Goal: Task Accomplishment & Management: Use online tool/utility

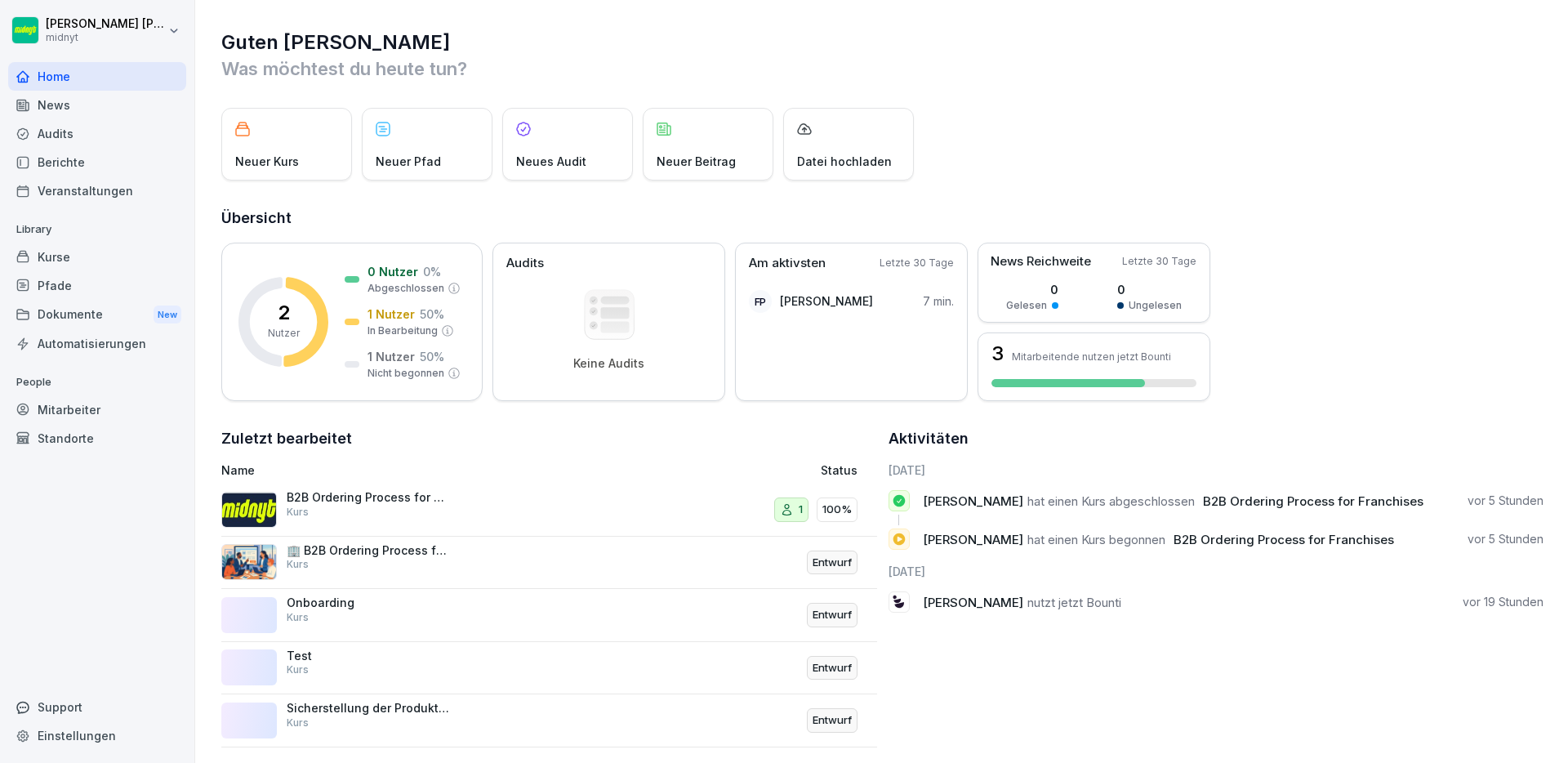
click at [422, 508] on div "B2B Ordering Process for Franchises Kurs" at bounding box center [368, 505] width 163 height 30
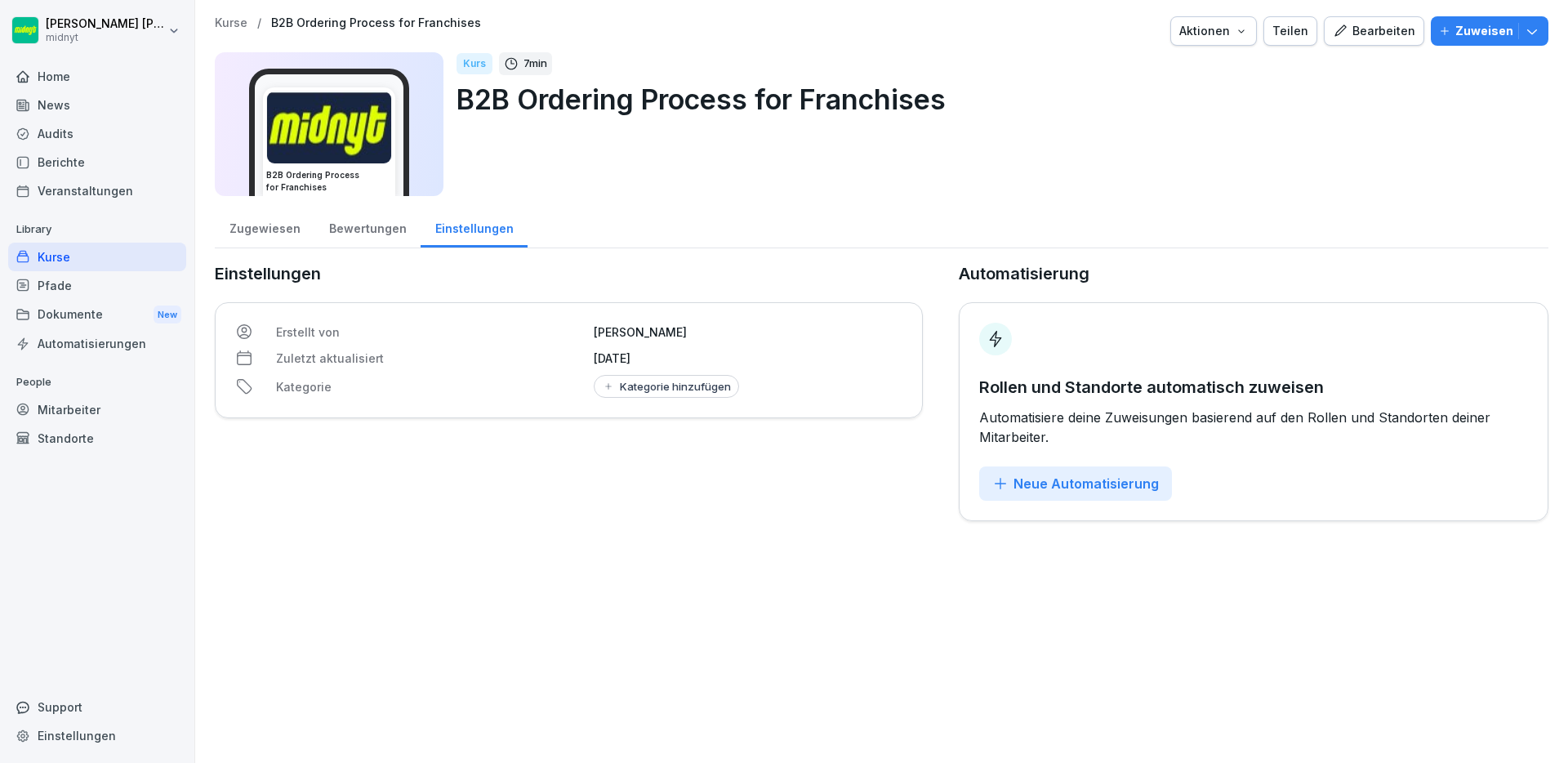
click at [284, 231] on div "Zugewiesen" at bounding box center [265, 226] width 100 height 41
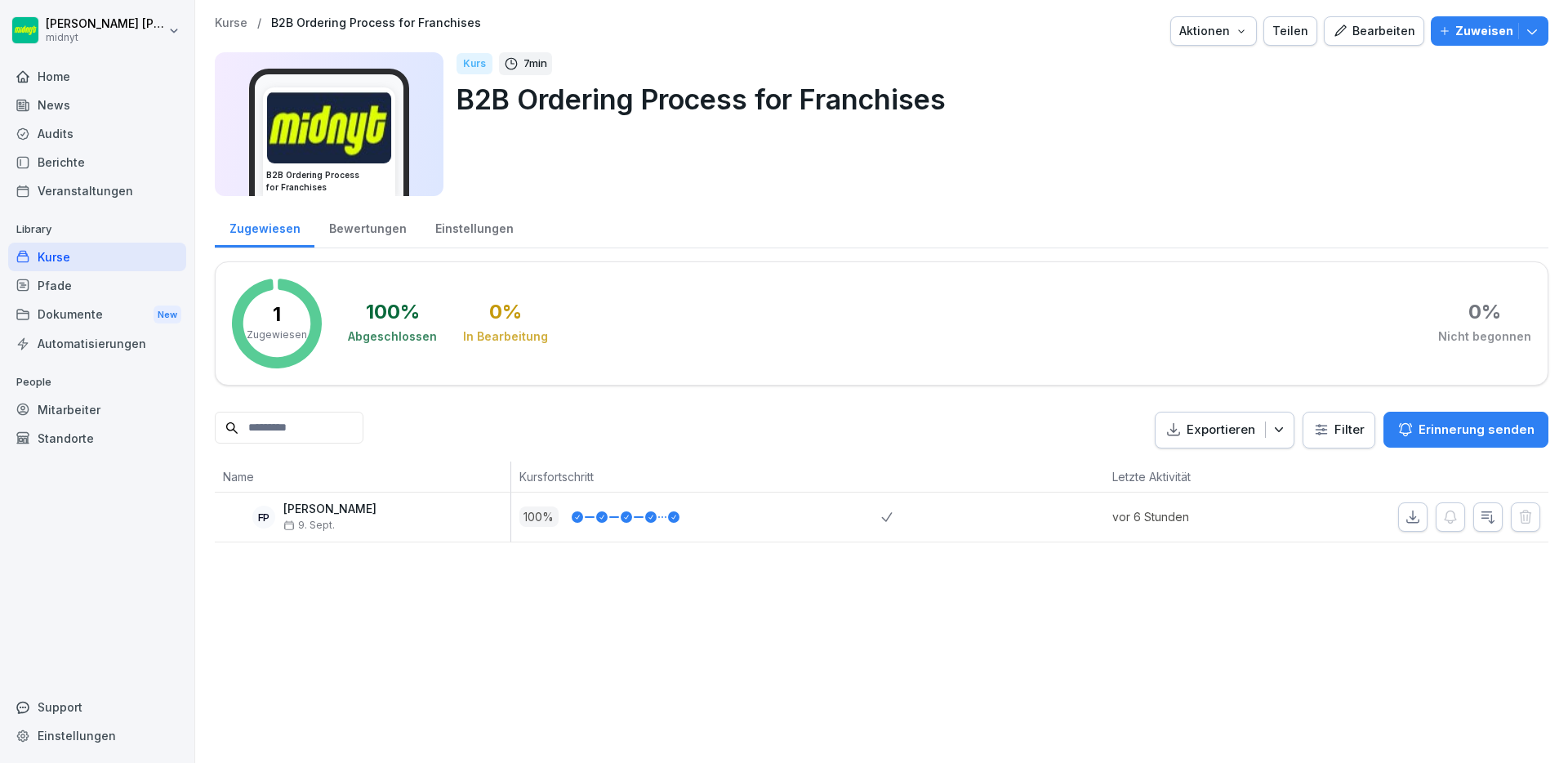
click at [347, 231] on div "Bewertungen" at bounding box center [367, 226] width 106 height 41
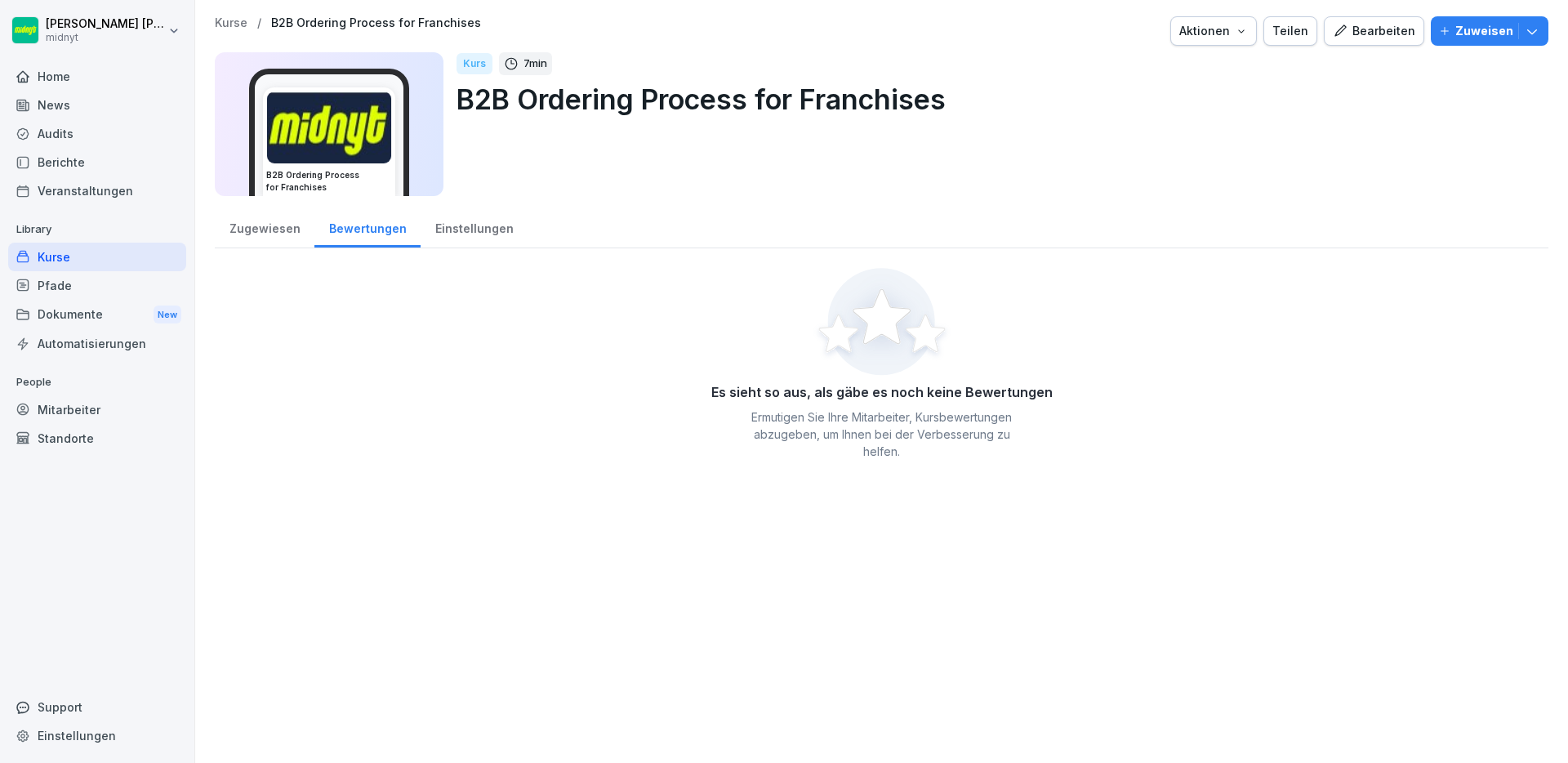
click at [453, 237] on div "Einstellungen" at bounding box center [474, 226] width 107 height 41
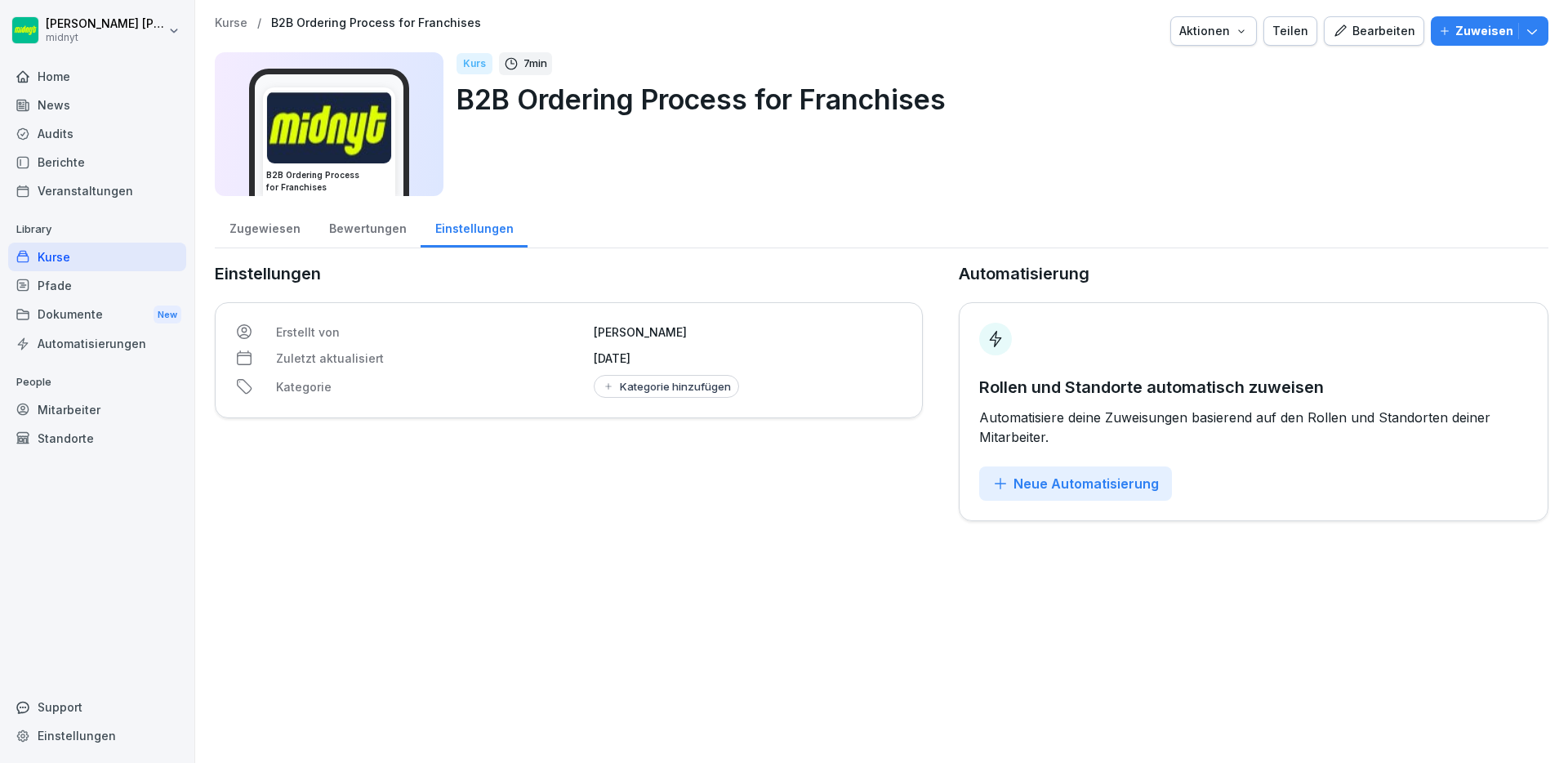
click at [233, 230] on div "Zugewiesen" at bounding box center [265, 226] width 100 height 41
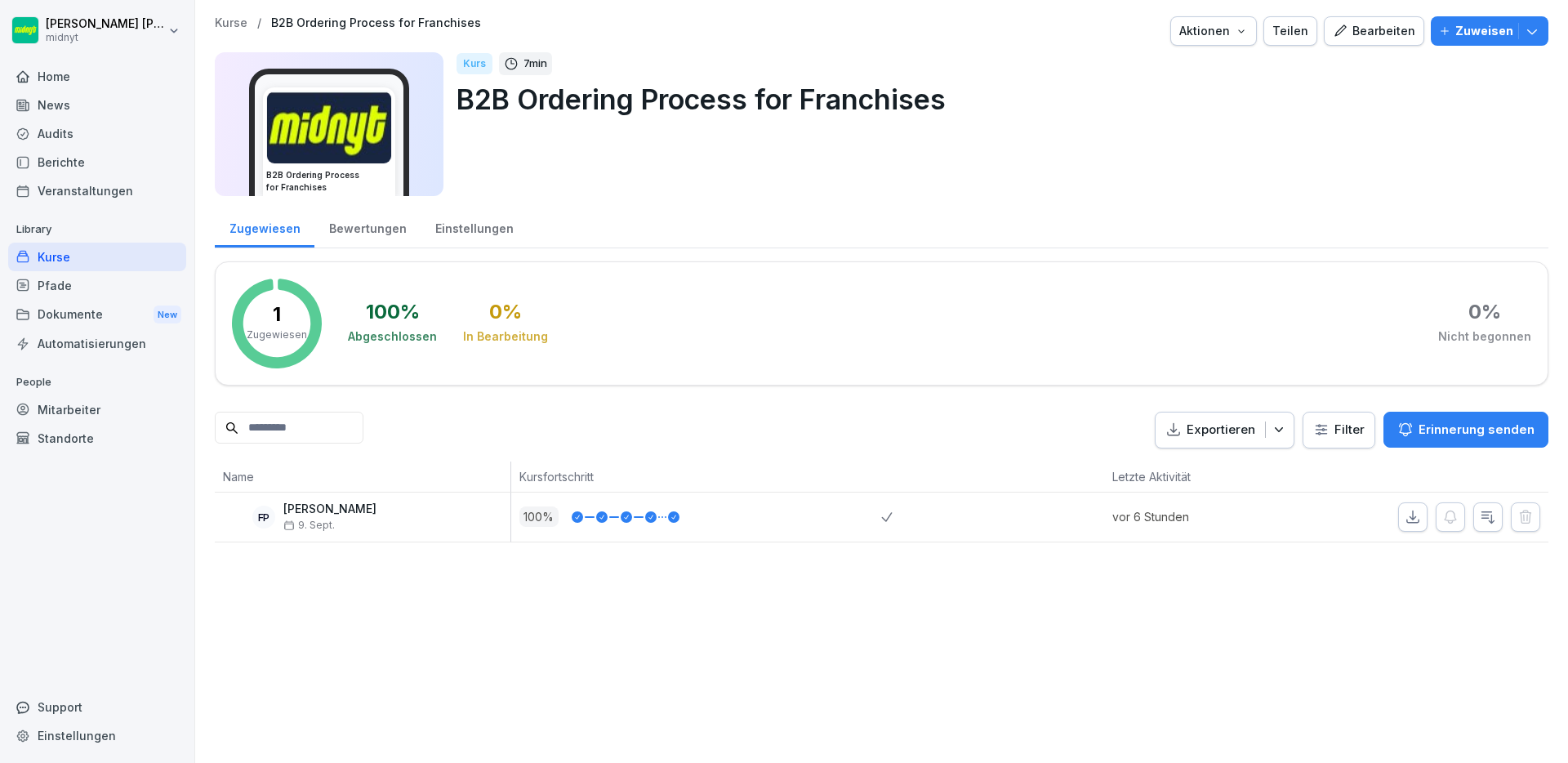
click at [1240, 40] on button "Aktionen" at bounding box center [1213, 30] width 86 height 30
click at [1360, 36] on div "Bearbeiten" at bounding box center [1373, 30] width 82 height 18
click at [1241, 32] on icon "button" at bounding box center [1240, 30] width 13 height 13
click at [1461, 19] on button "Zuweisen" at bounding box center [1489, 30] width 118 height 30
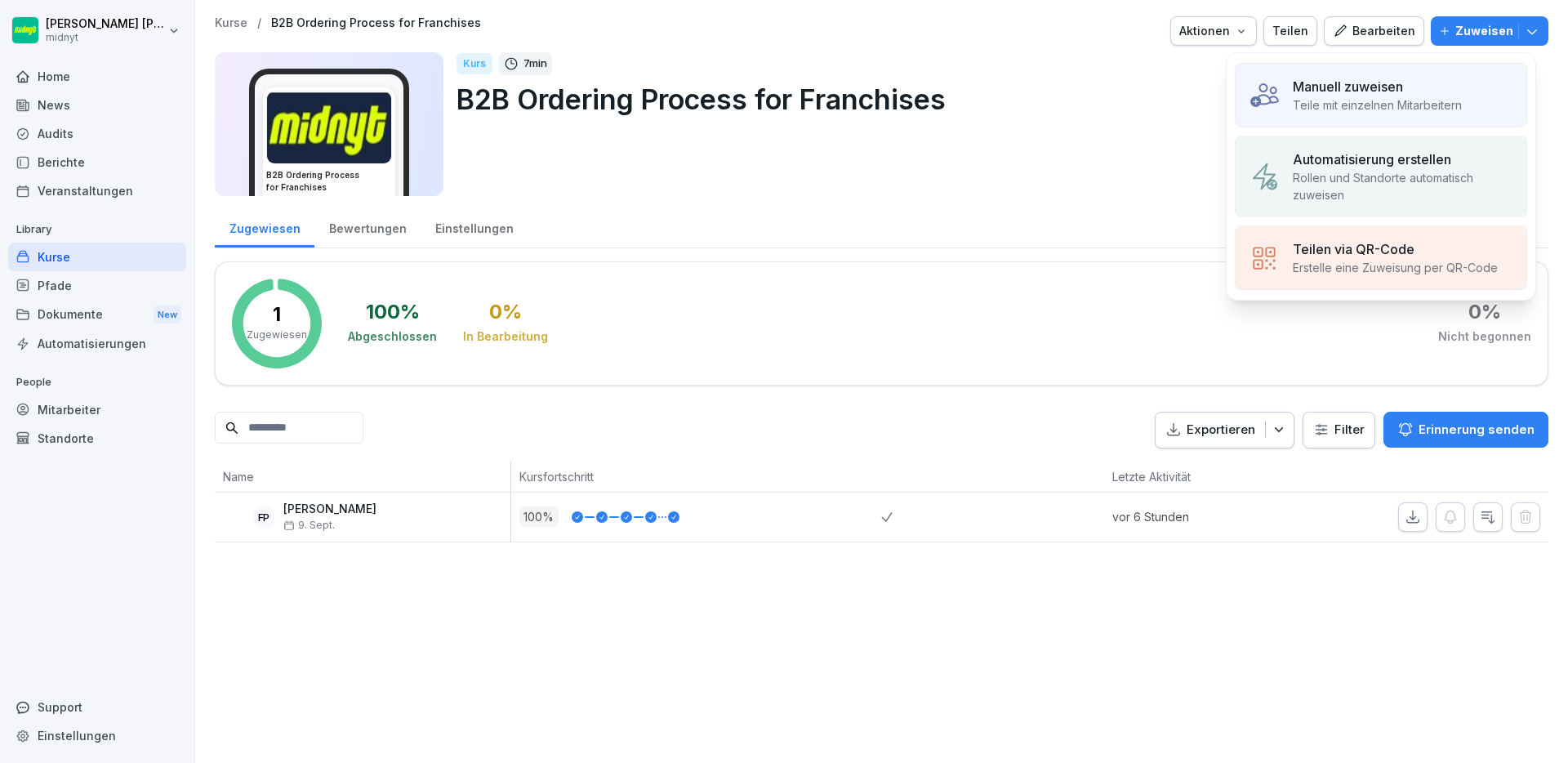
click at [1365, 27] on div "Bearbeiten" at bounding box center [1373, 30] width 82 height 18
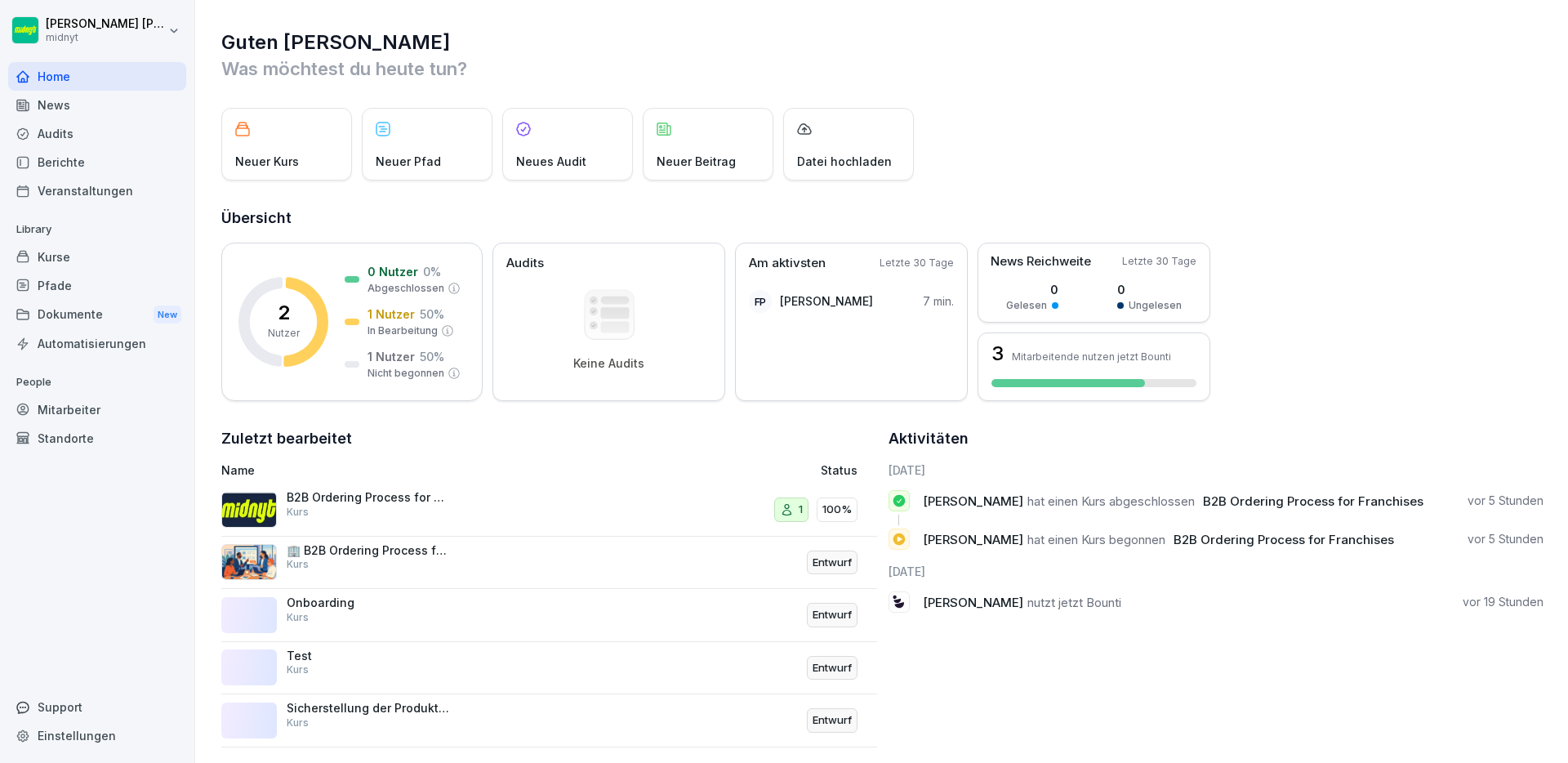
click at [419, 502] on p "B2B Ordering Process for Franchises" at bounding box center [368, 497] width 163 height 14
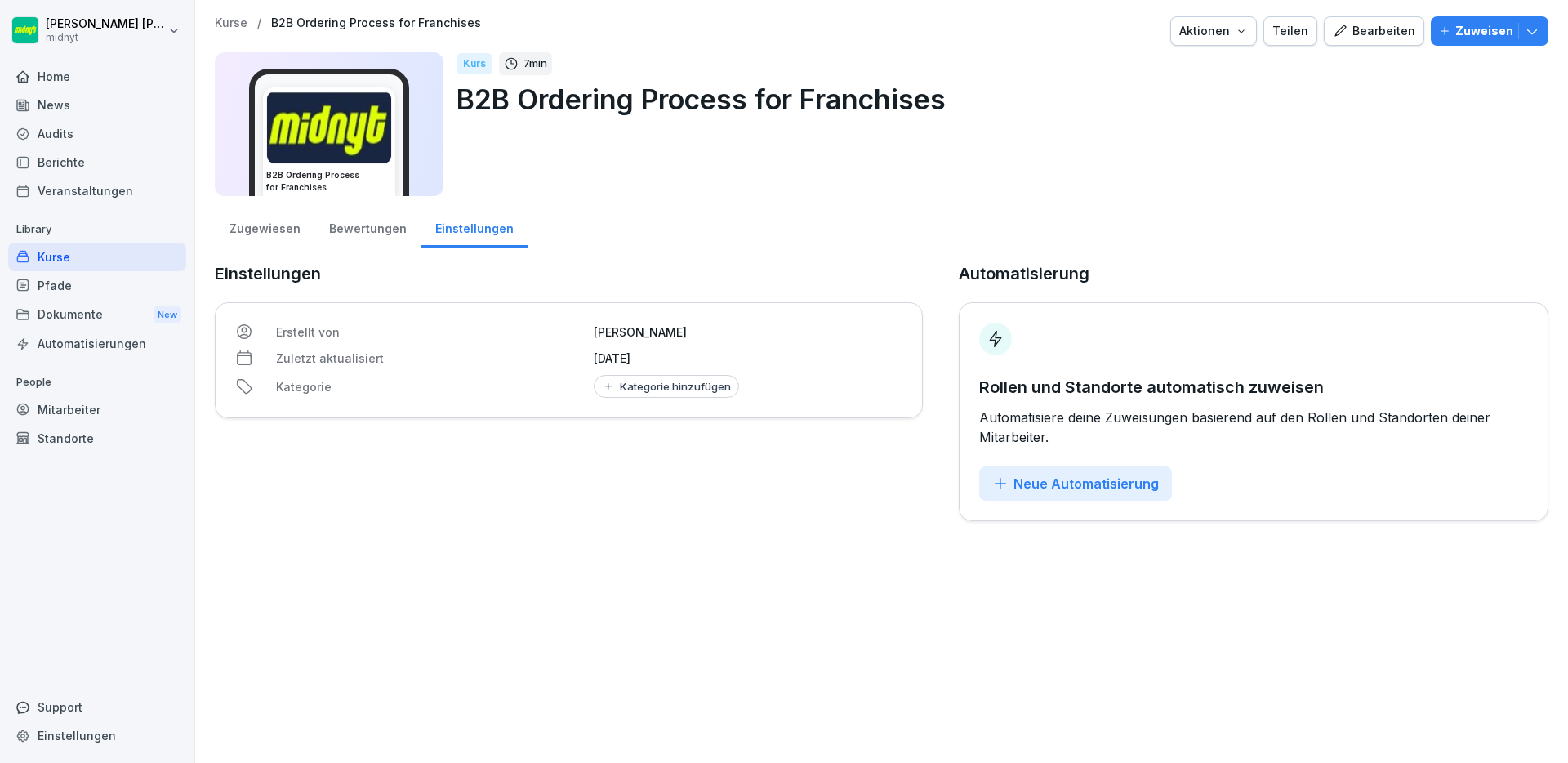
click at [1354, 38] on div "Bearbeiten" at bounding box center [1373, 30] width 82 height 18
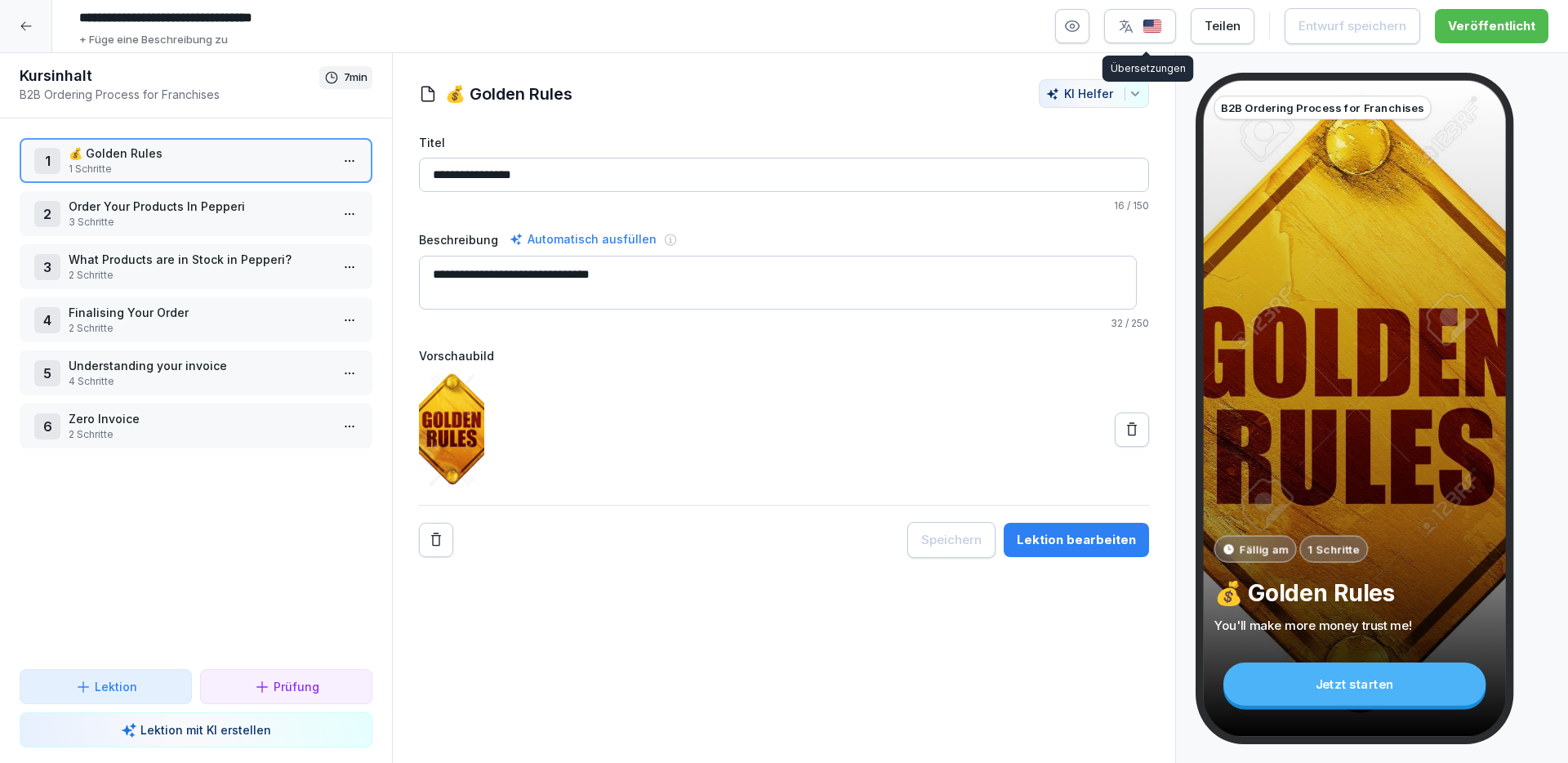
click at [1157, 30] on img "button" at bounding box center [1151, 26] width 19 height 15
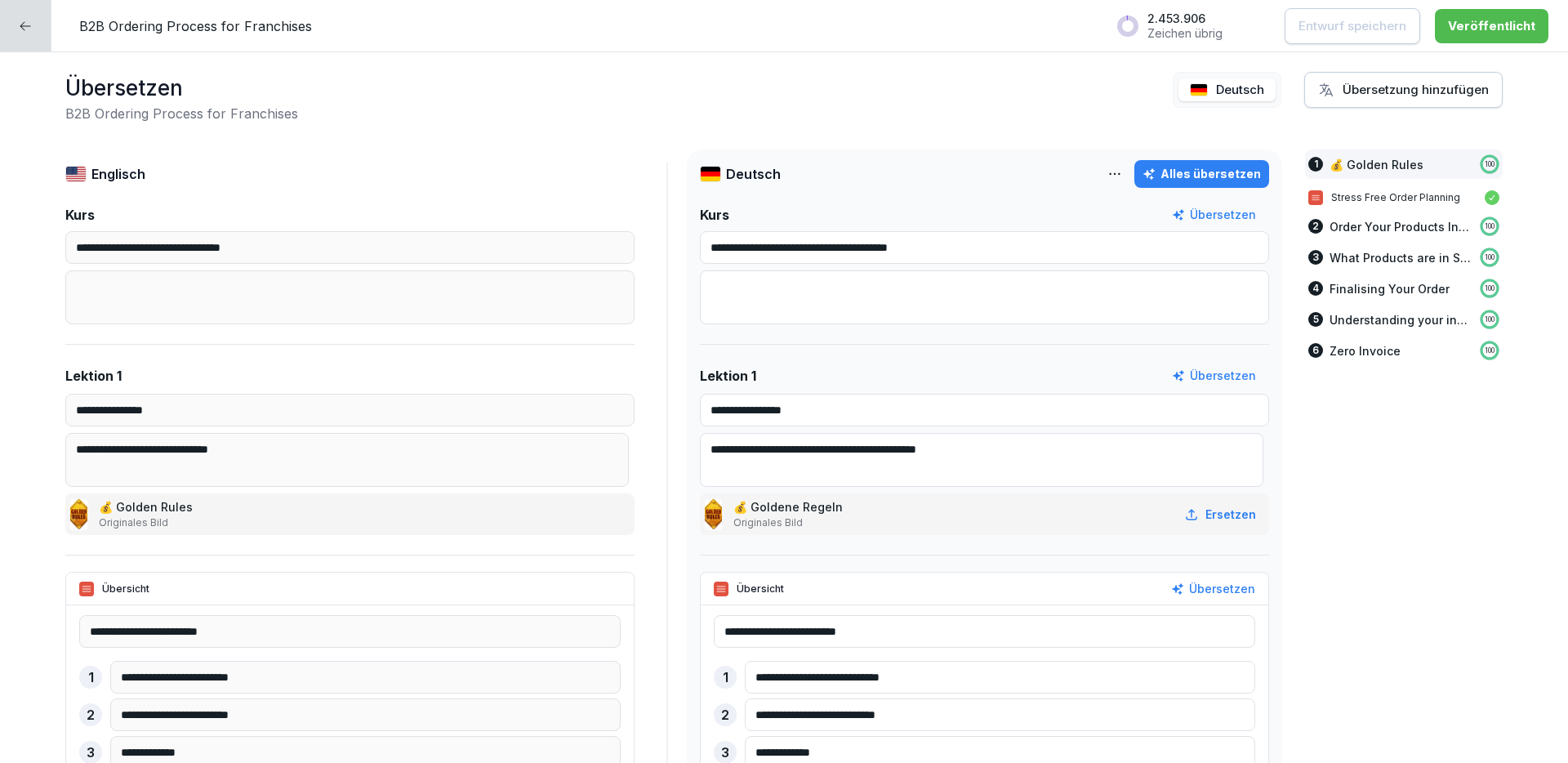
click at [19, 25] on icon at bounding box center [25, 25] width 13 height 13
click at [29, 30] on icon at bounding box center [25, 25] width 13 height 13
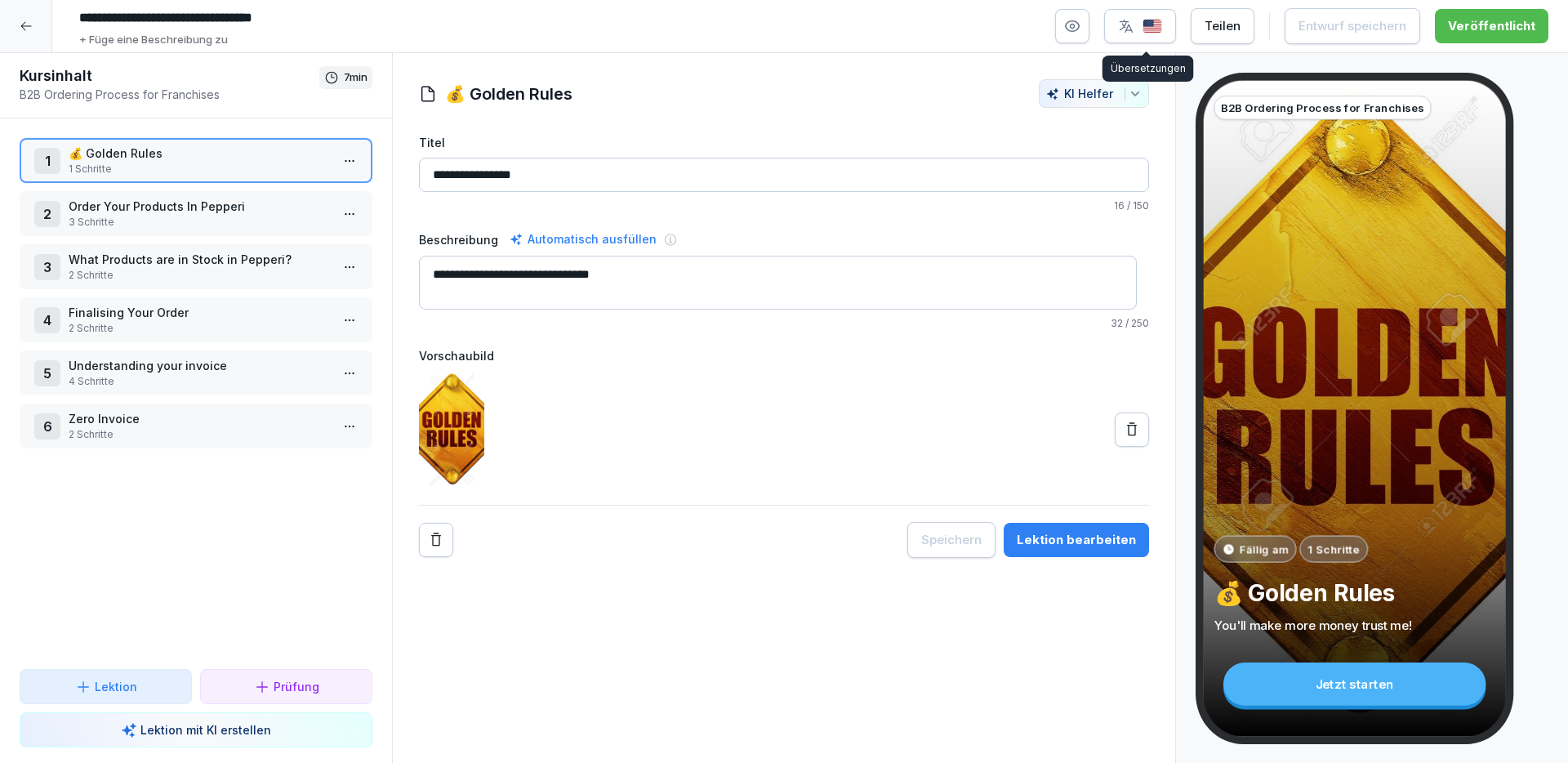
drag, startPoint x: 1118, startPoint y: 26, endPoint x: 1121, endPoint y: 17, distance: 9.5
click at [1118, 26] on button "button" at bounding box center [1140, 26] width 72 height 35
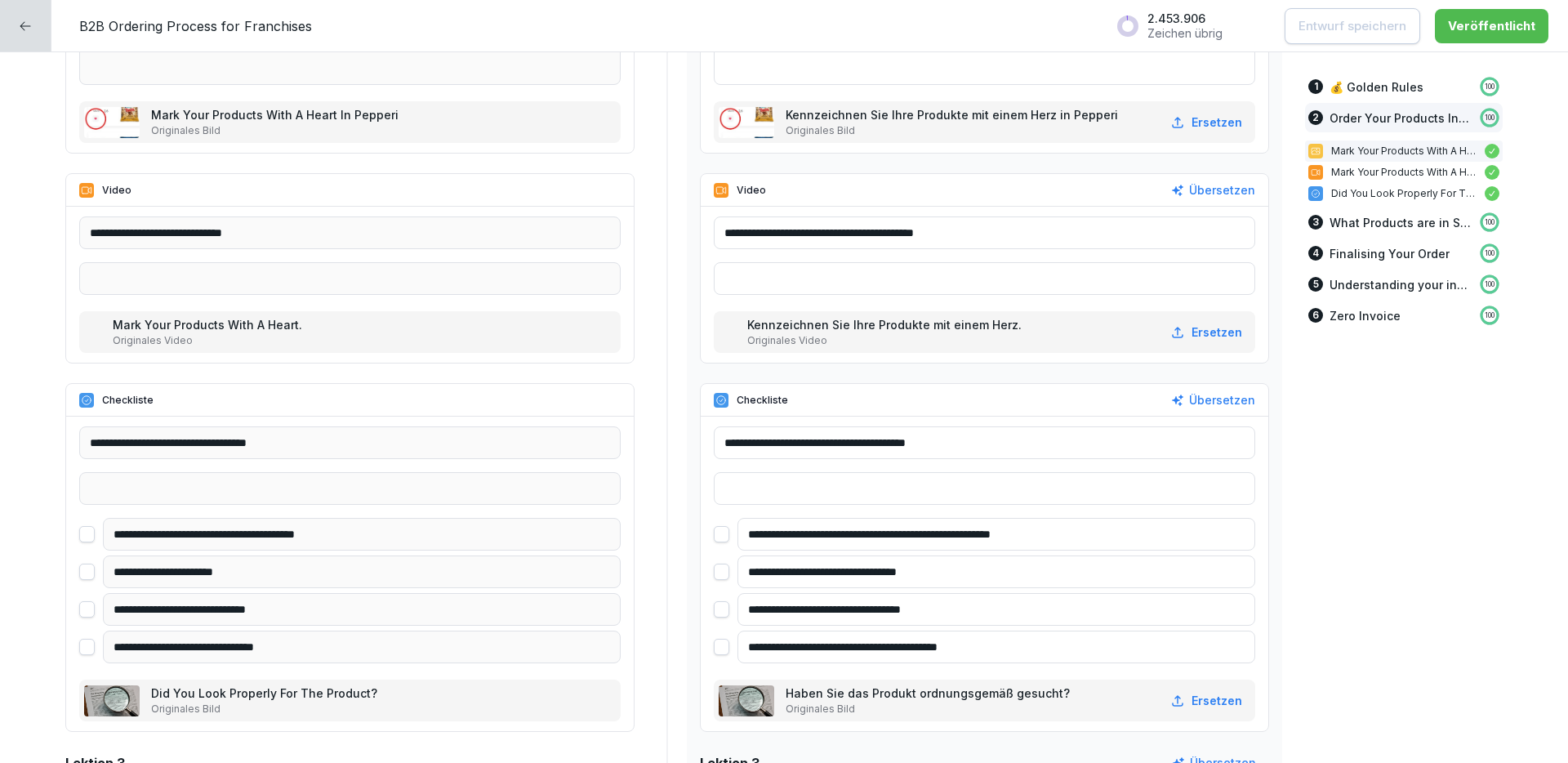
scroll to position [1077, 0]
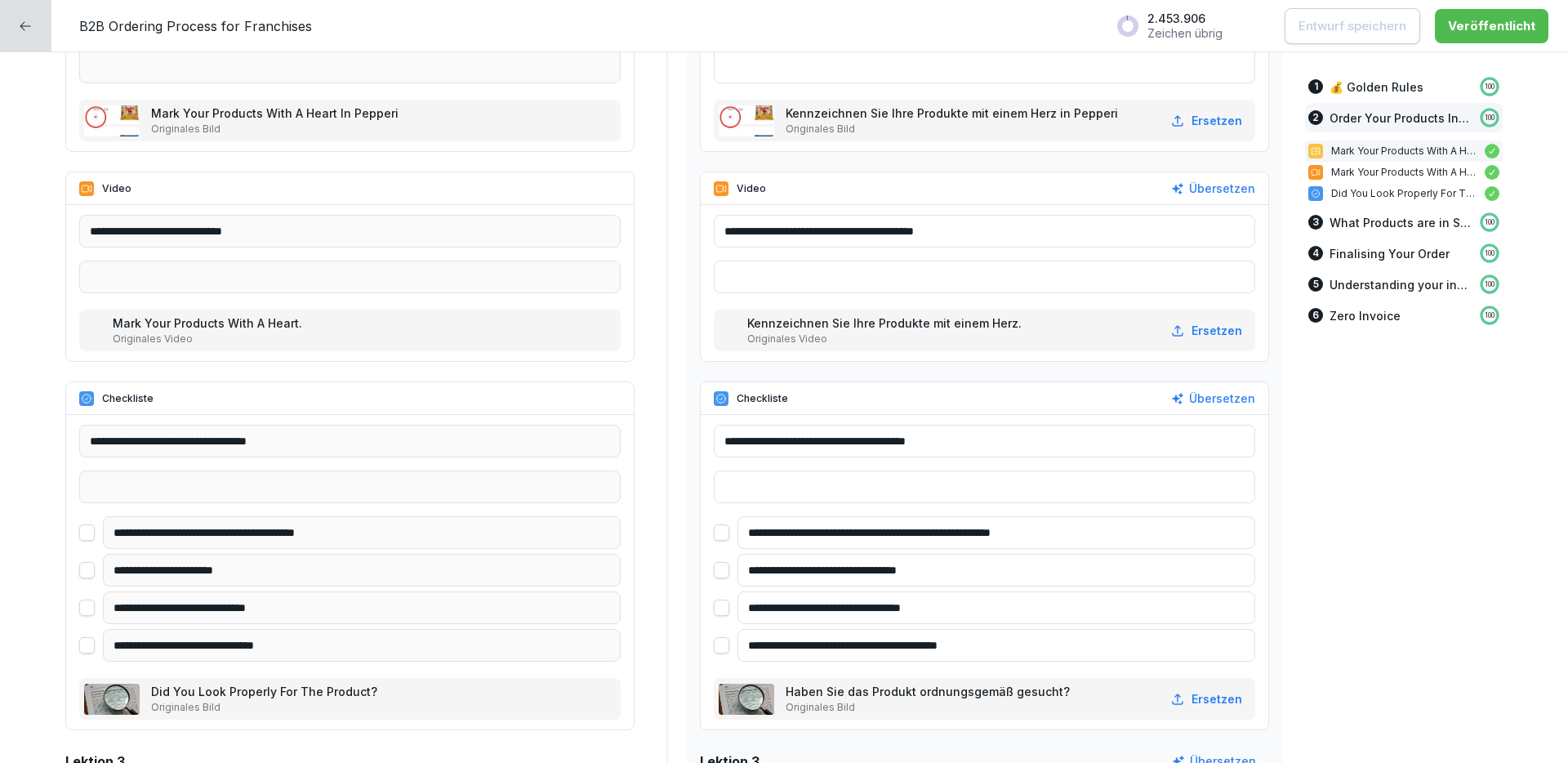
click at [792, 570] on input "**********" at bounding box center [996, 570] width 517 height 33
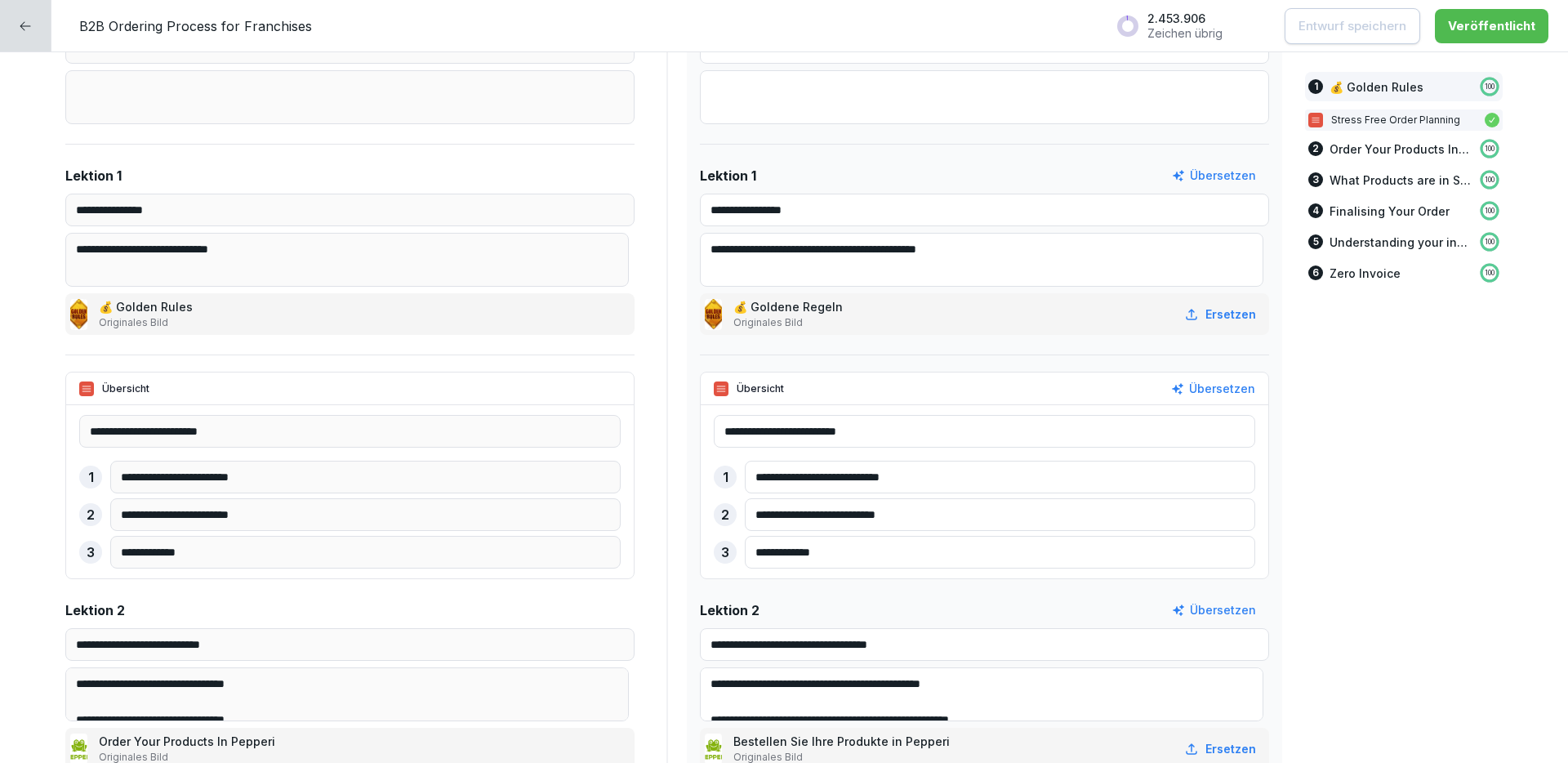
scroll to position [0, 0]
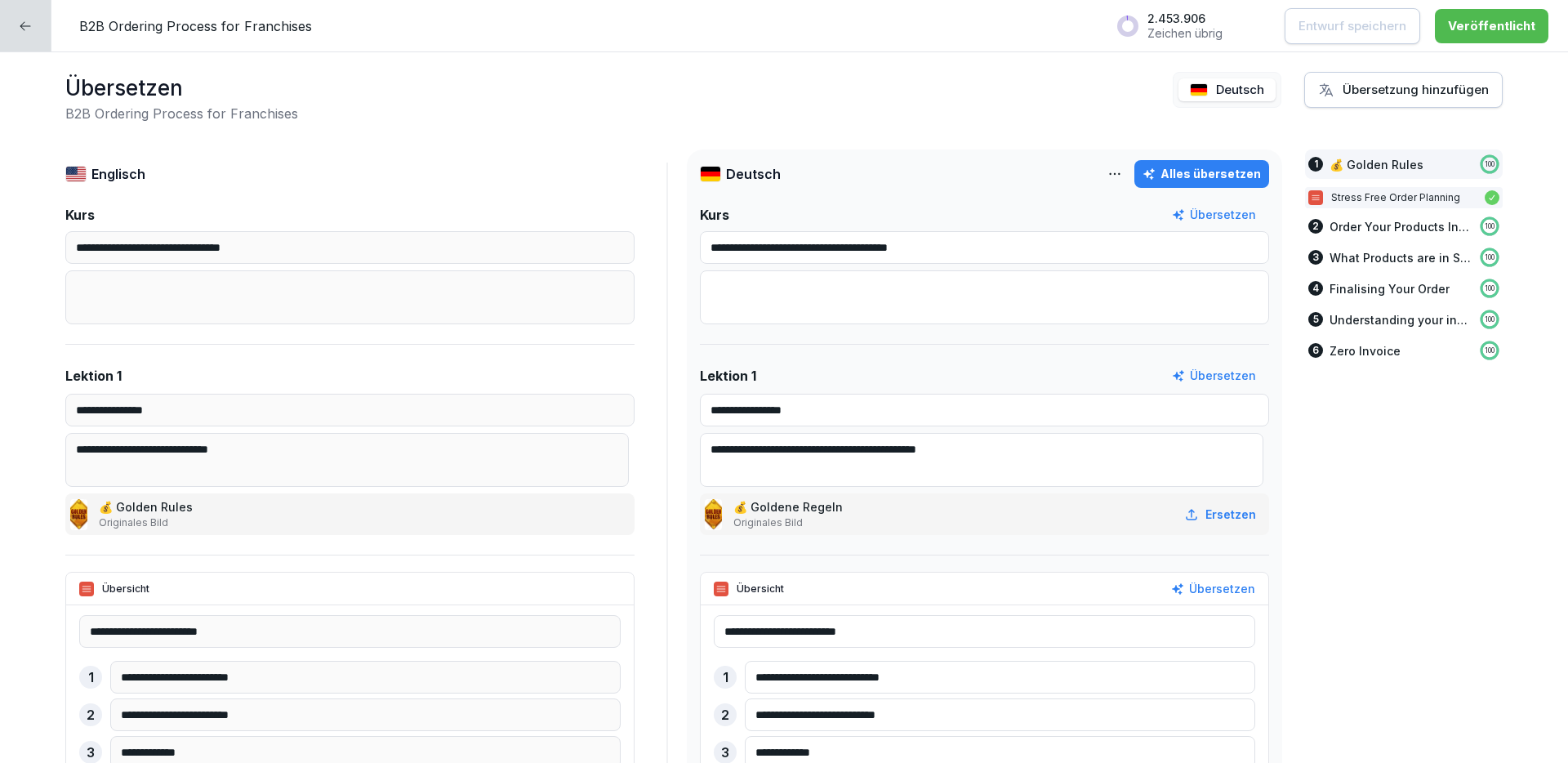
click at [16, 42] on div at bounding box center [25, 25] width 52 height 52
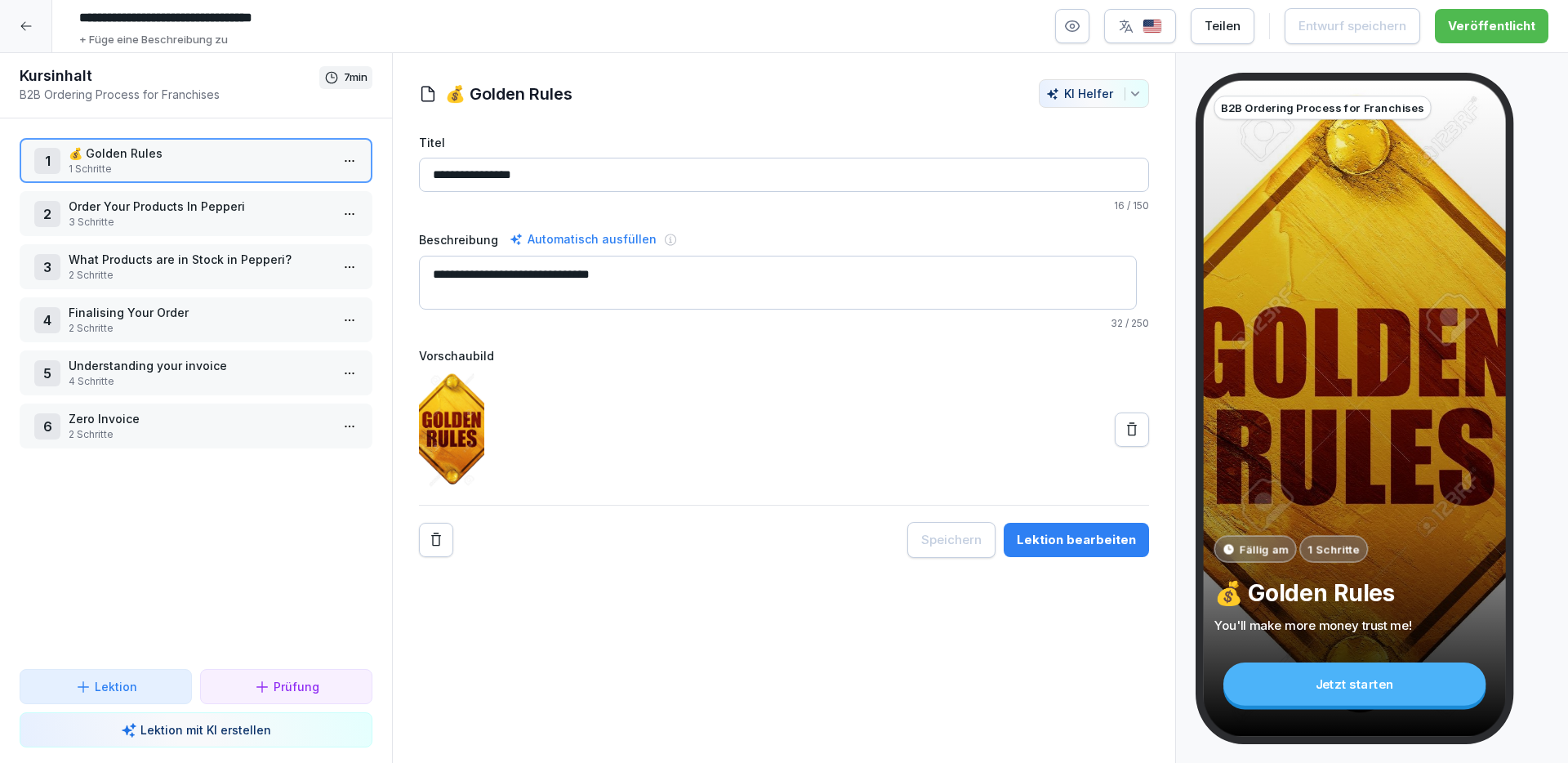
click at [35, 42] on div at bounding box center [26, 26] width 52 height 53
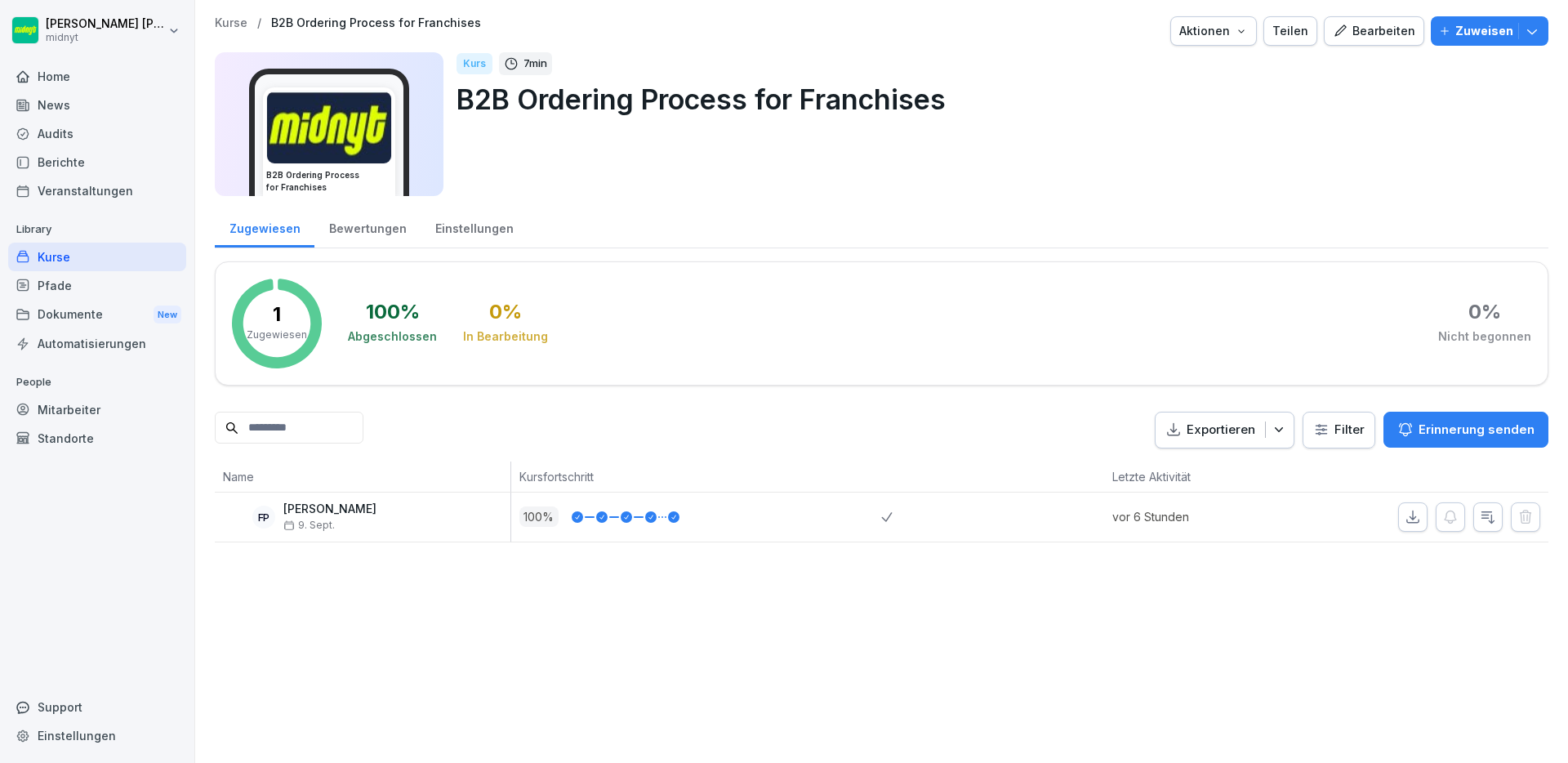
click at [1524, 31] on icon "button" at bounding box center [1532, 30] width 16 height 16
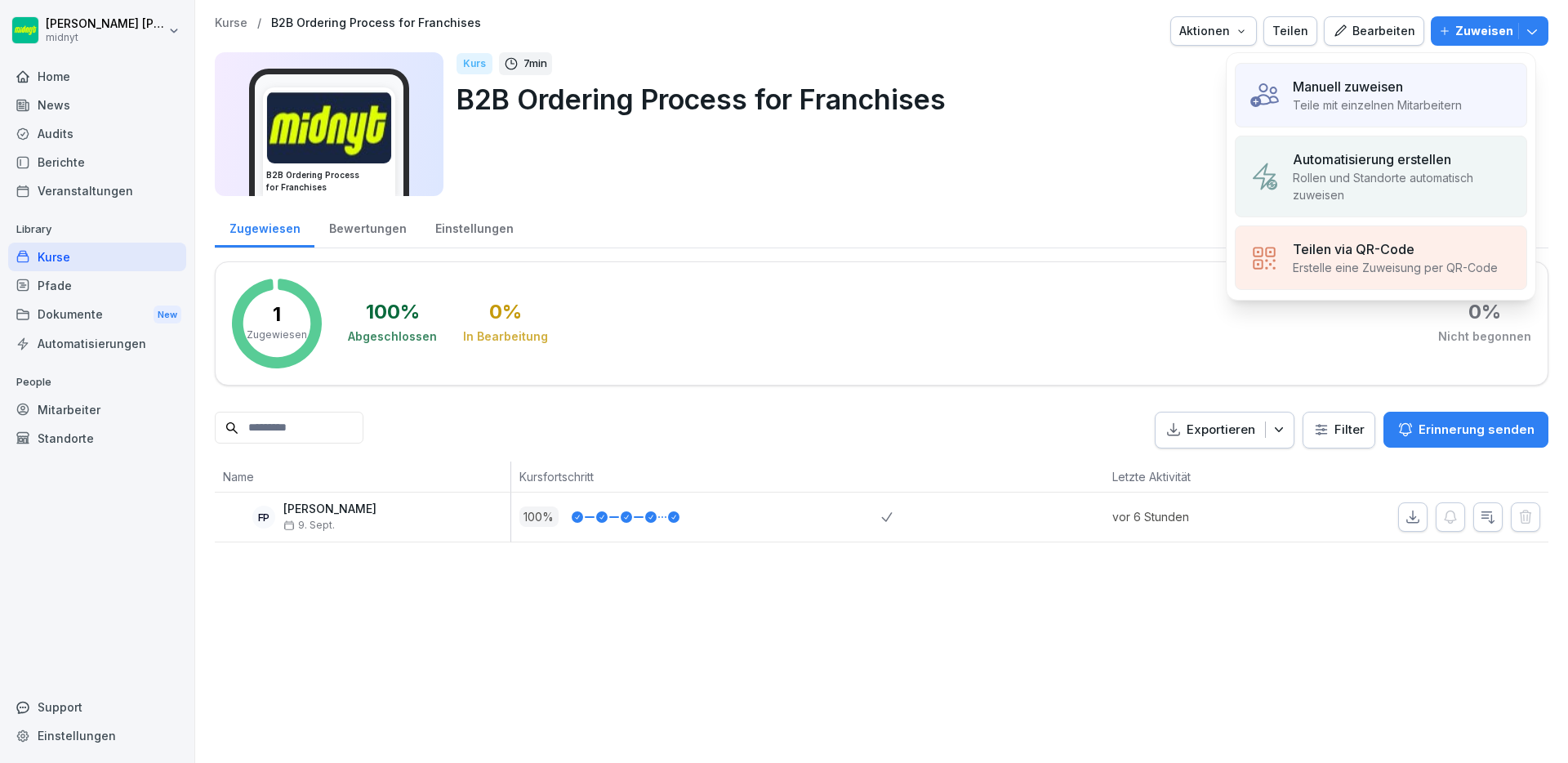
click at [1411, 118] on div "Manuell zuweisen Teile mit einzelnen Mitarbeitern" at bounding box center [1380, 95] width 292 height 64
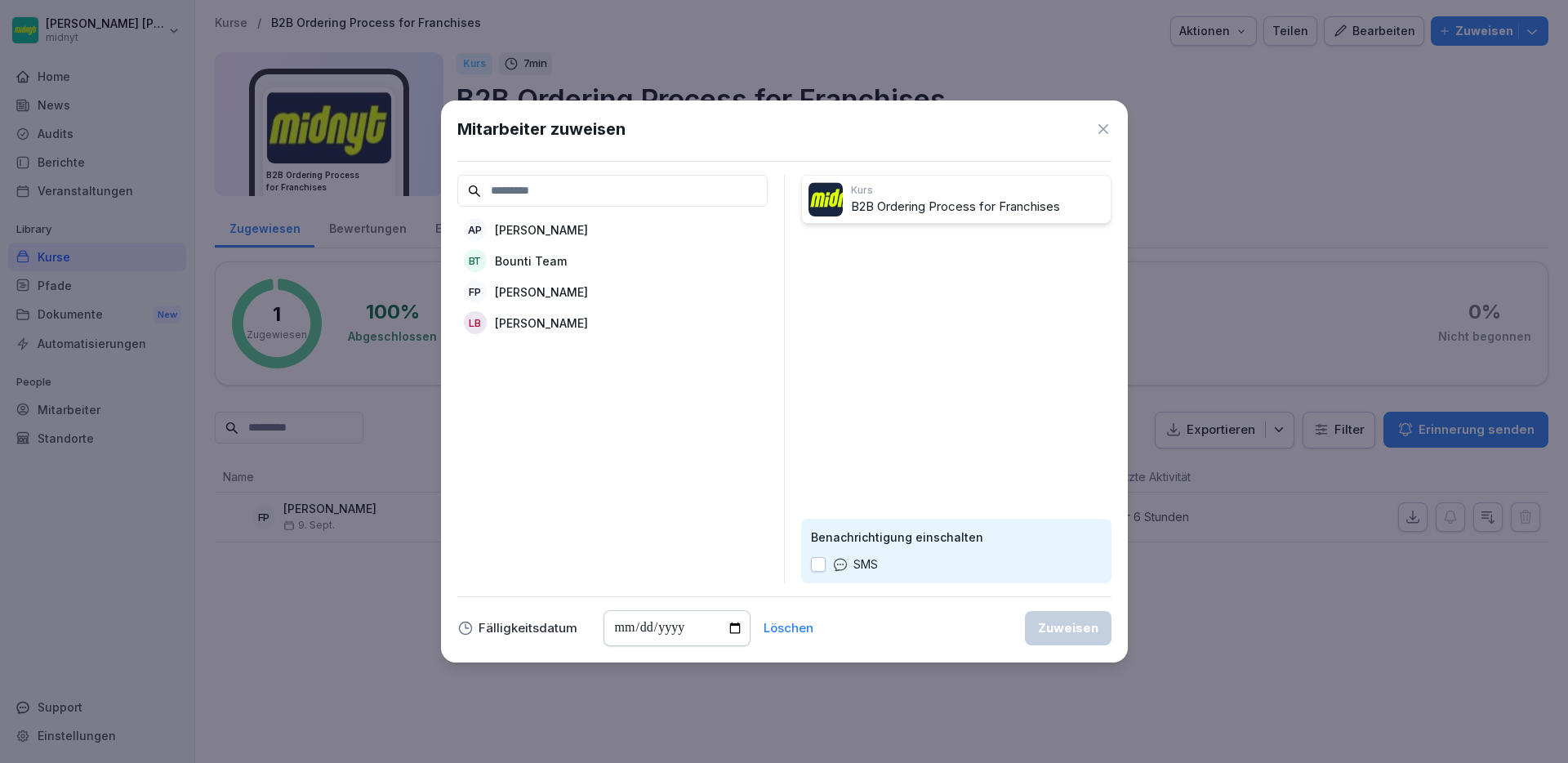
click at [578, 324] on div "LB Lorenzo Barca" at bounding box center [612, 323] width 310 height 30
click at [1066, 632] on div "Zuweisen" at bounding box center [1068, 628] width 60 height 18
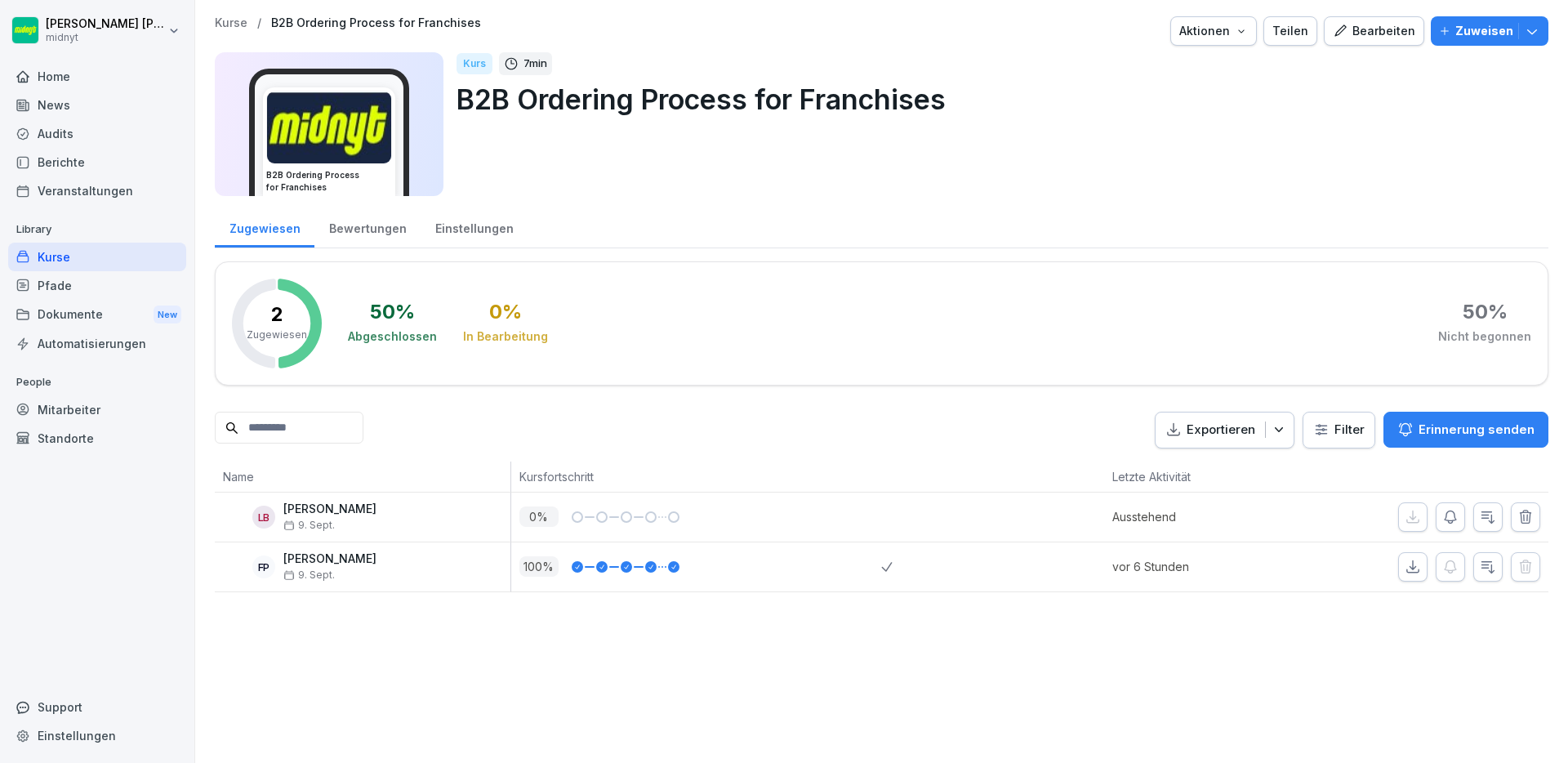
click at [1357, 35] on div "Bearbeiten" at bounding box center [1373, 30] width 82 height 18
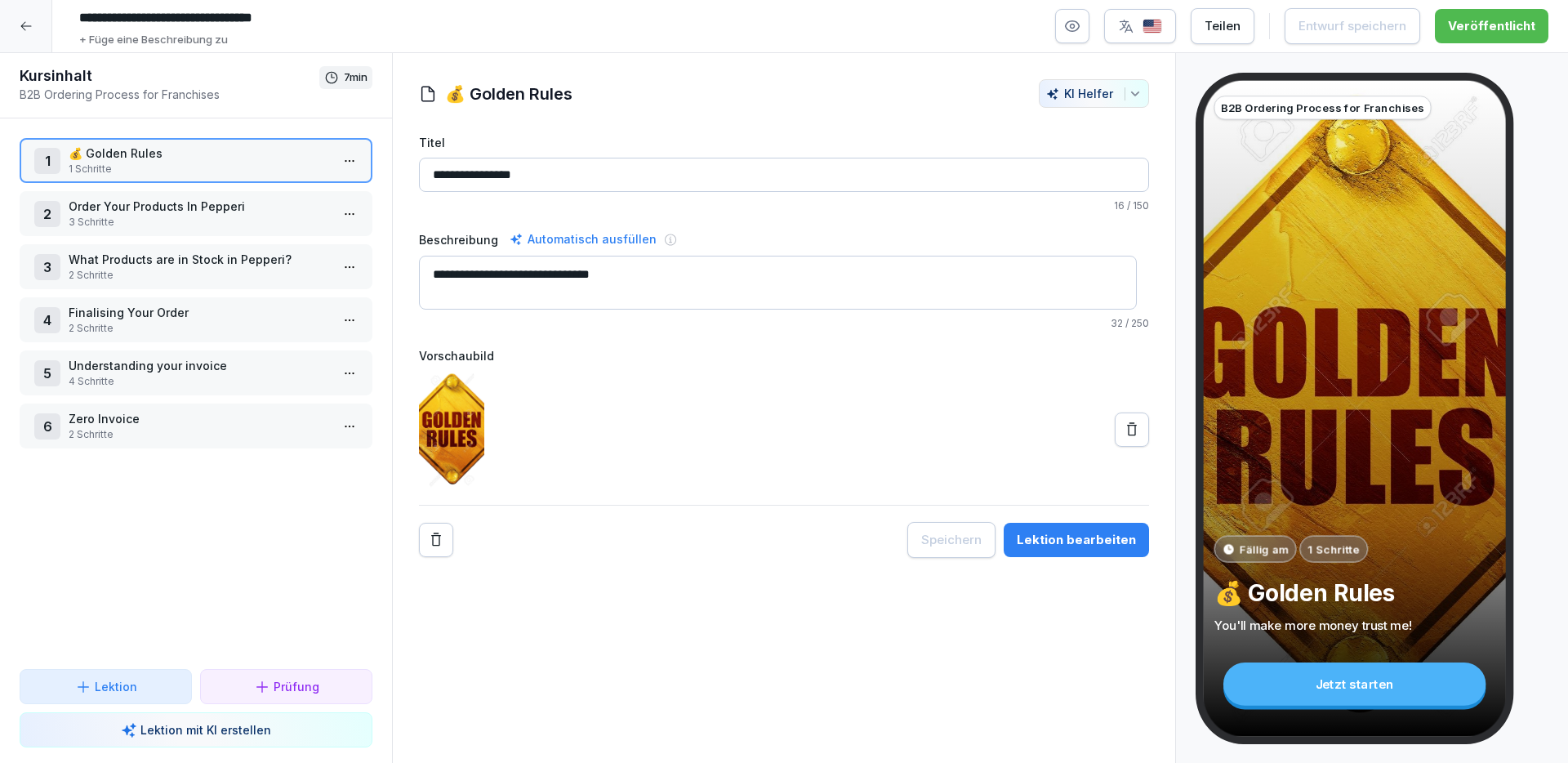
click at [248, 230] on div "2 Order Your Products In Pepperi 3 Schritte" at bounding box center [196, 213] width 353 height 45
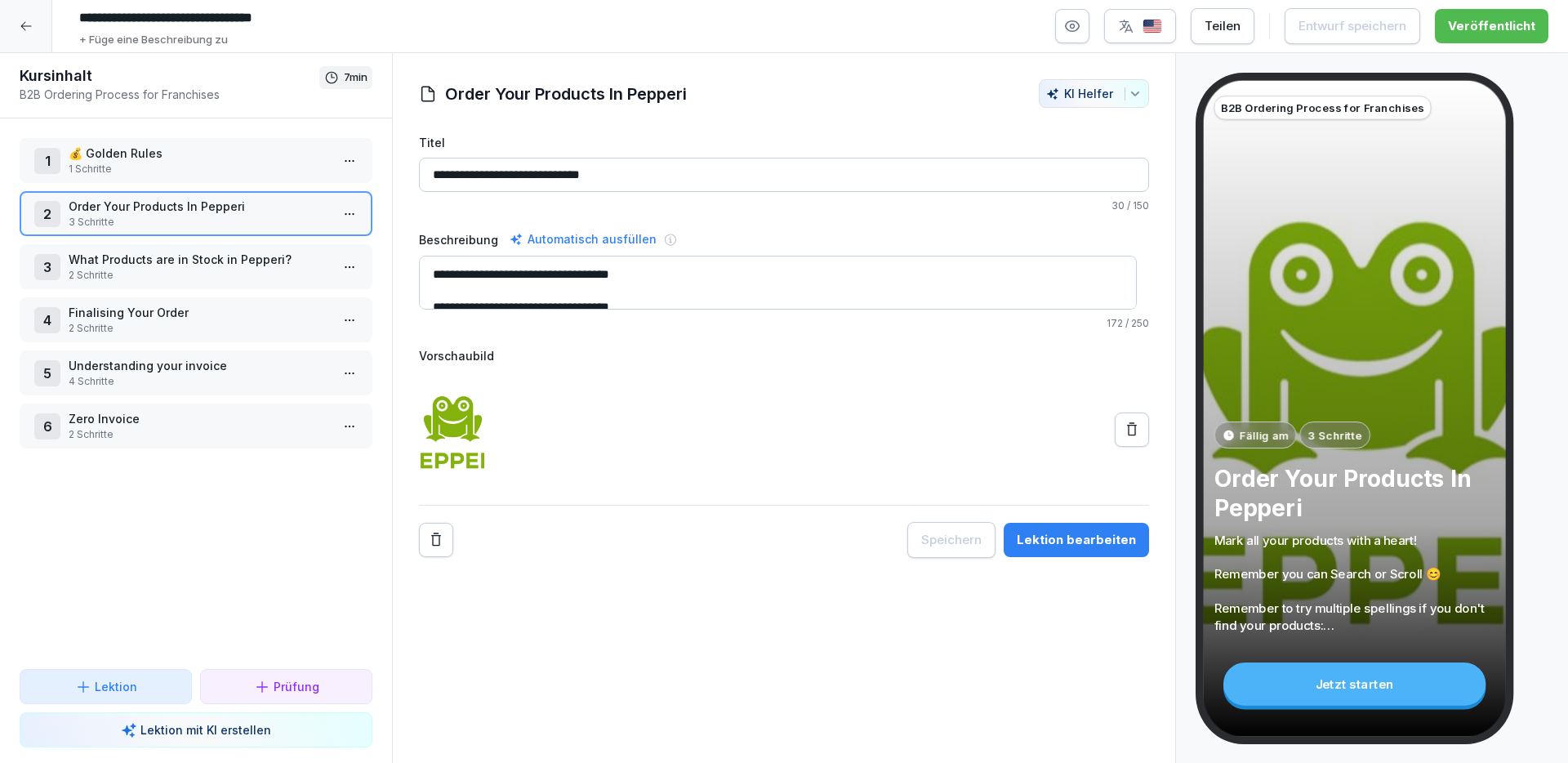
click at [204, 279] on p "2 Schritte" at bounding box center [199, 274] width 262 height 14
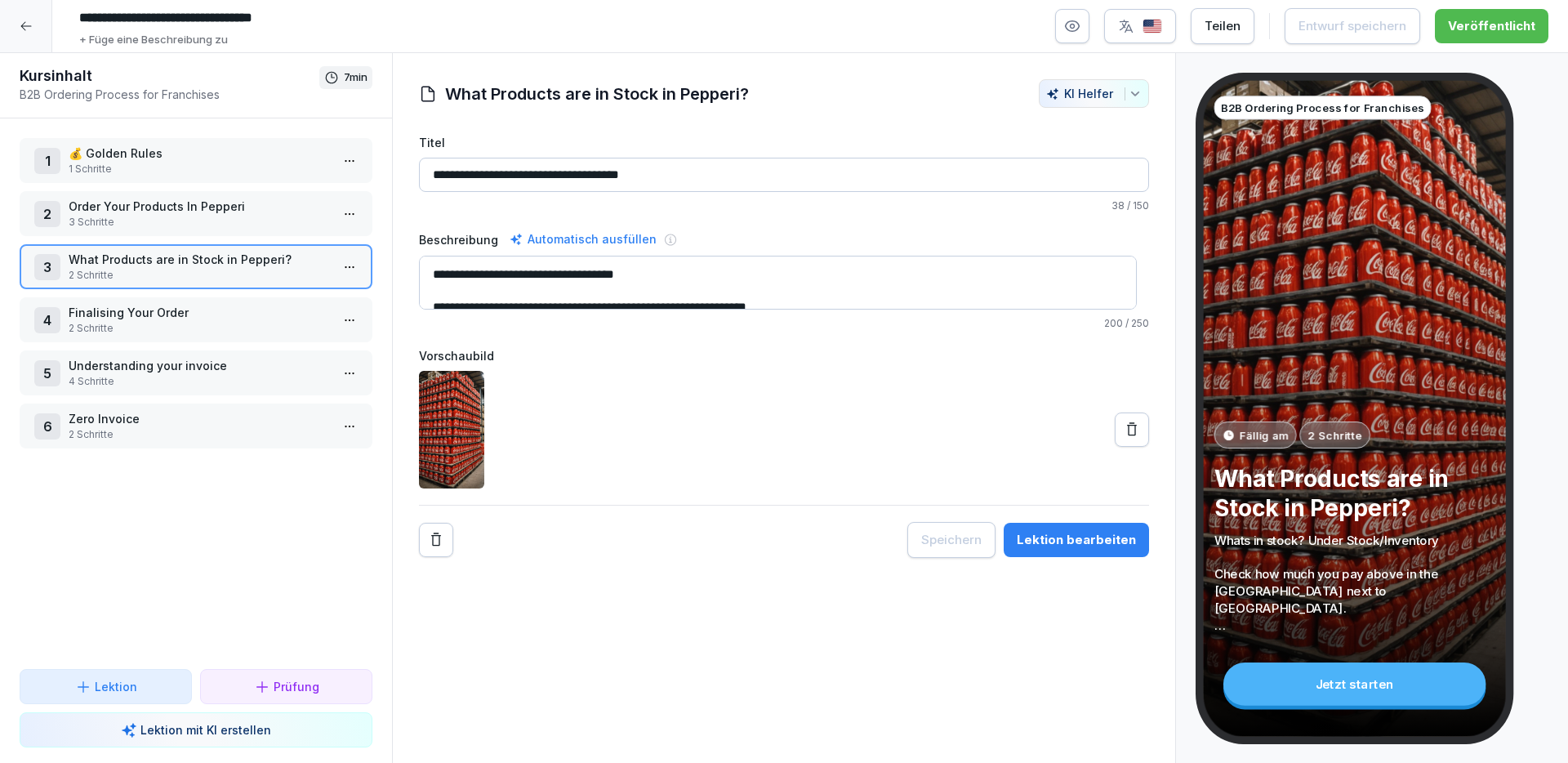
click at [189, 289] on div "1 💰 Golden Rules 1 Schritte 2 Order Your Products In Pepperi 3 Schritte 3 What …" at bounding box center [196, 394] width 392 height 550
click at [190, 288] on div "3 What Products are in Stock in Pepperi? 2 Schritte" at bounding box center [196, 266] width 353 height 45
click at [195, 281] on p "2 Schritte" at bounding box center [199, 274] width 262 height 14
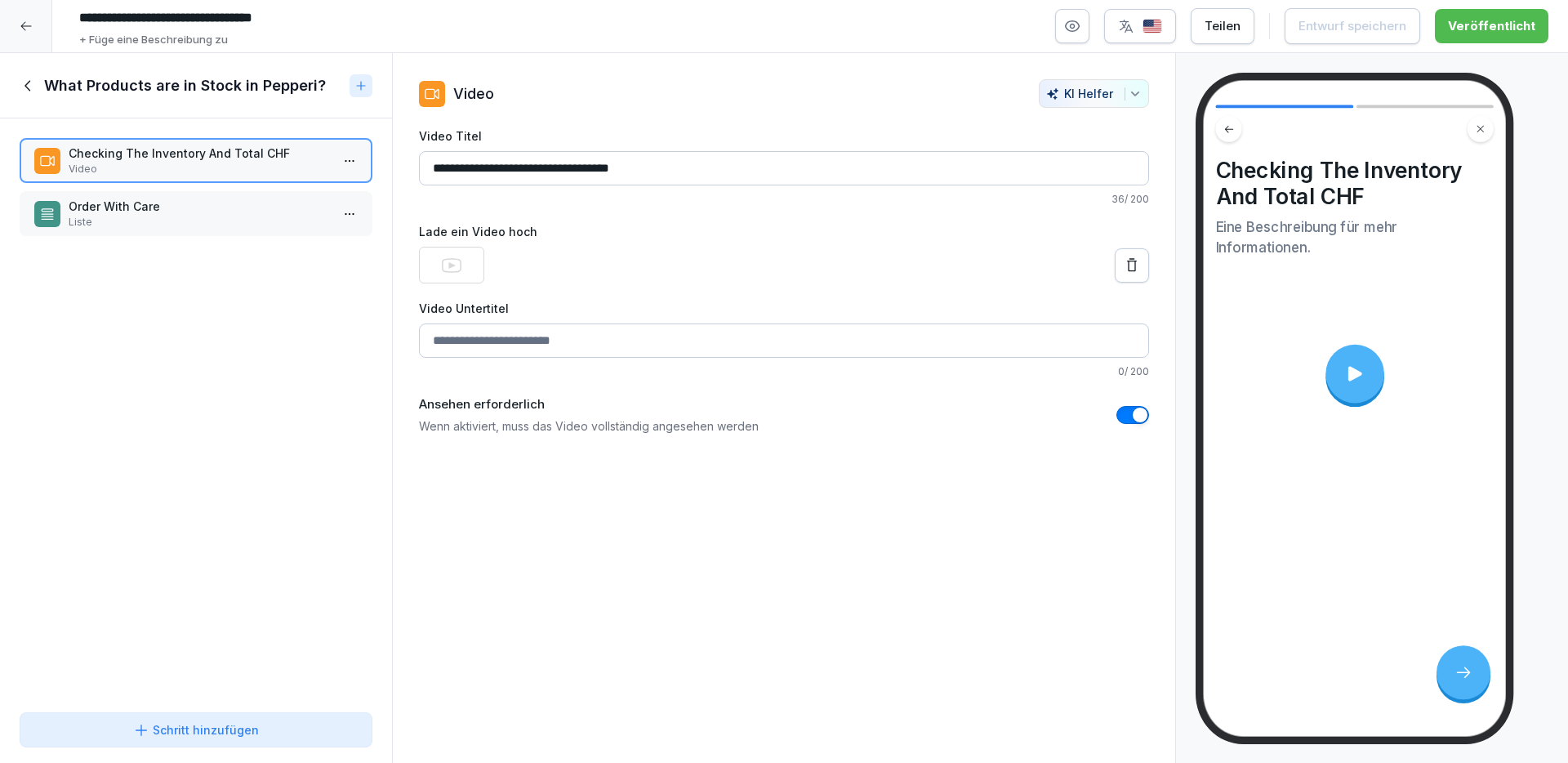
click at [182, 226] on p "Liste" at bounding box center [199, 222] width 262 height 14
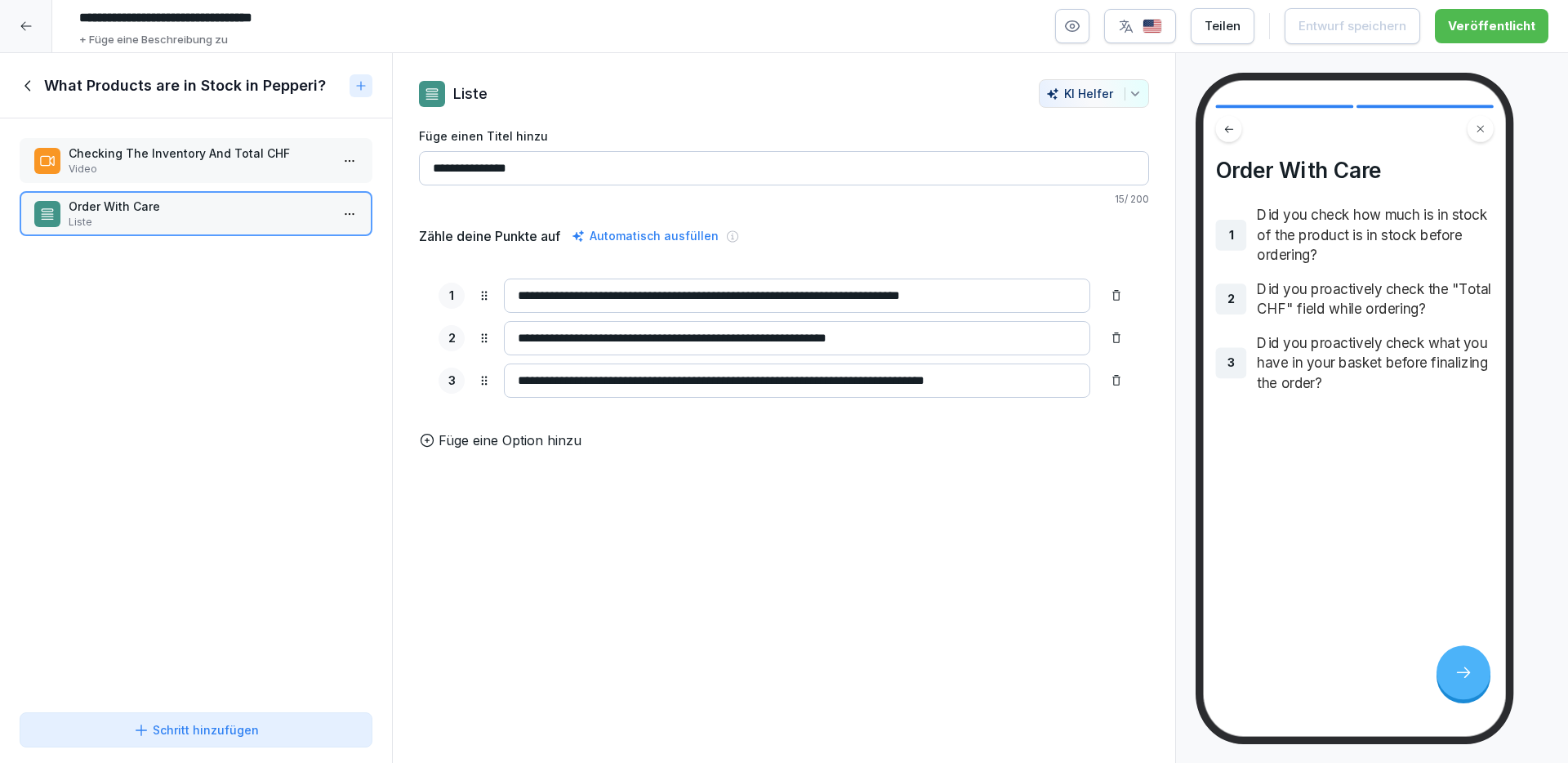
click at [147, 174] on p "Video" at bounding box center [199, 169] width 262 height 14
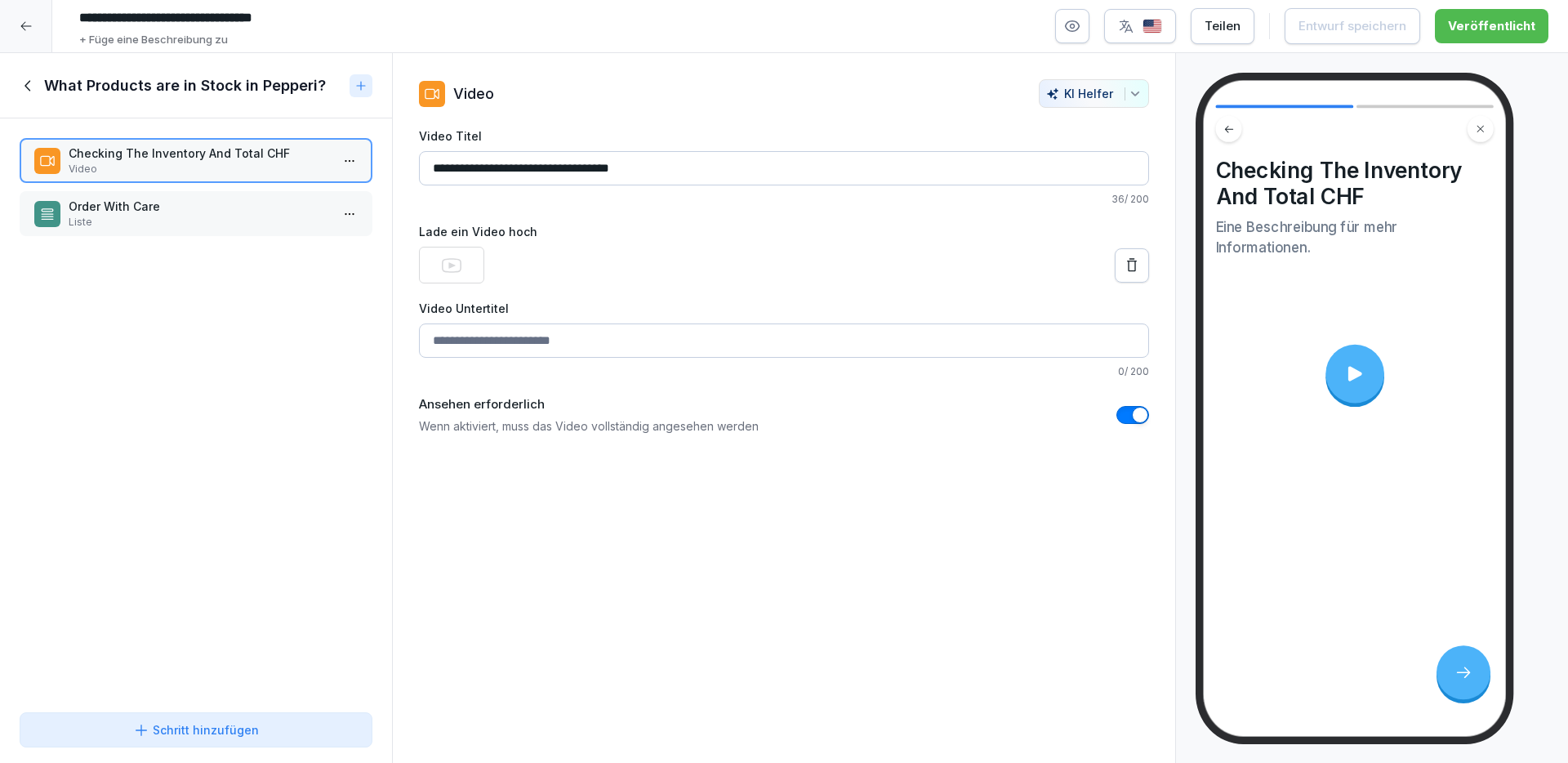
click at [35, 75] on div "What Products are in Stock in Pepperi?" at bounding box center [196, 86] width 392 height 65
click at [27, 80] on icon at bounding box center [28, 86] width 18 height 18
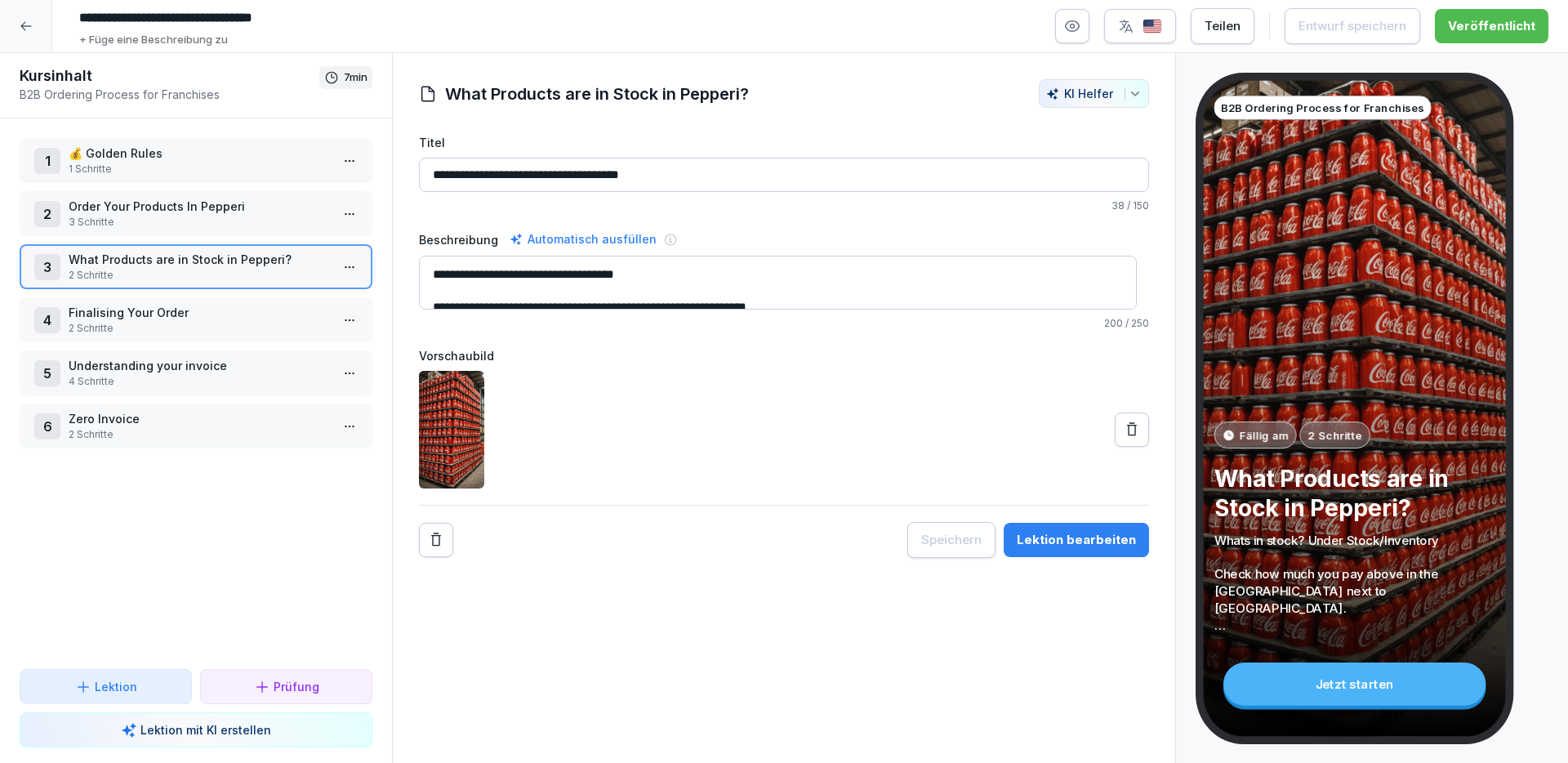
click at [151, 333] on p "2 Schritte" at bounding box center [199, 328] width 262 height 14
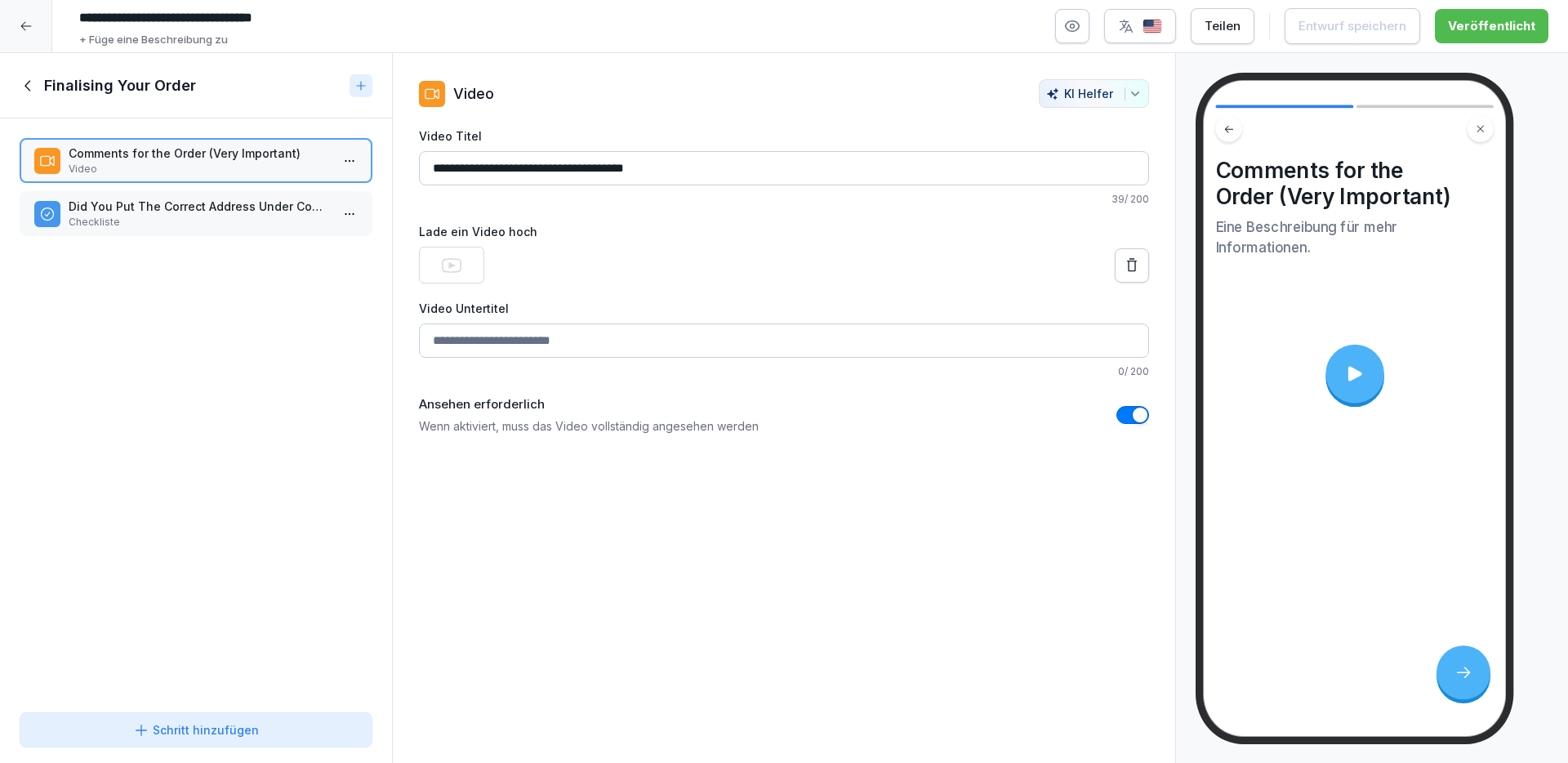
click at [185, 211] on p "Did You Put The Correct Address Under Comments?" at bounding box center [199, 206] width 262 height 17
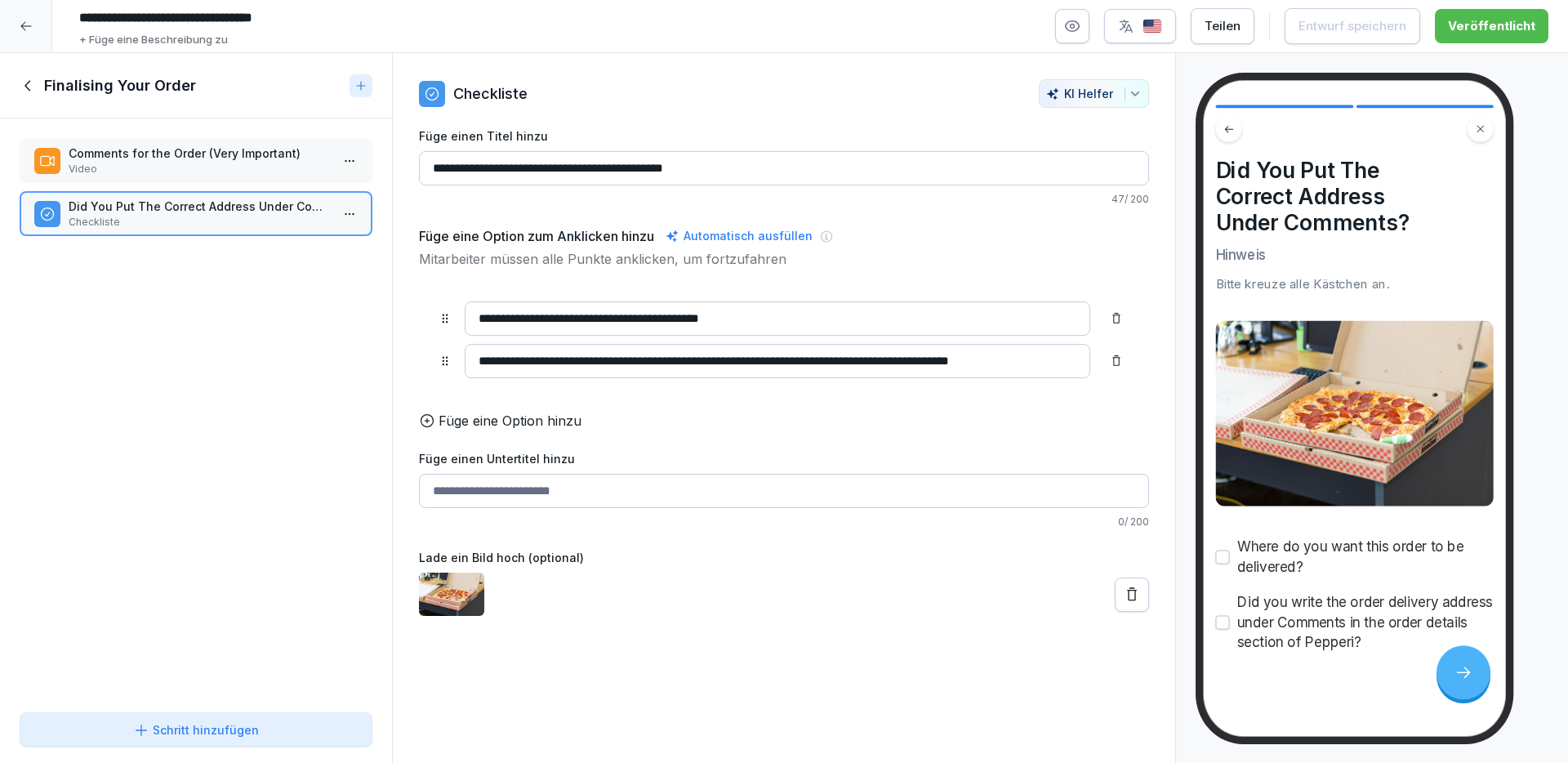
click at [201, 166] on p "Video" at bounding box center [199, 169] width 262 height 14
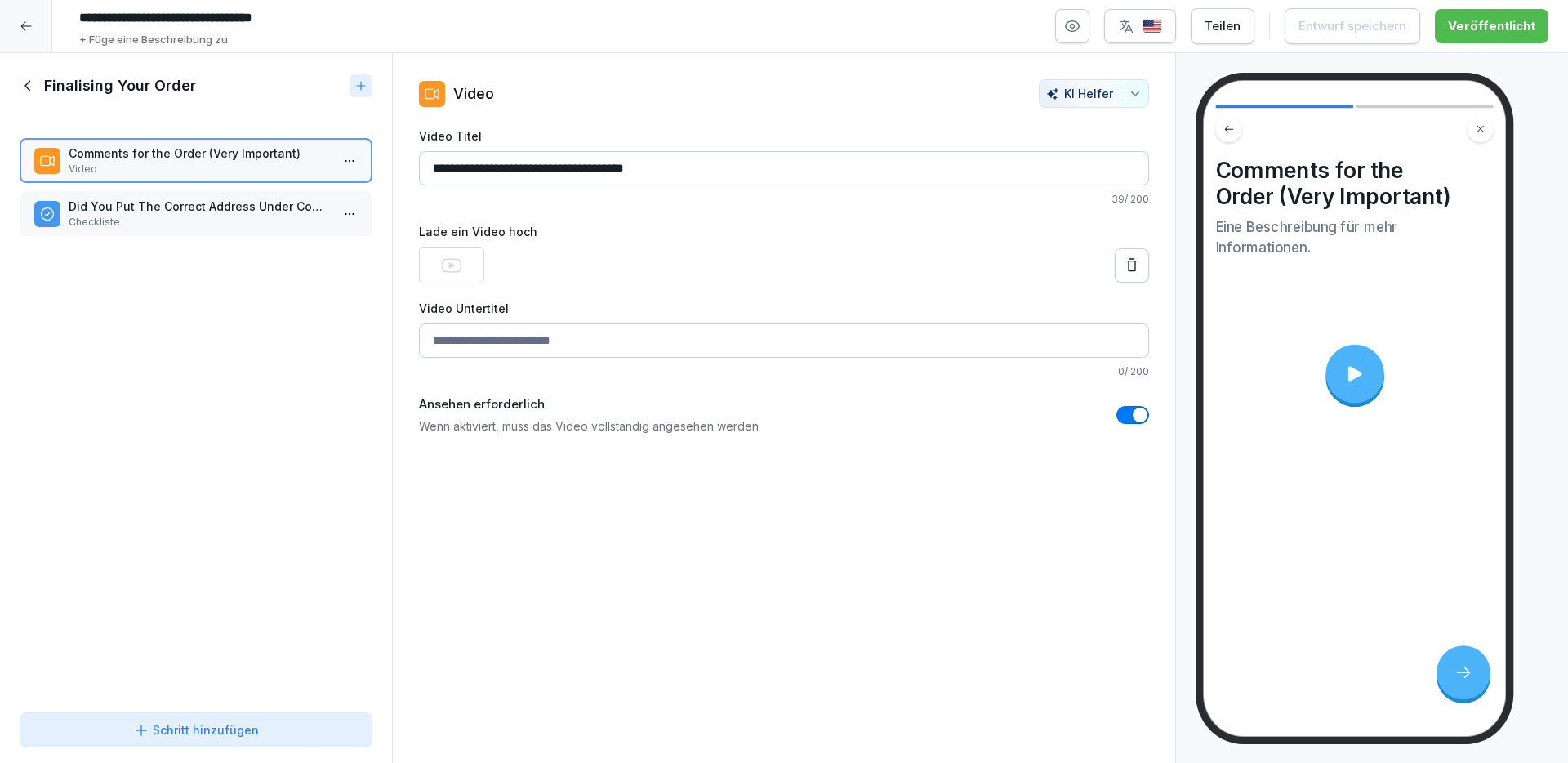
click at [25, 85] on icon at bounding box center [27, 86] width 6 height 11
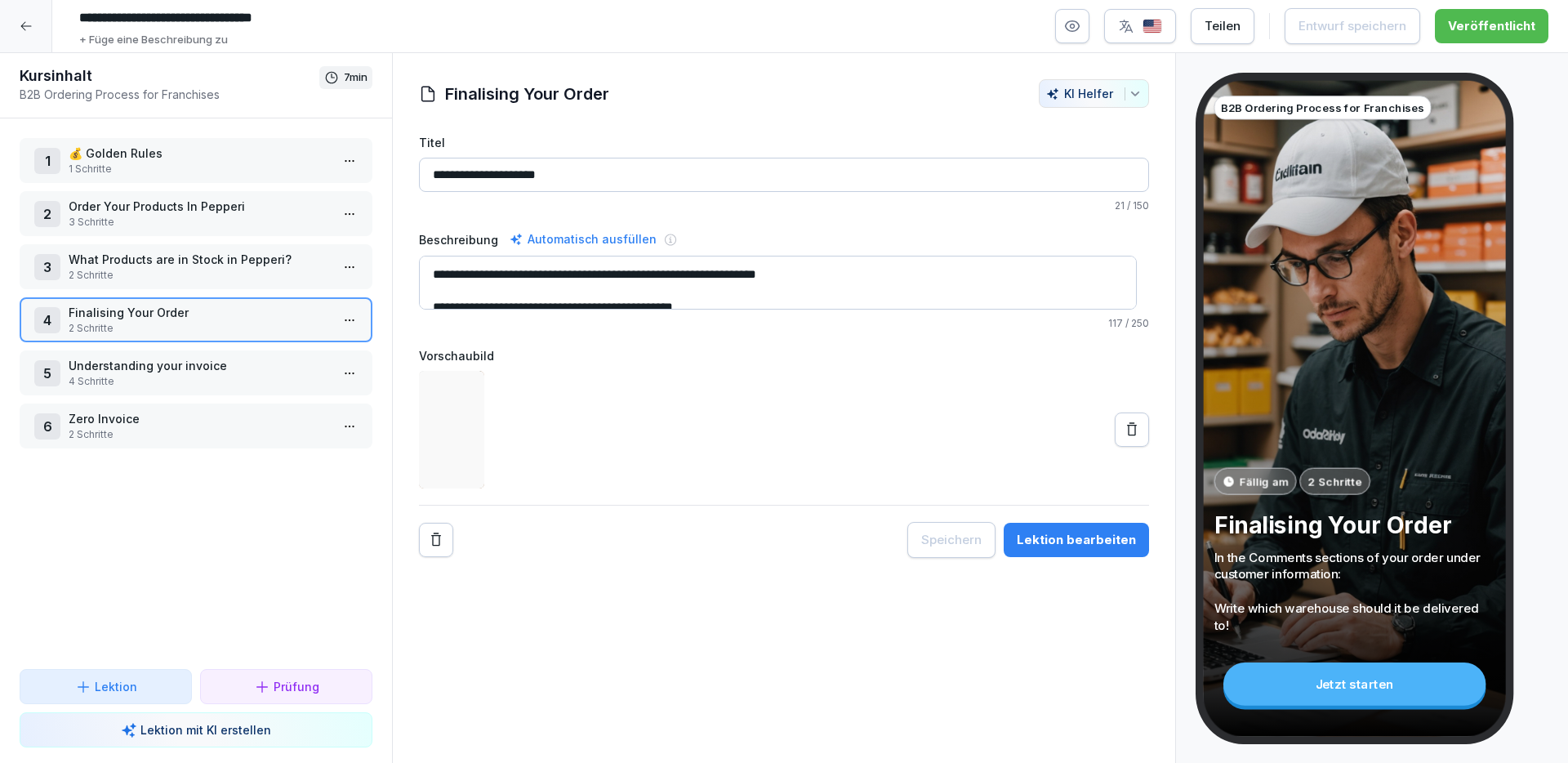
click at [203, 369] on p "Understanding your invoice" at bounding box center [199, 365] width 262 height 17
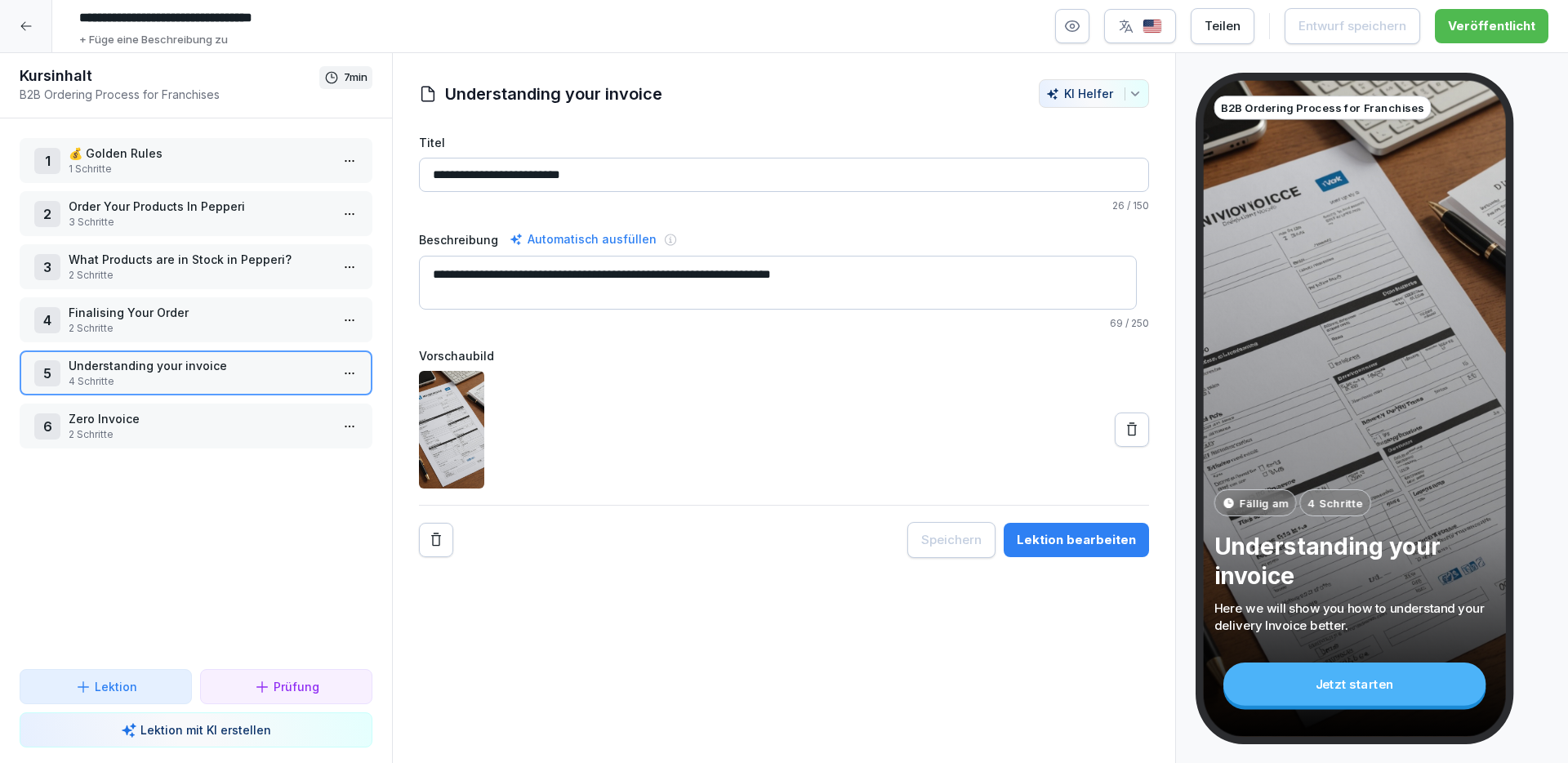
click at [203, 369] on p "Understanding your invoice" at bounding box center [199, 365] width 262 height 17
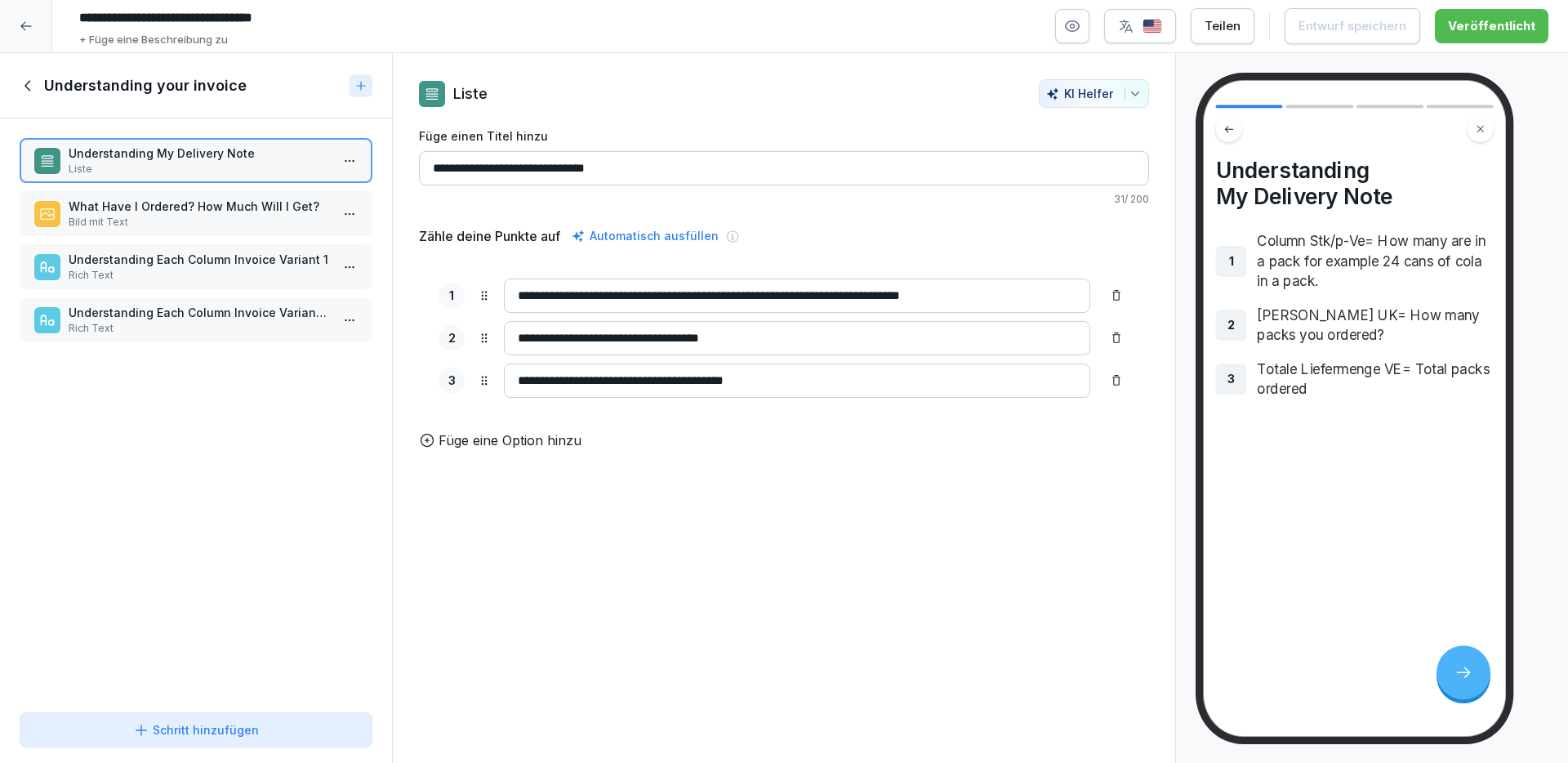
click at [215, 214] on p "What Have I Ordered? How Much Will I Get?" at bounding box center [199, 206] width 262 height 17
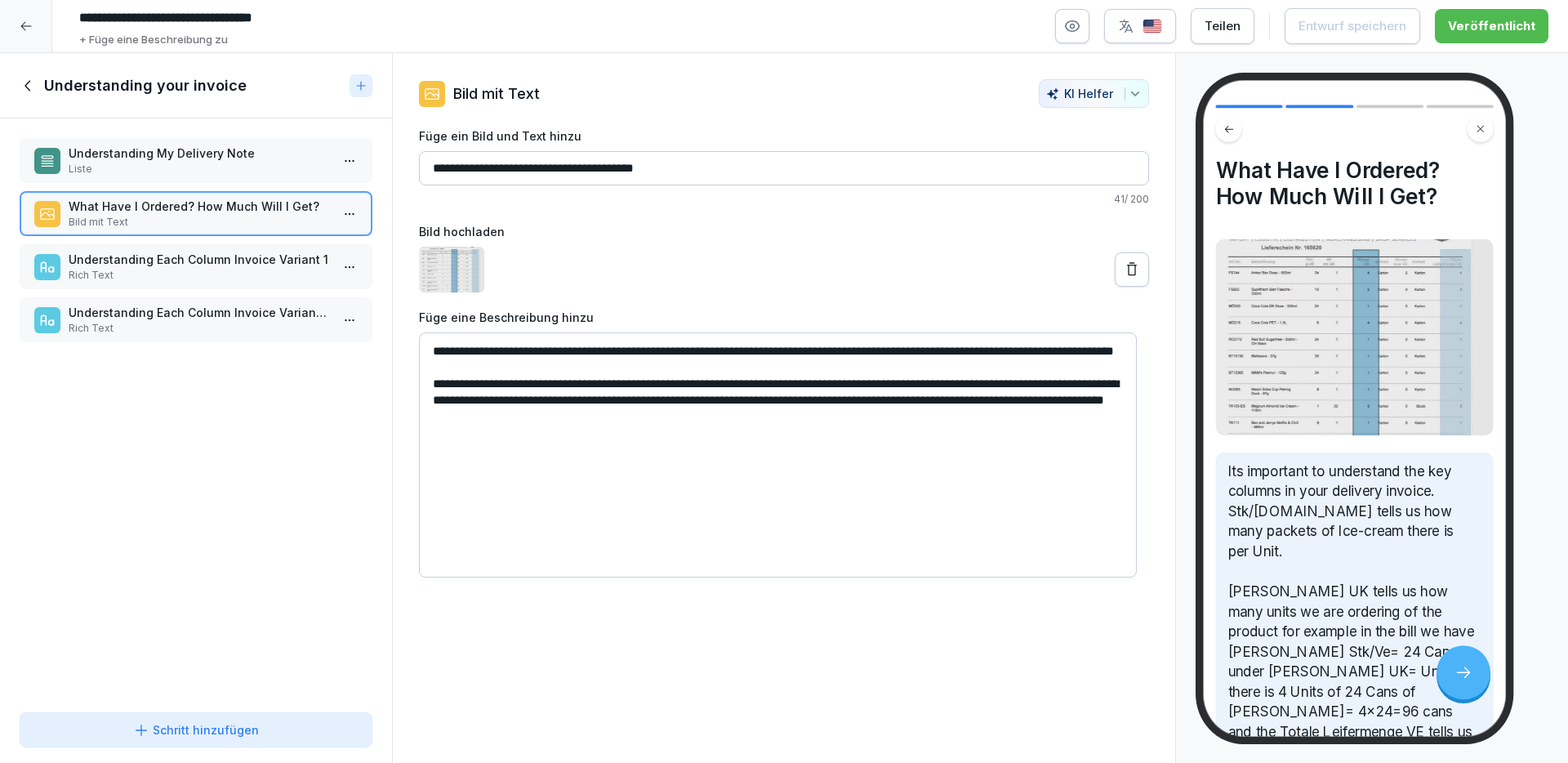
scroll to position [99, 0]
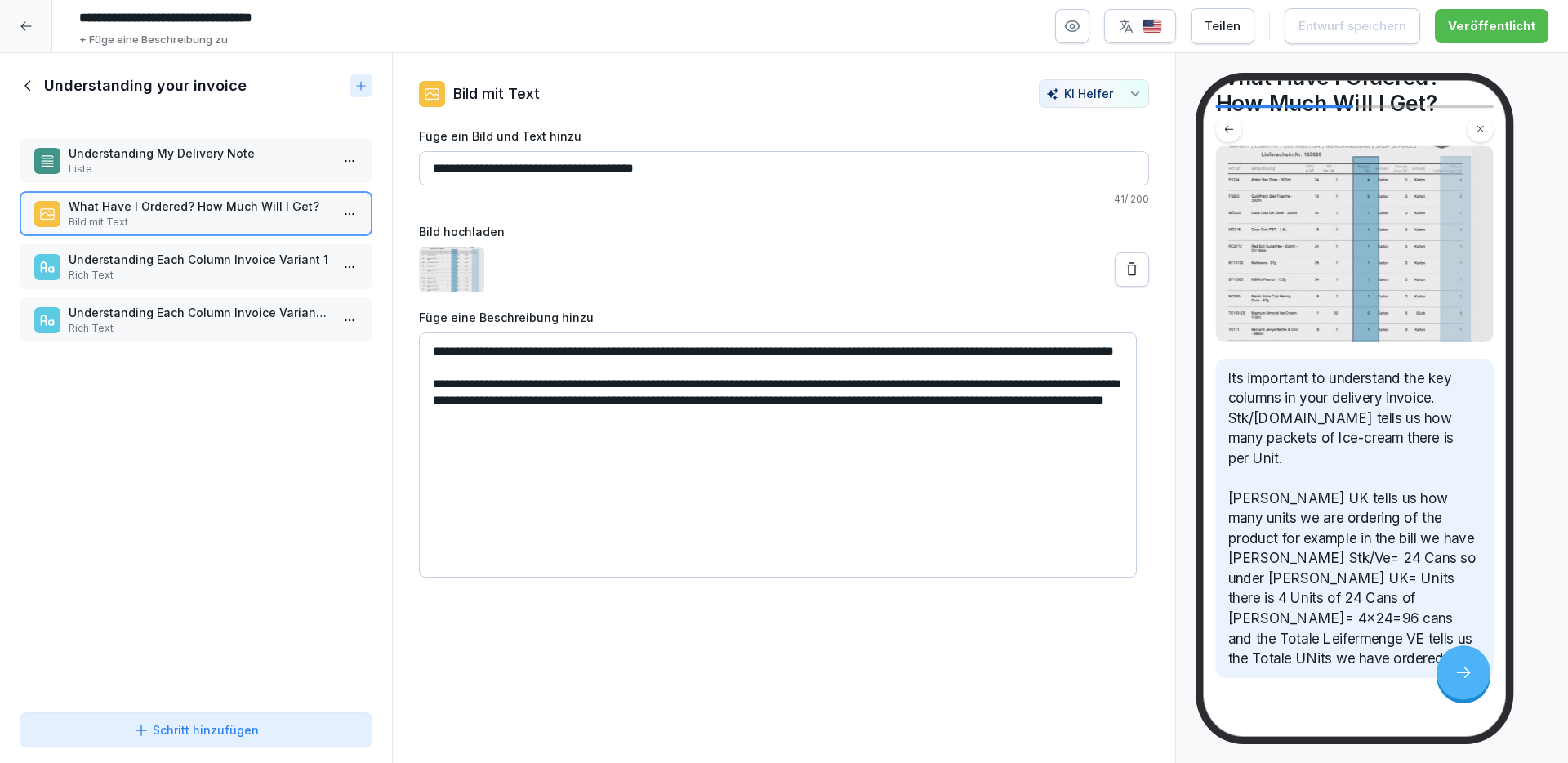
click at [165, 246] on div "Understanding Each Column Invoice Variant 1 Rich Text" at bounding box center [196, 266] width 353 height 45
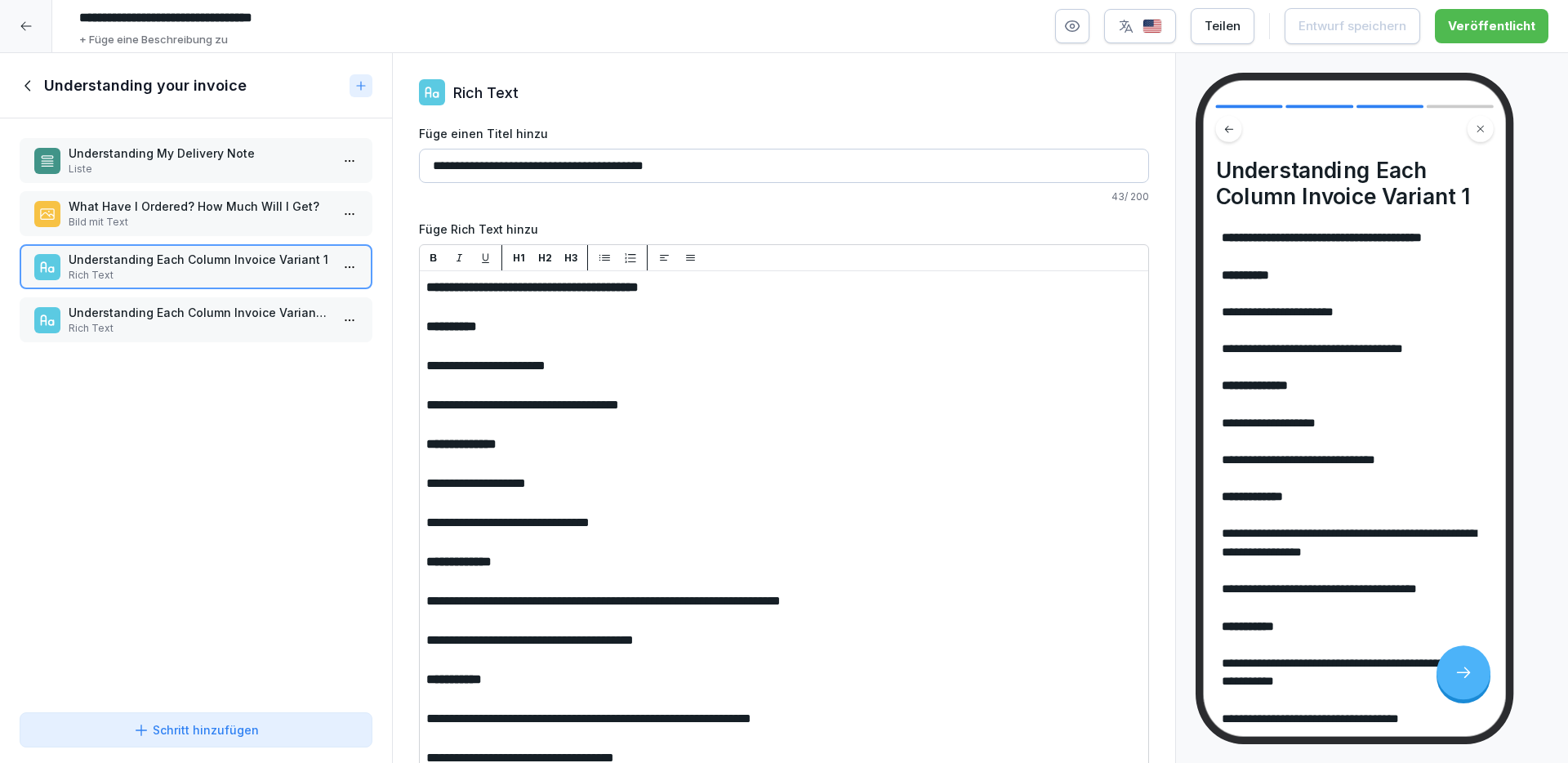
click at [26, 72] on div "Understanding your invoice" at bounding box center [196, 86] width 392 height 65
click at [26, 75] on div "Understanding your invoice" at bounding box center [196, 86] width 392 height 65
click at [27, 77] on icon at bounding box center [28, 86] width 18 height 18
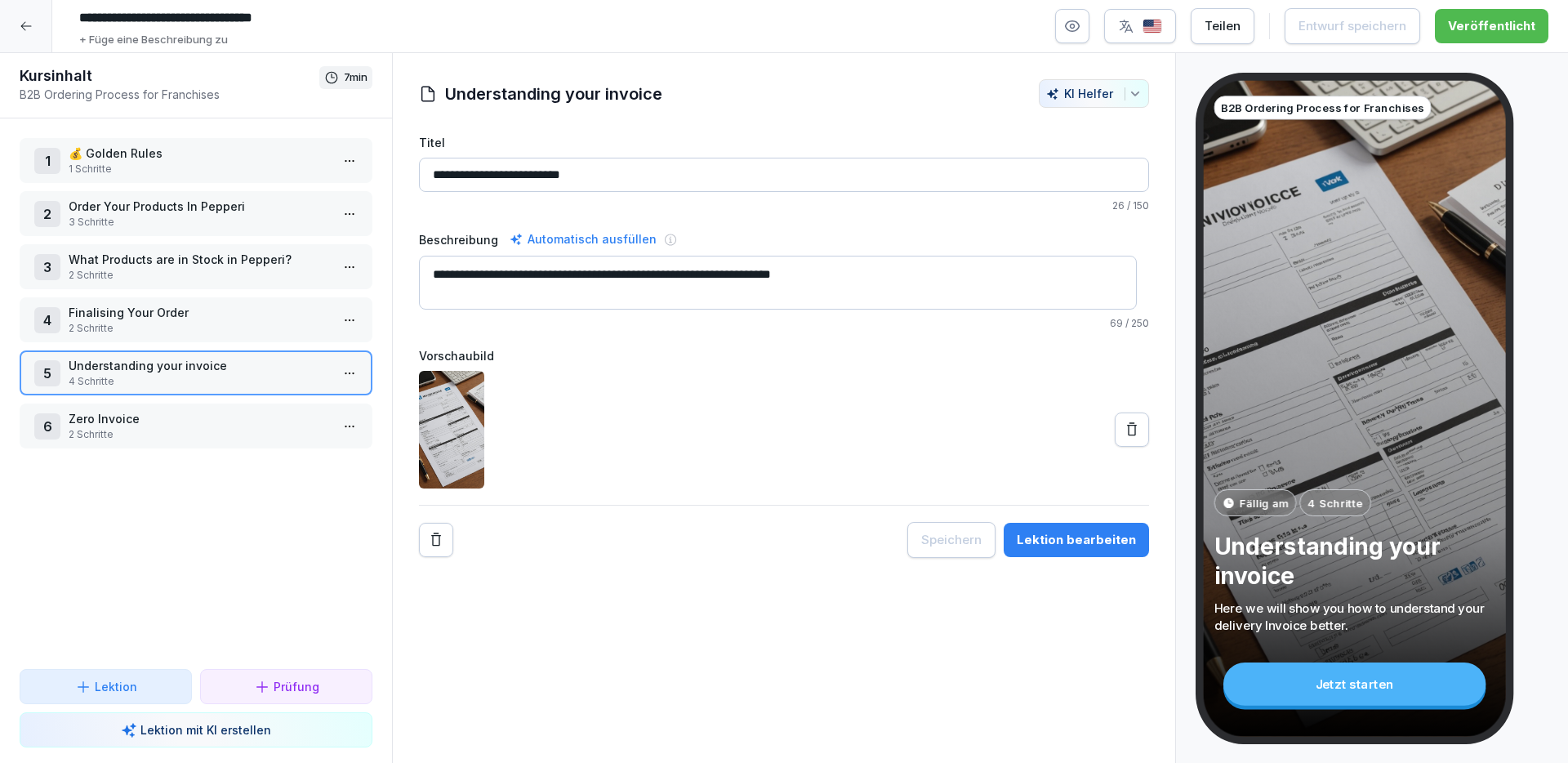
click at [1042, 544] on div "Lektion bearbeiten" at bounding box center [1076, 539] width 119 height 18
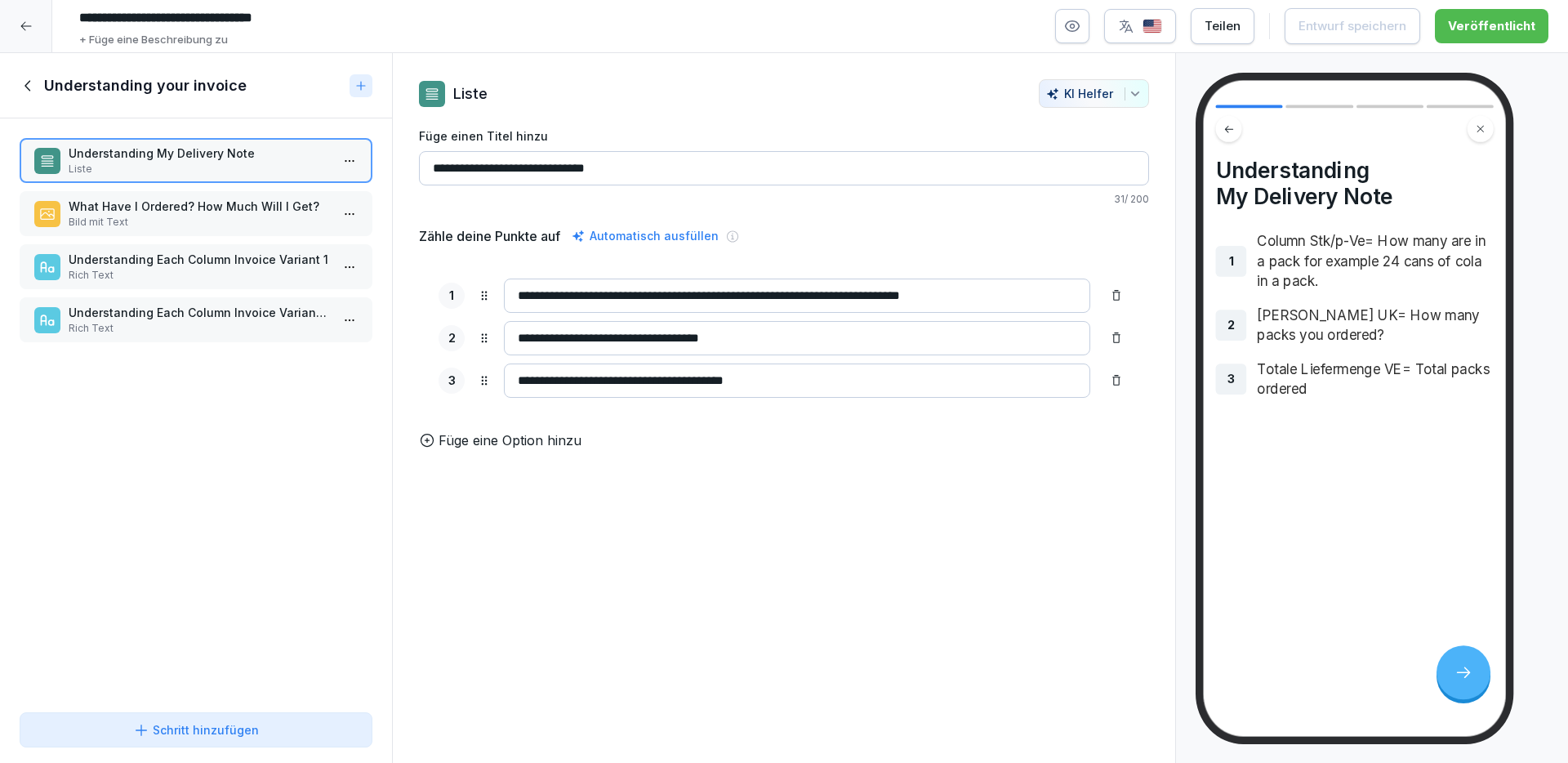
click at [1129, 98] on icon "button" at bounding box center [1135, 93] width 13 height 13
click at [295, 721] on button "Schritt hinzufügen" at bounding box center [196, 729] width 353 height 35
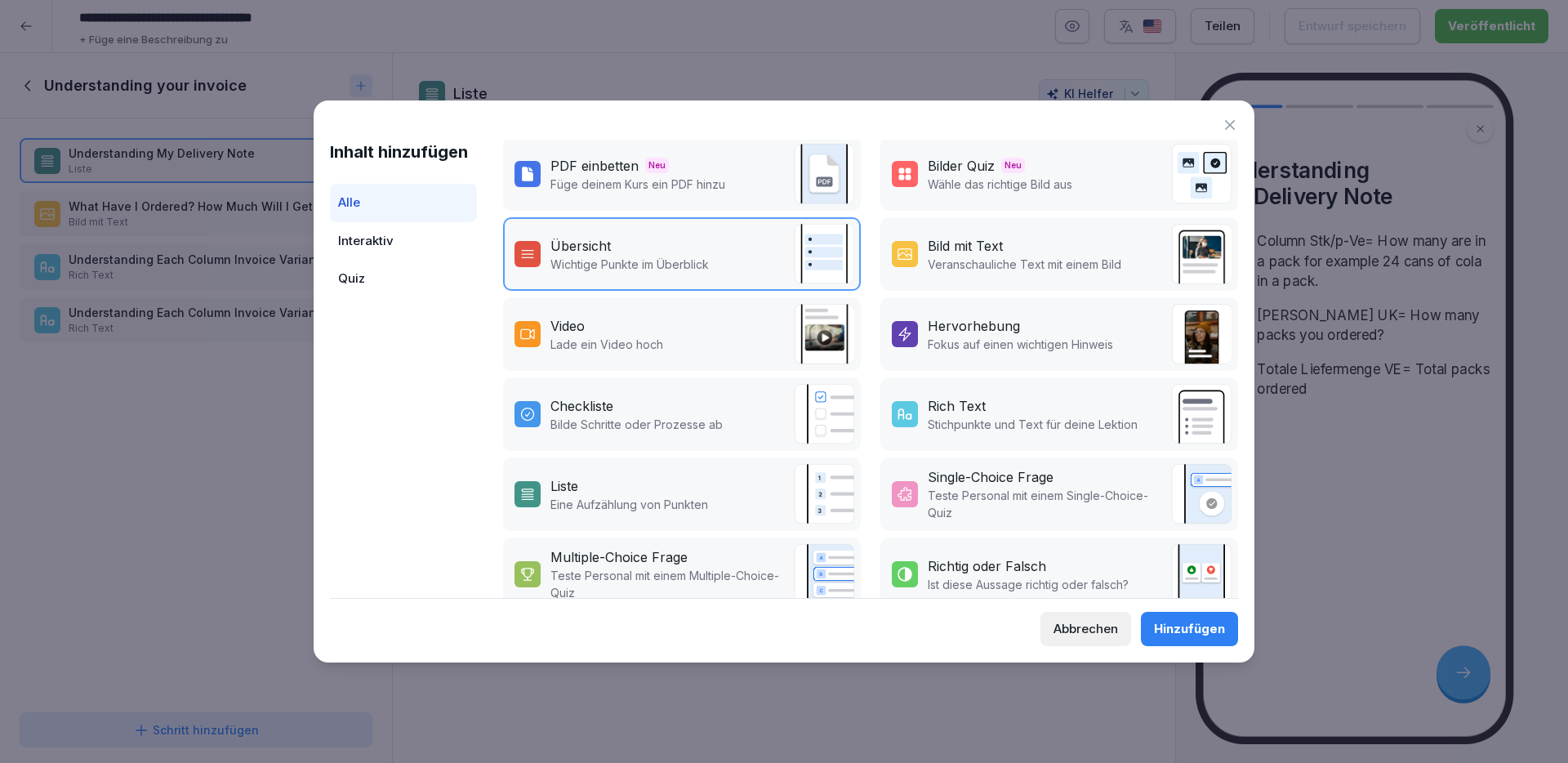
scroll to position [201, 0]
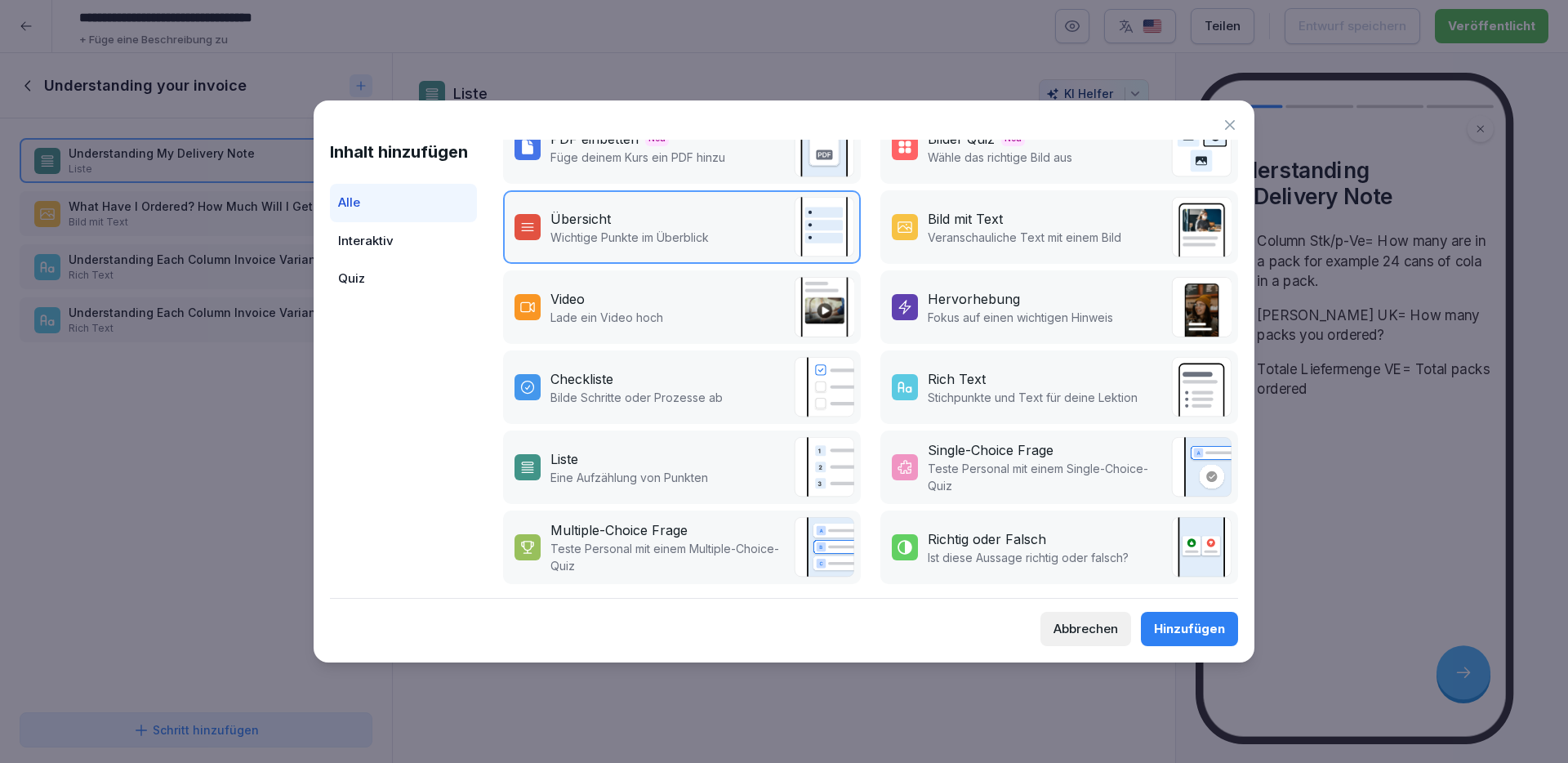
click at [958, 309] on p "Fokus auf einen wichtigen Hinweis" at bounding box center [1020, 318] width 185 height 17
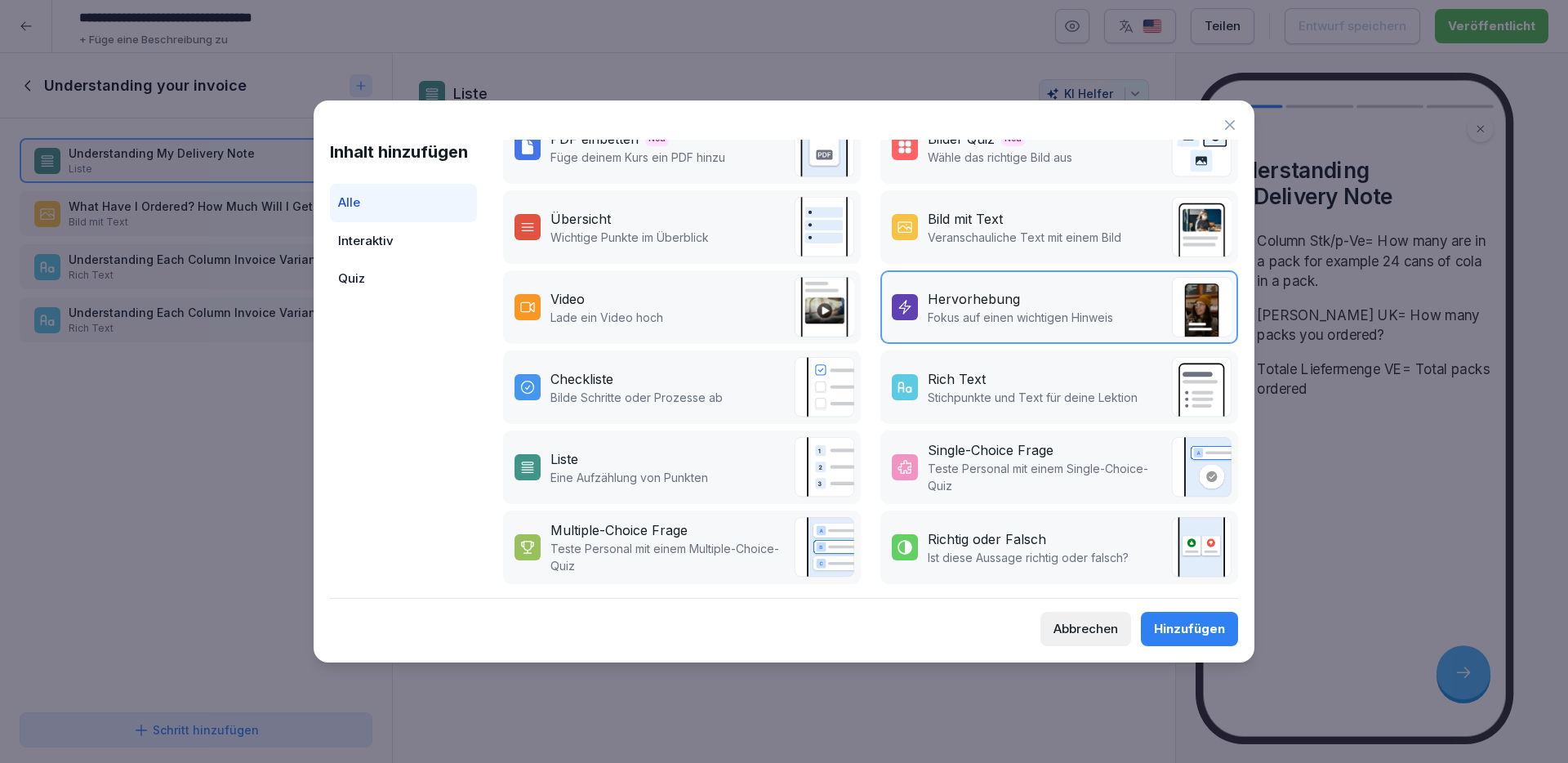
click at [1154, 620] on button "Hinzufügen" at bounding box center [1189, 628] width 97 height 35
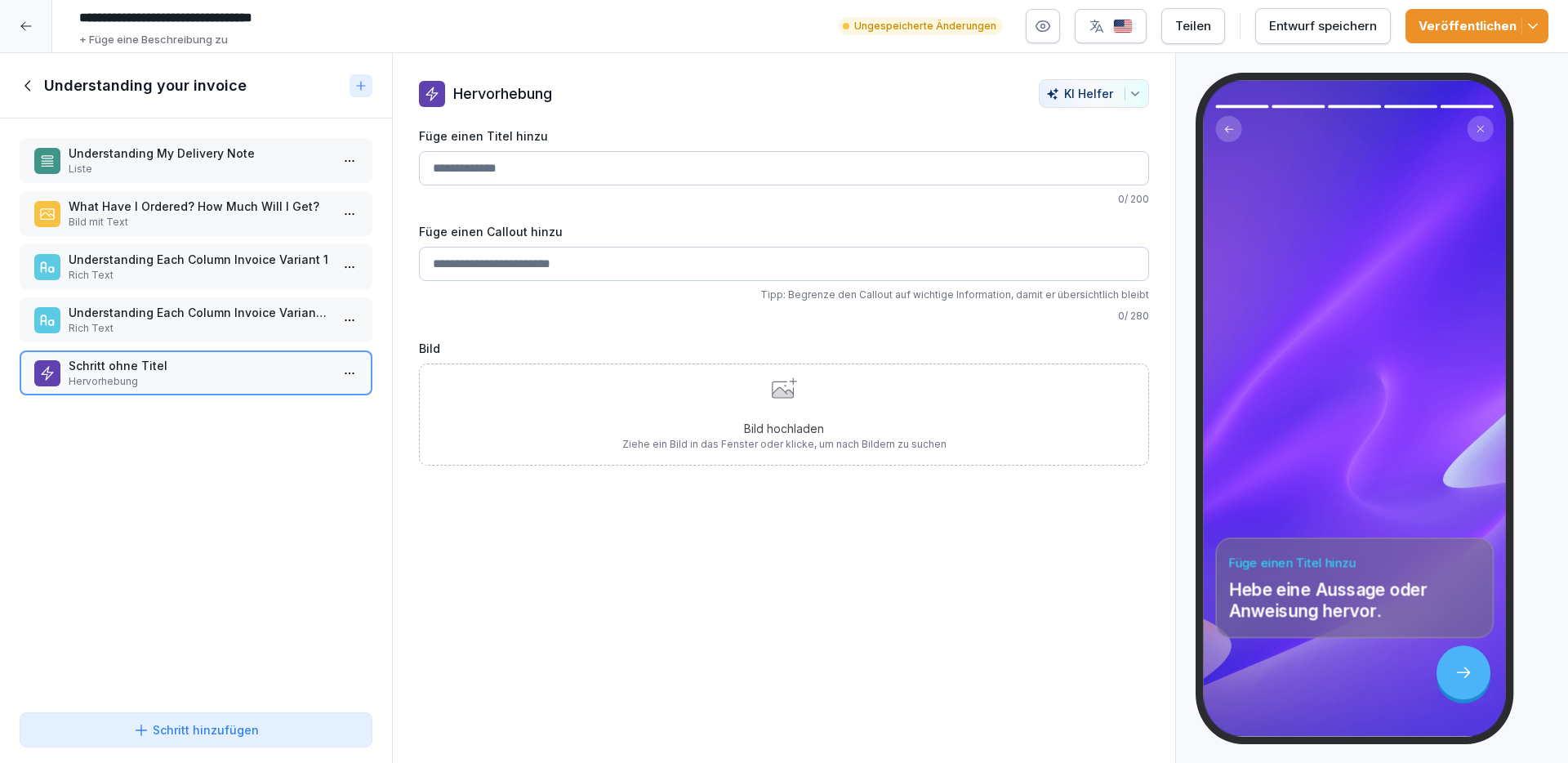
click at [339, 374] on html "**********" at bounding box center [784, 381] width 1568 height 763
click at [298, 473] on div "Löschen" at bounding box center [277, 466] width 139 height 30
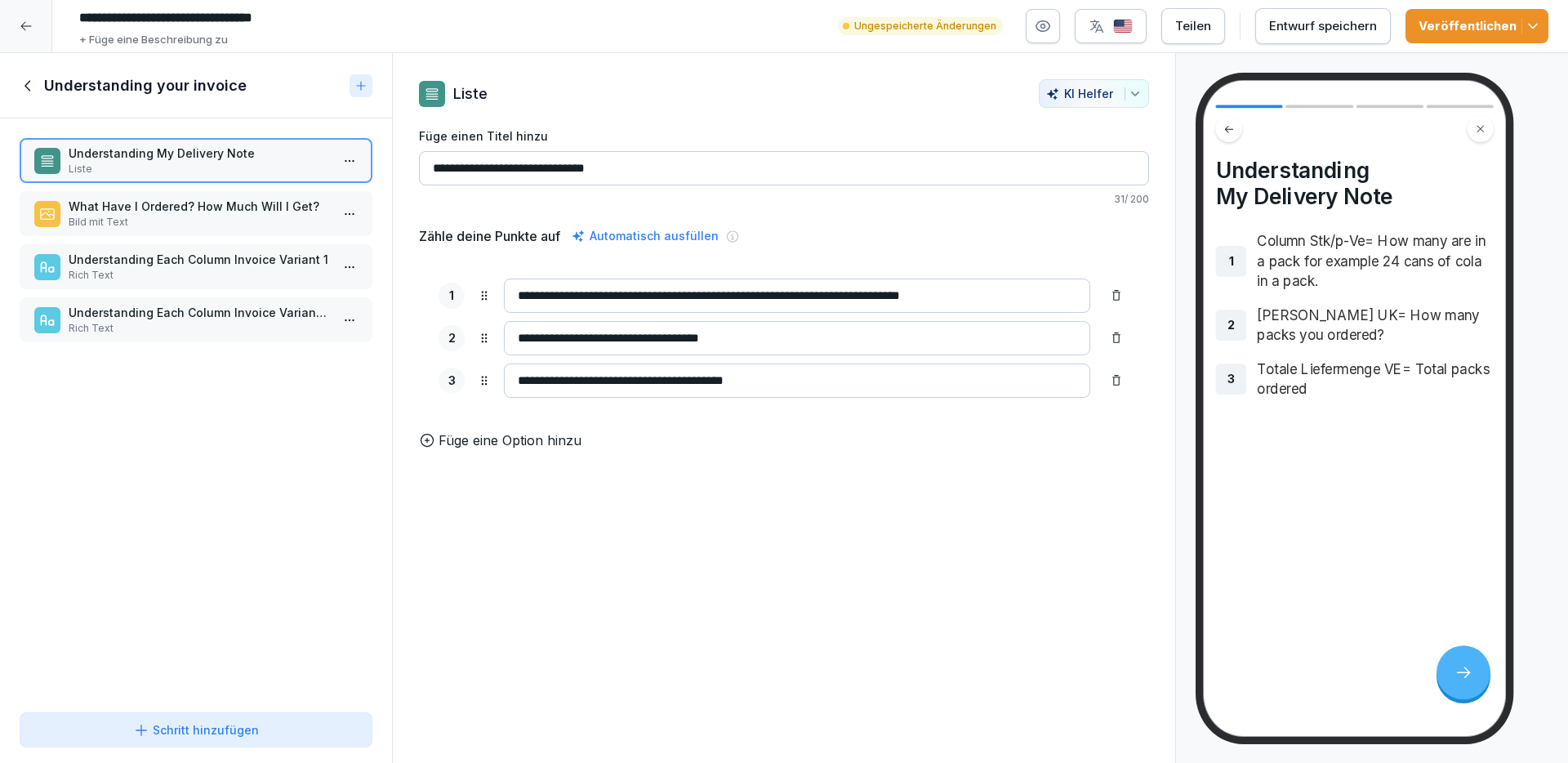
click at [218, 735] on div "Schritt hinzufügen" at bounding box center [196, 730] width 126 height 17
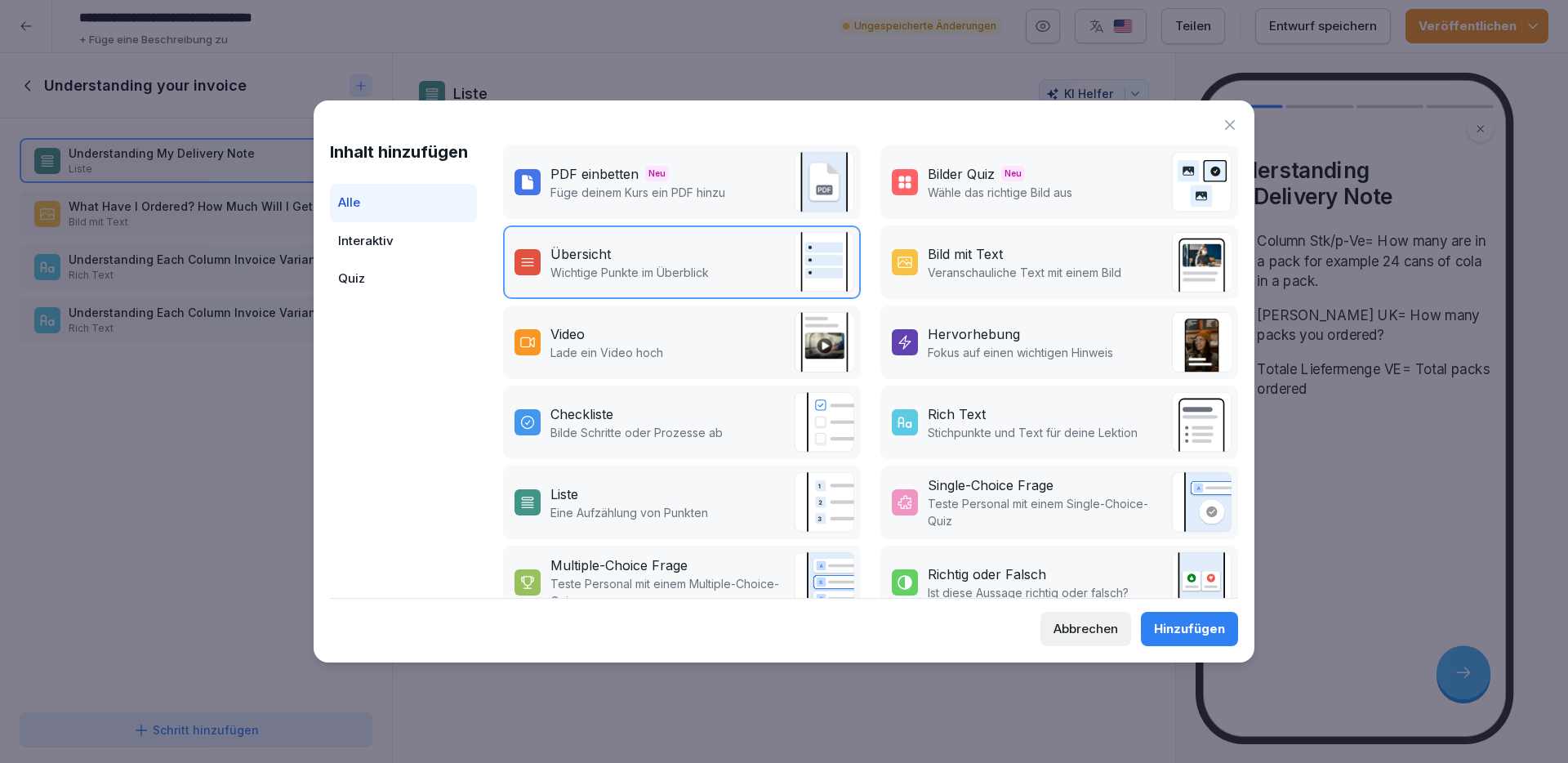
scroll to position [155, 0]
click at [997, 352] on p "Fokus auf einen wichtigen Hinweis" at bounding box center [1020, 351] width 185 height 17
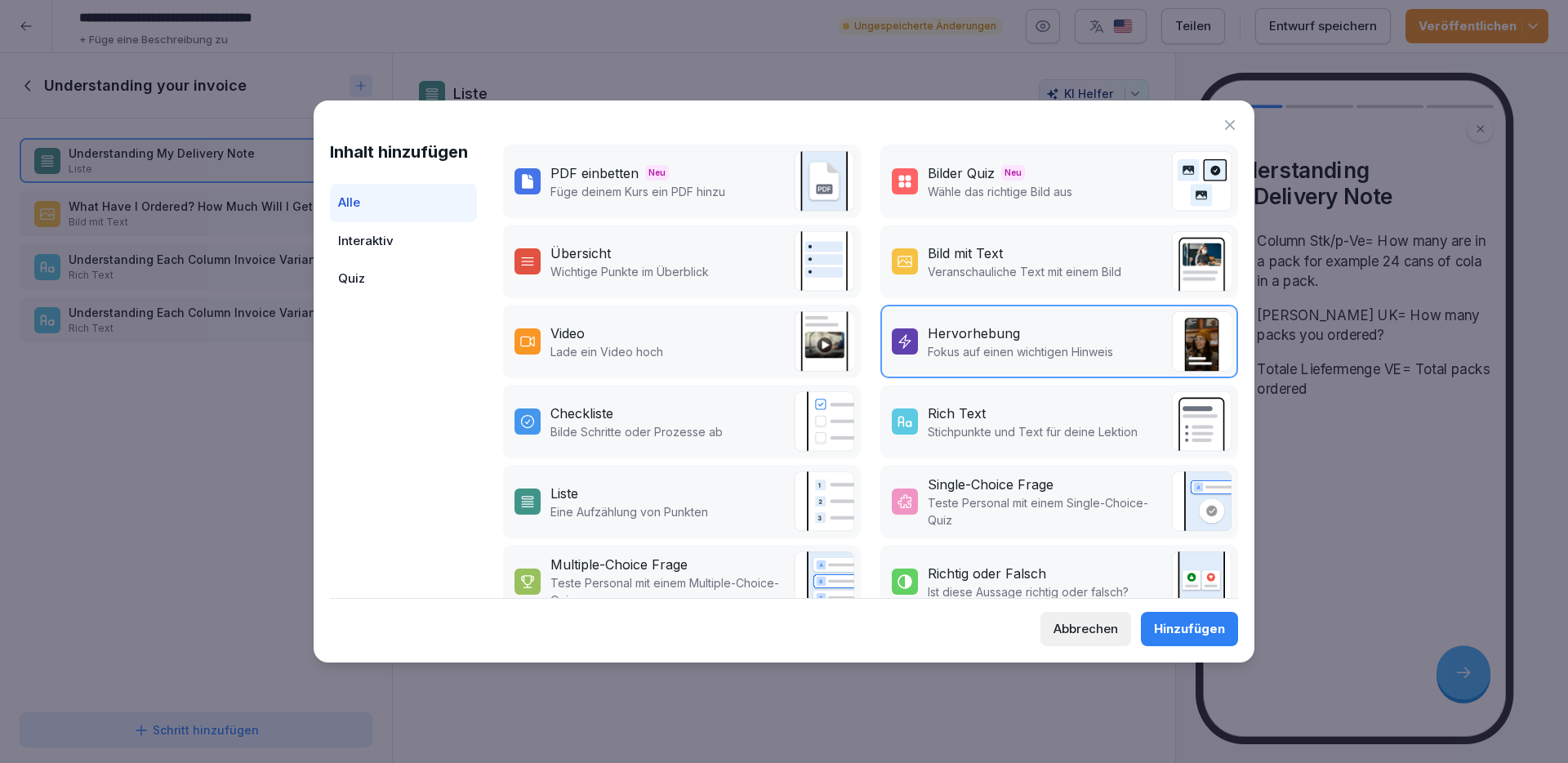
click at [1190, 633] on div "Hinzufügen" at bounding box center [1190, 628] width 71 height 18
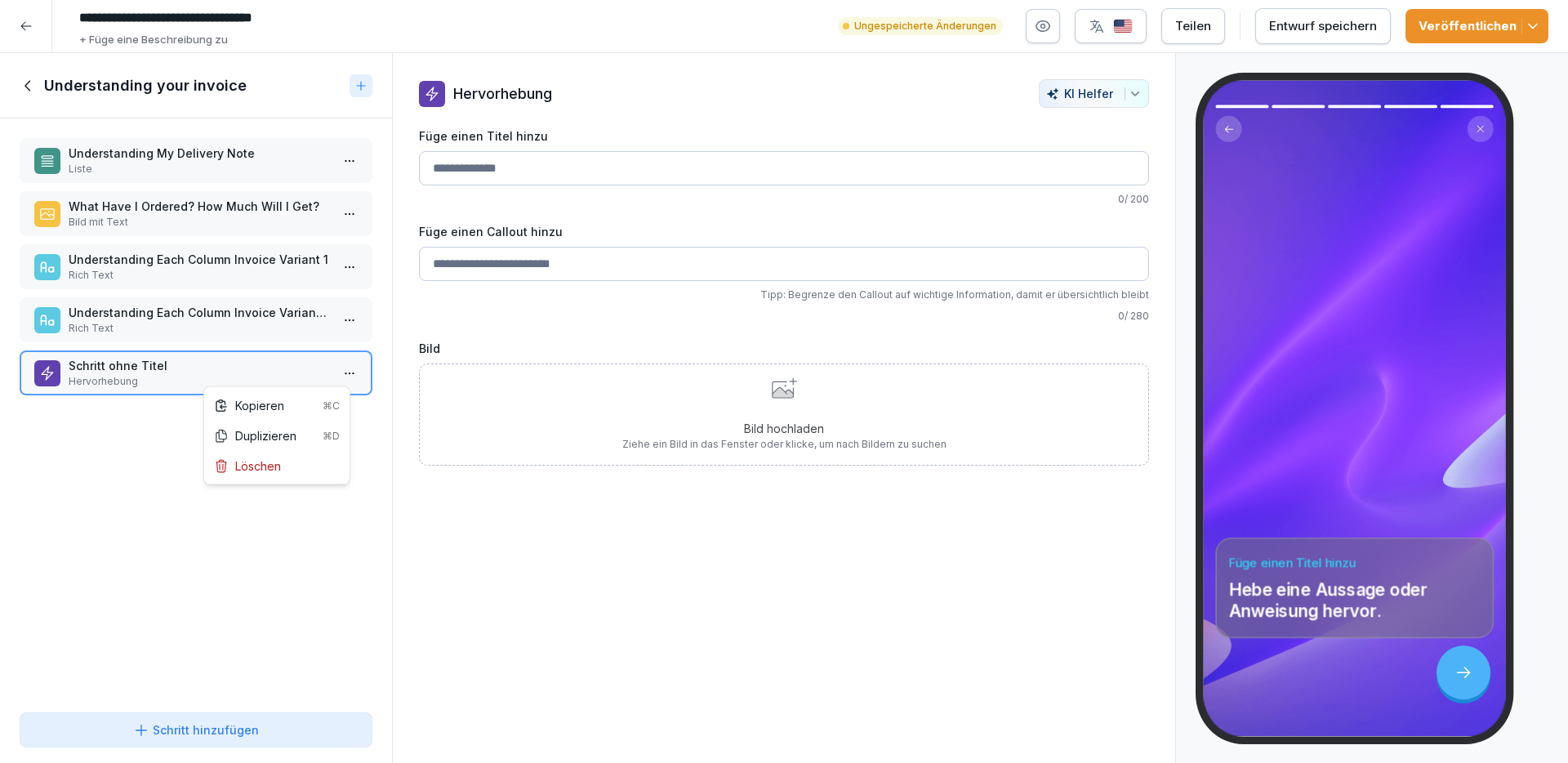
click at [342, 383] on html "**********" at bounding box center [784, 381] width 1568 height 763
click at [312, 470] on div "Löschen" at bounding box center [277, 466] width 139 height 30
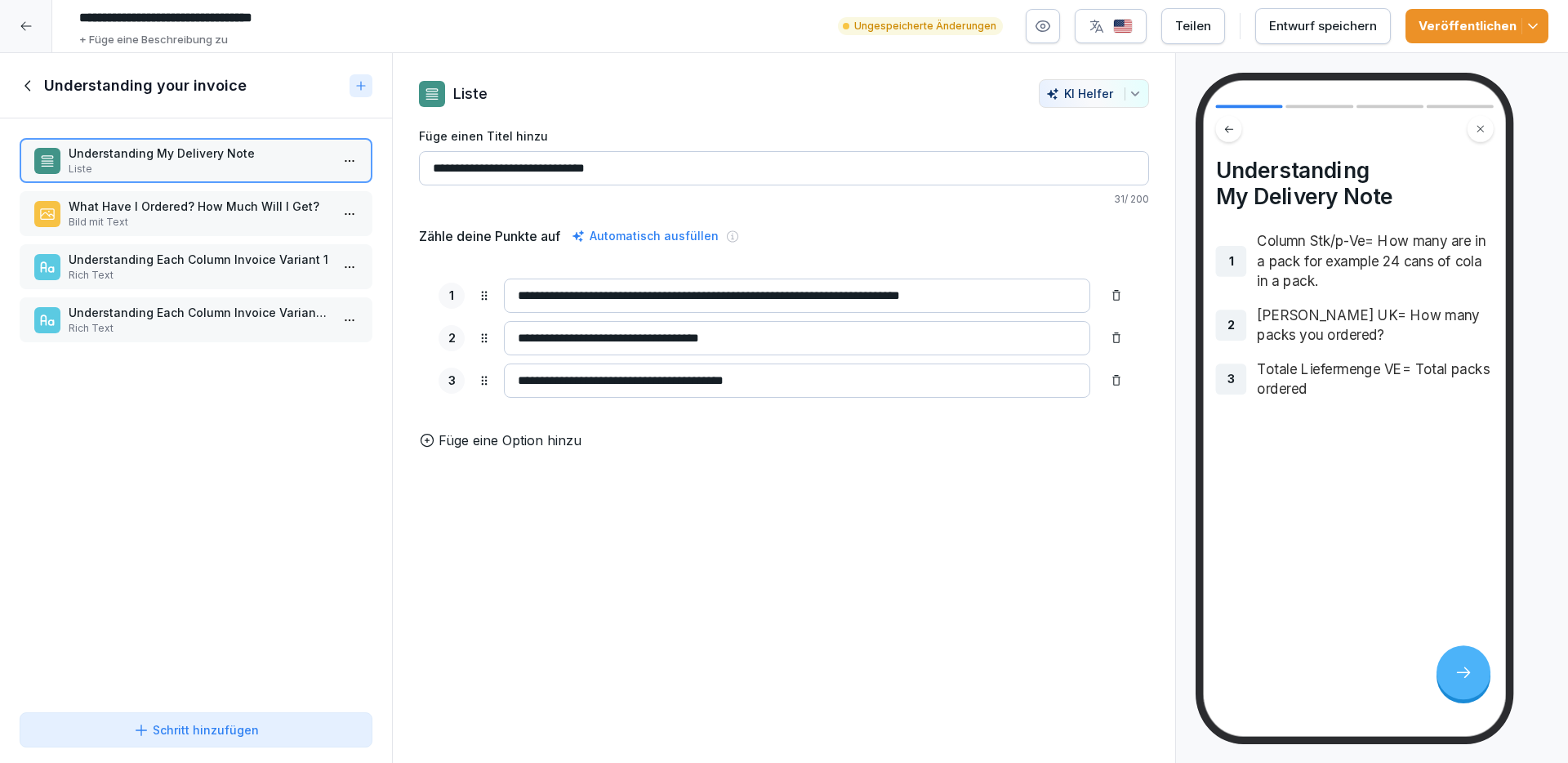
click at [36, 80] on icon at bounding box center [28, 86] width 18 height 18
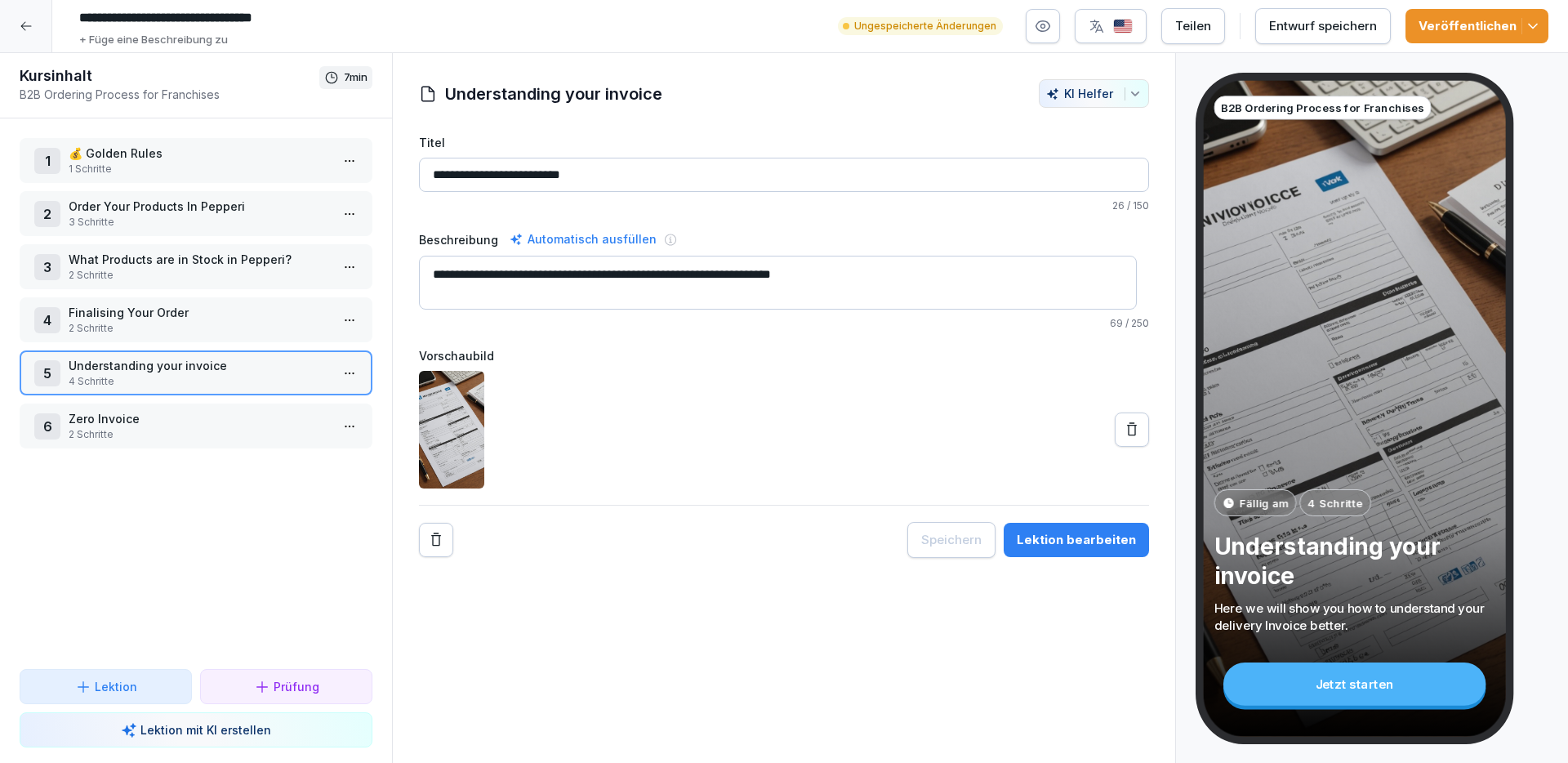
click at [131, 319] on p "Finalising Your Order" at bounding box center [199, 312] width 262 height 17
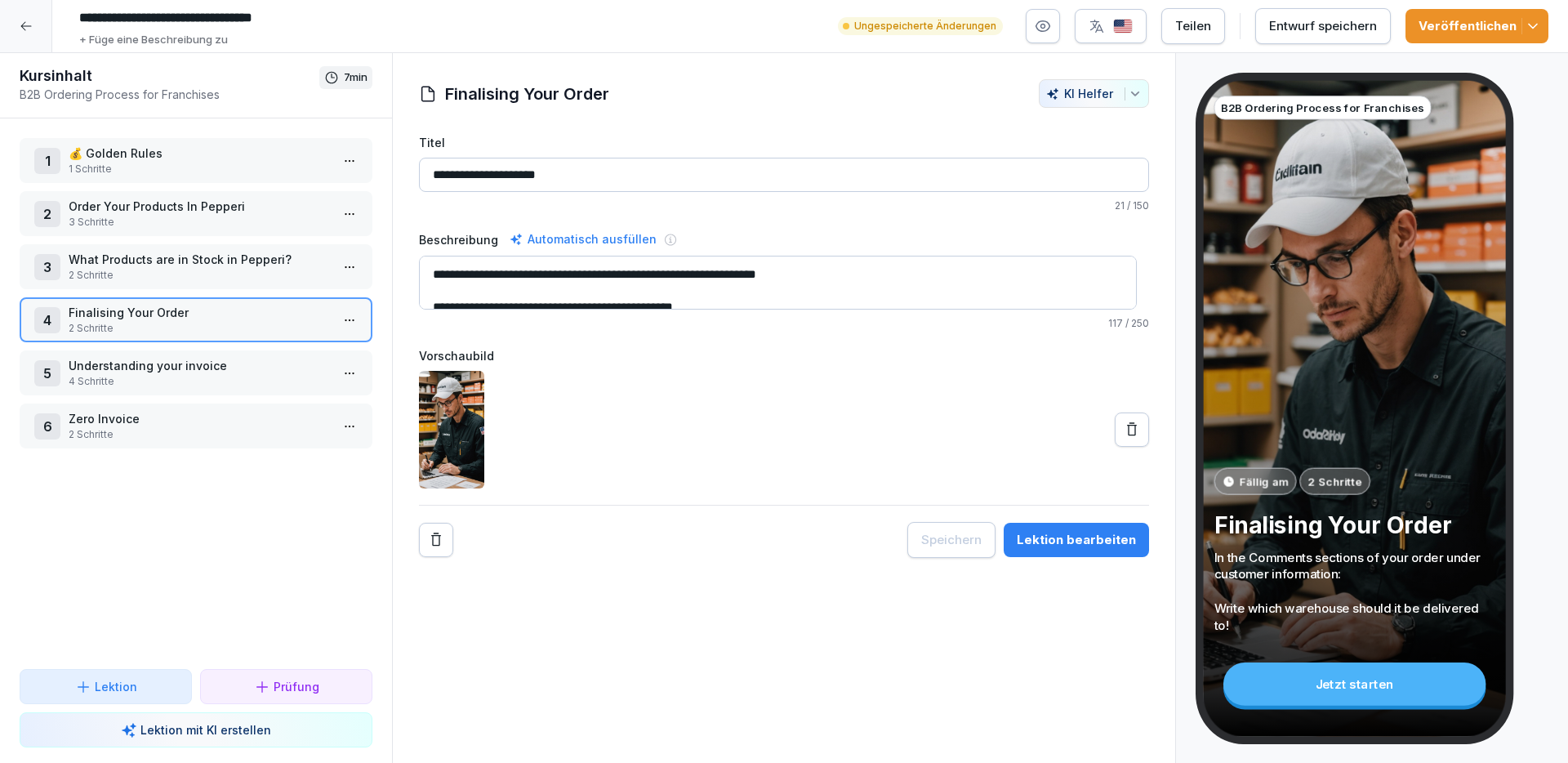
click at [173, 259] on p "What Products are in Stock in Pepperi?" at bounding box center [199, 259] width 262 height 17
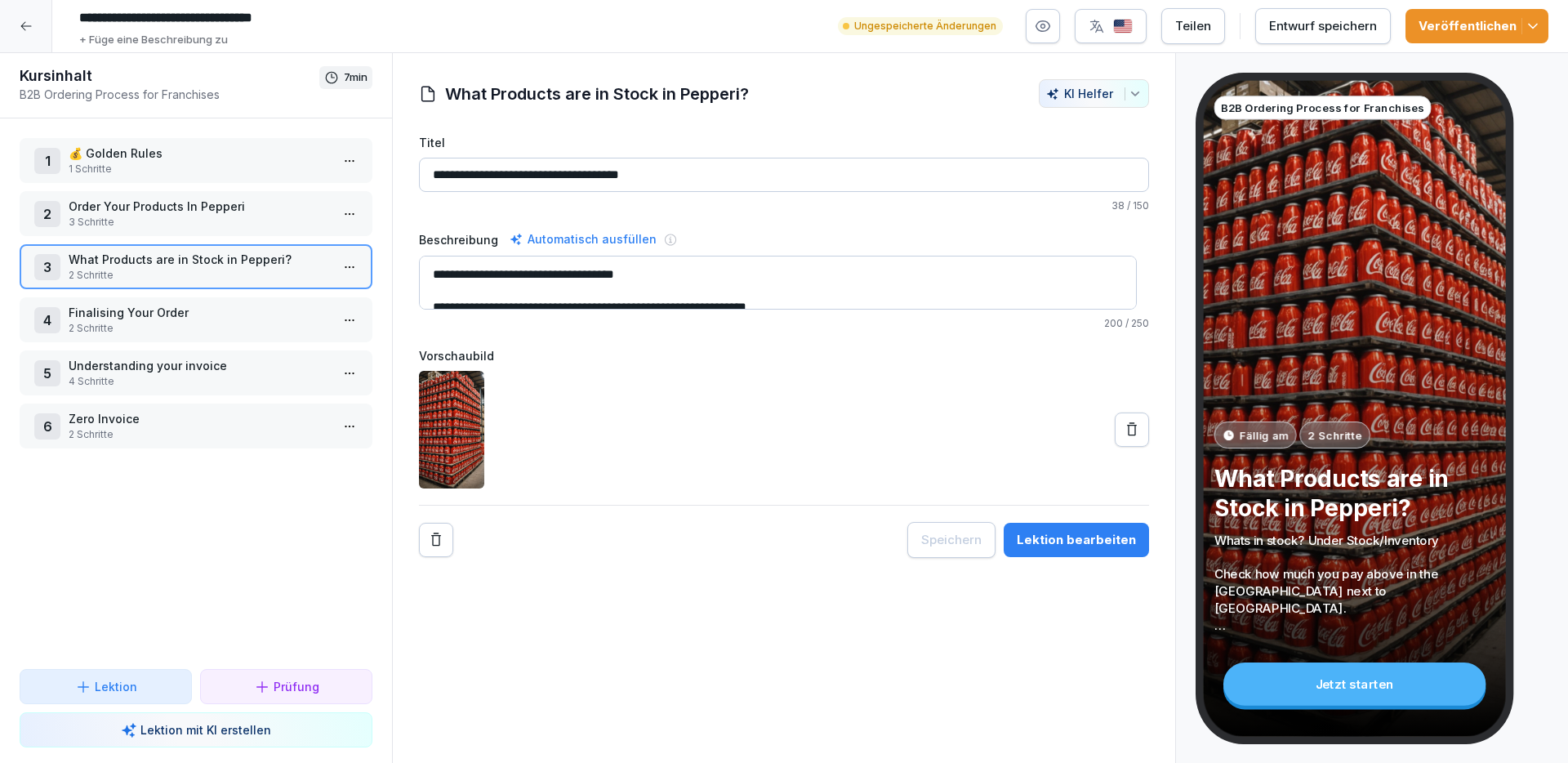
click at [218, 281] on p "2 Schritte" at bounding box center [199, 274] width 262 height 14
click at [218, 282] on p "2 Schritte" at bounding box center [199, 274] width 262 height 14
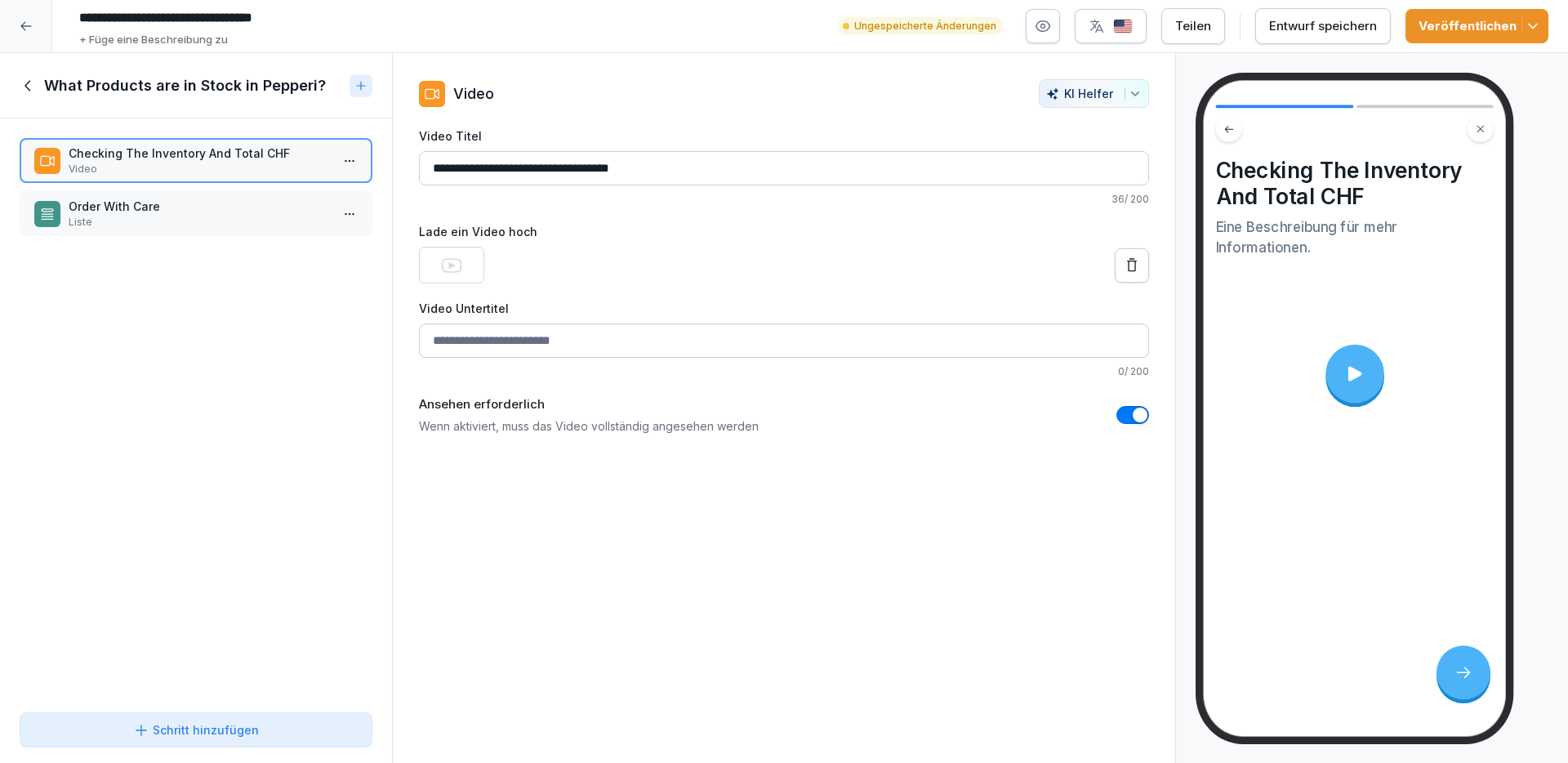
click at [247, 728] on div "Schritt hinzufügen" at bounding box center [196, 730] width 126 height 17
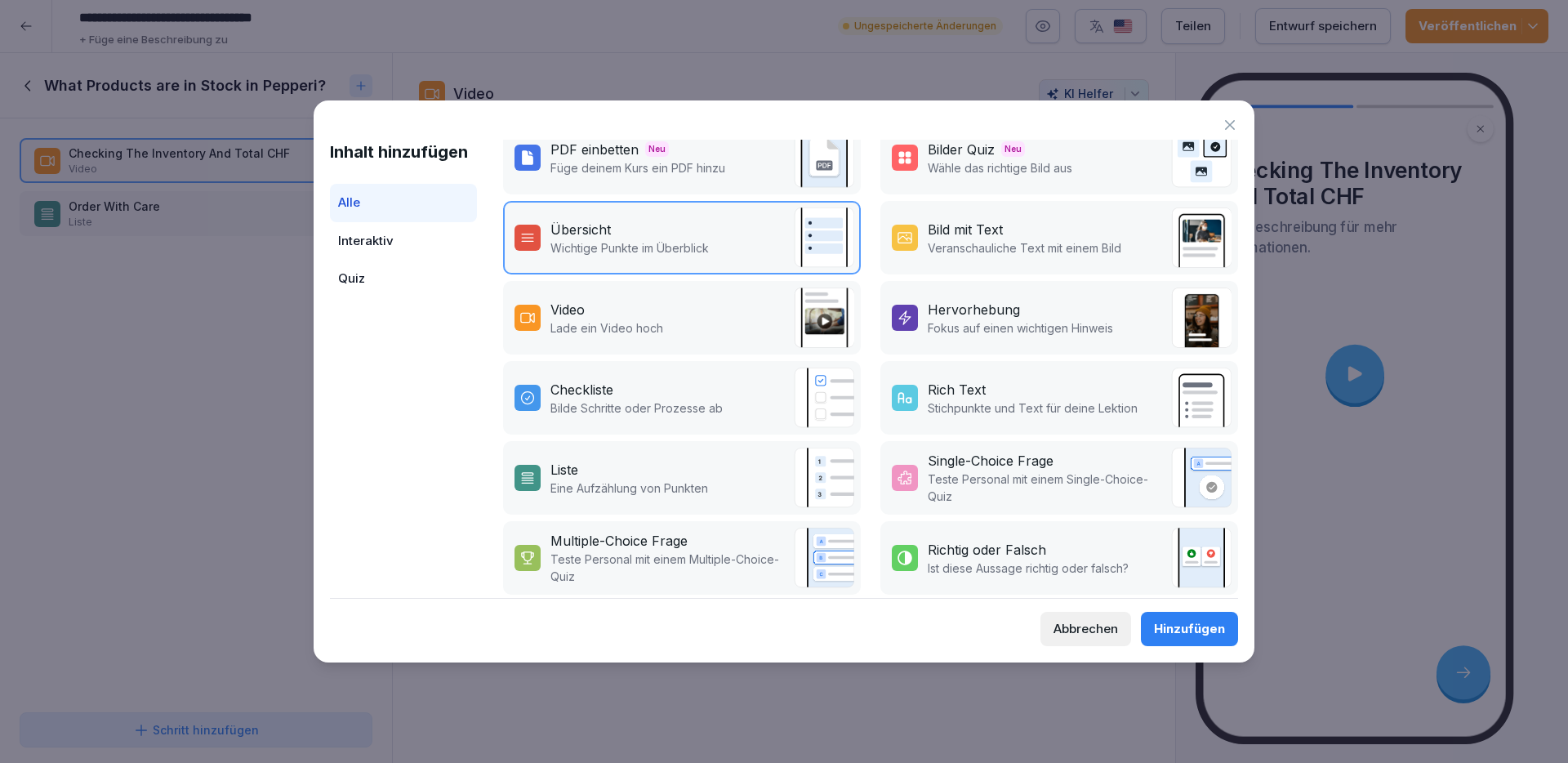
scroll to position [201, 0]
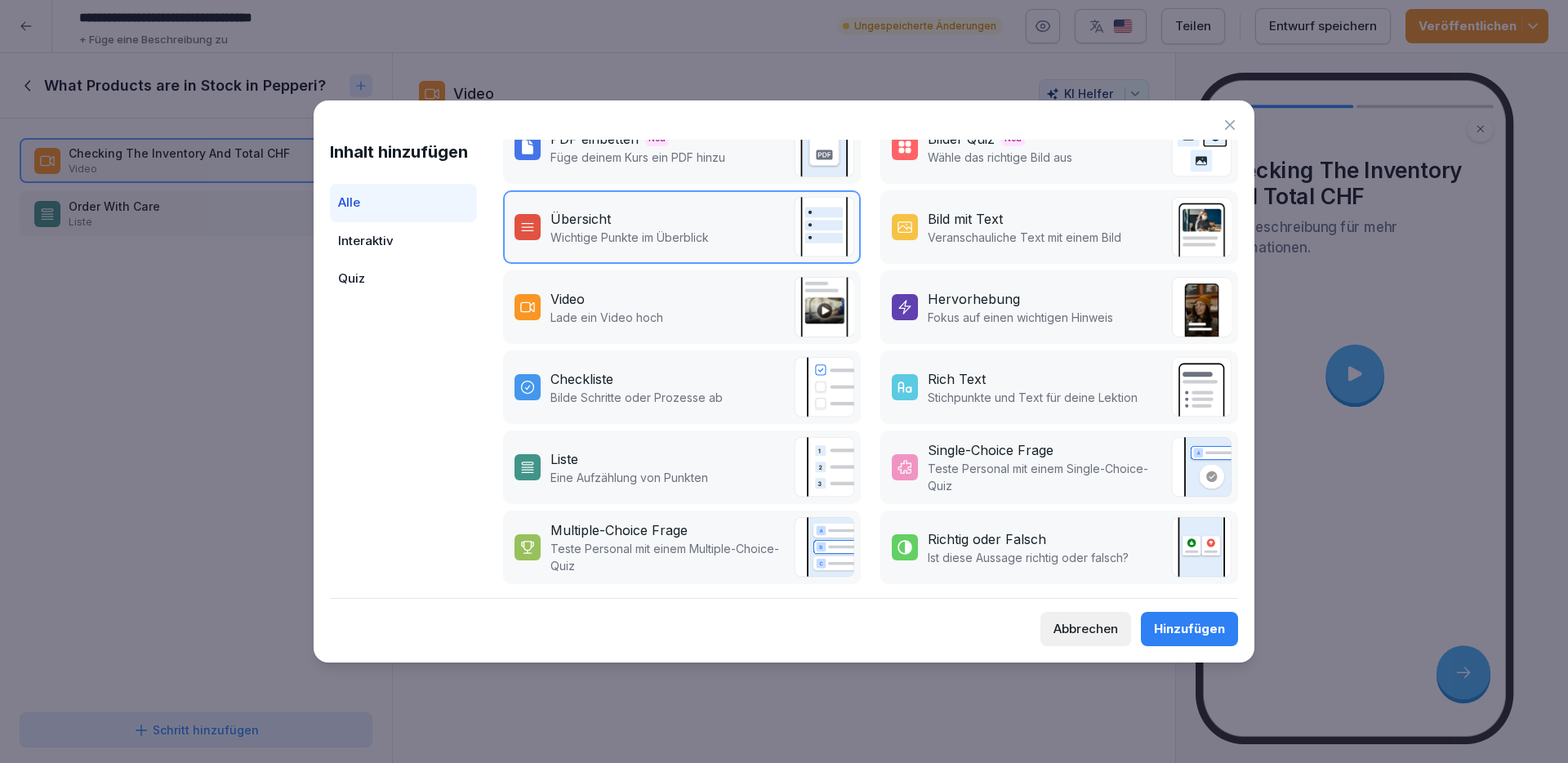
click at [1110, 654] on div "Inhalt hinzufügen Alle Interaktiv Quiz Unterschrift Neu Sammle eine Unterschrif…" at bounding box center [783, 381] width 941 height 561
click at [1102, 641] on button "Abbrechen" at bounding box center [1085, 628] width 91 height 35
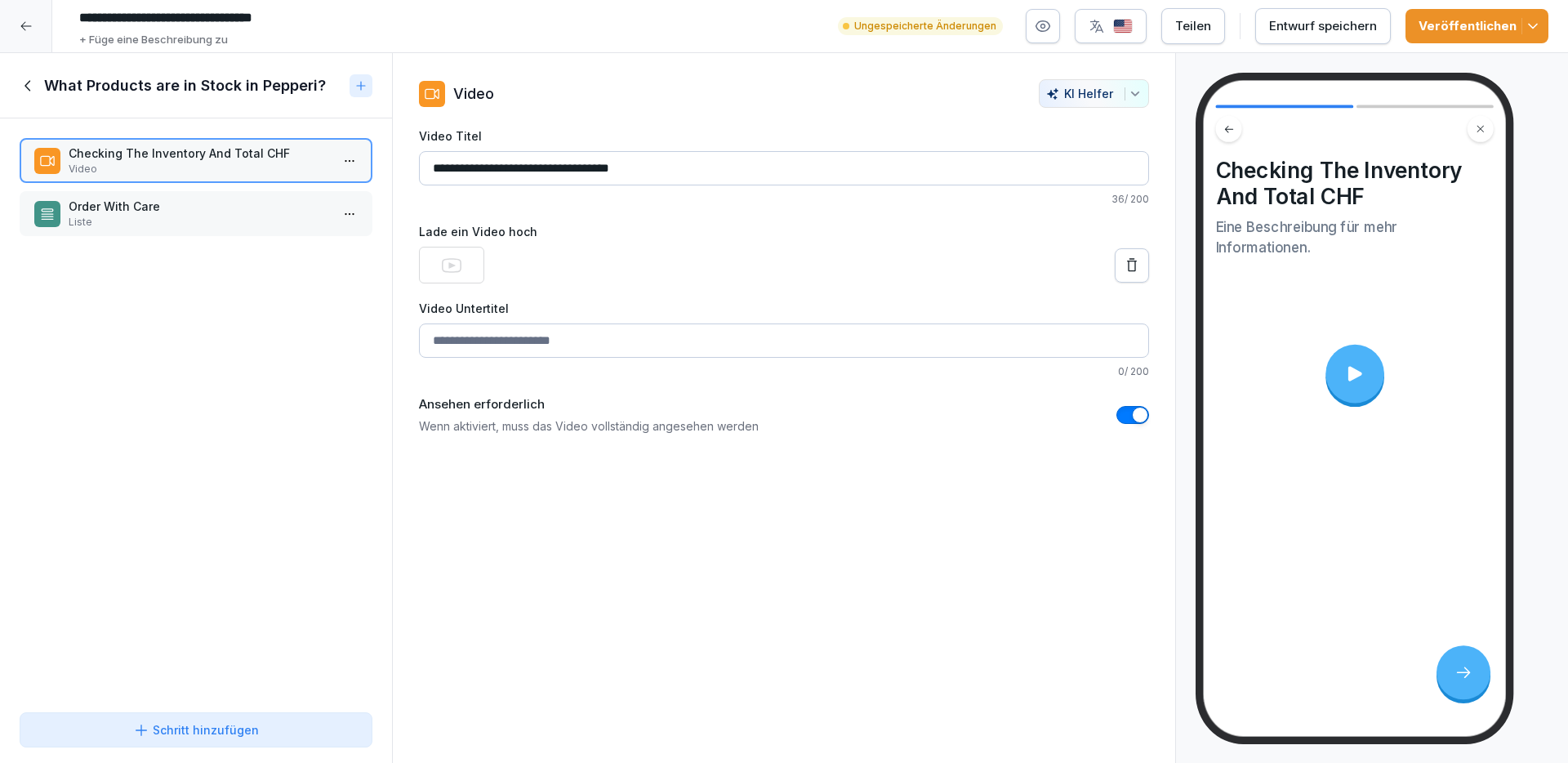
click at [36, 77] on icon at bounding box center [28, 86] width 18 height 18
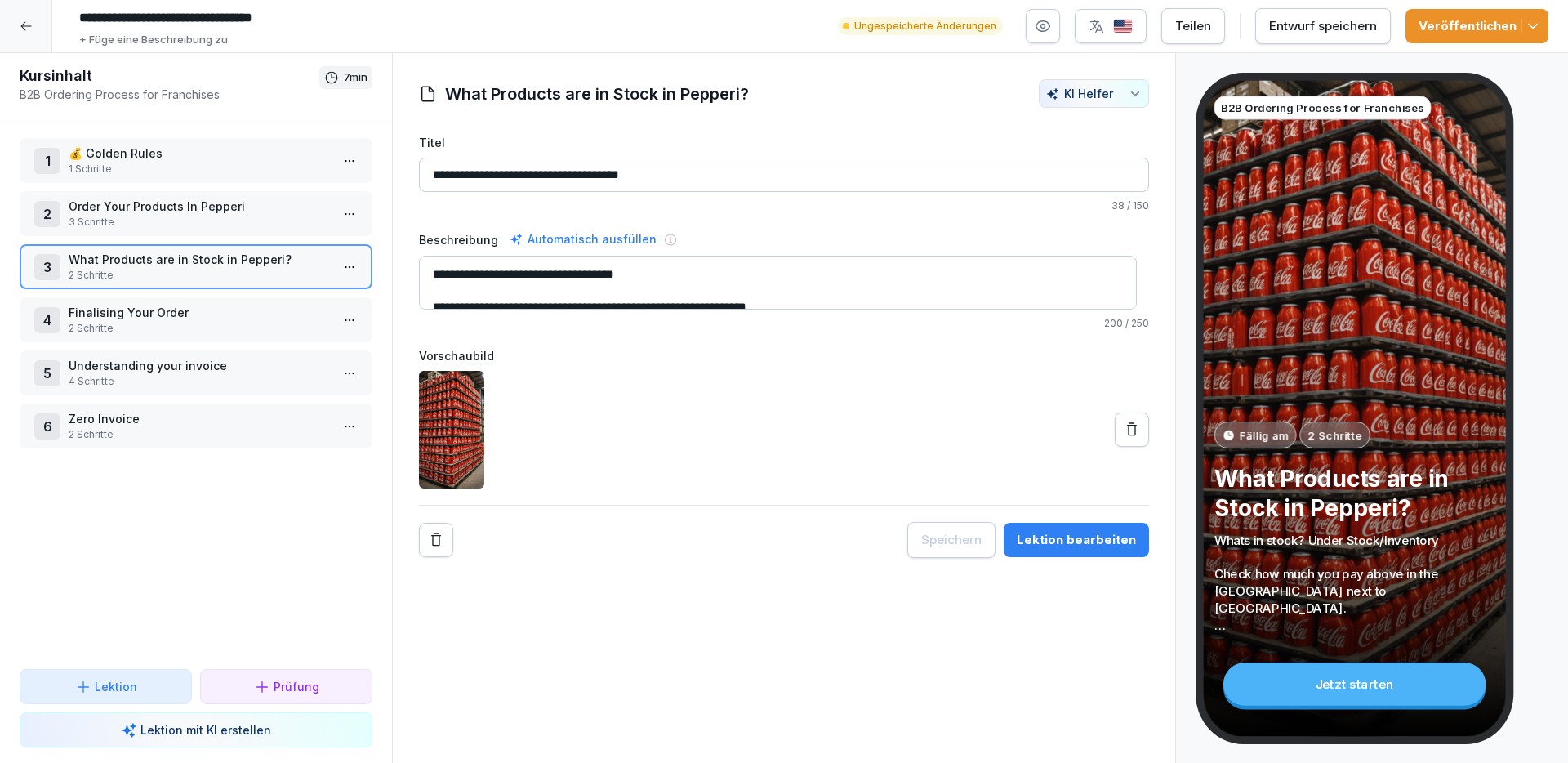
click at [199, 379] on p "4 Schritte" at bounding box center [199, 381] width 262 height 14
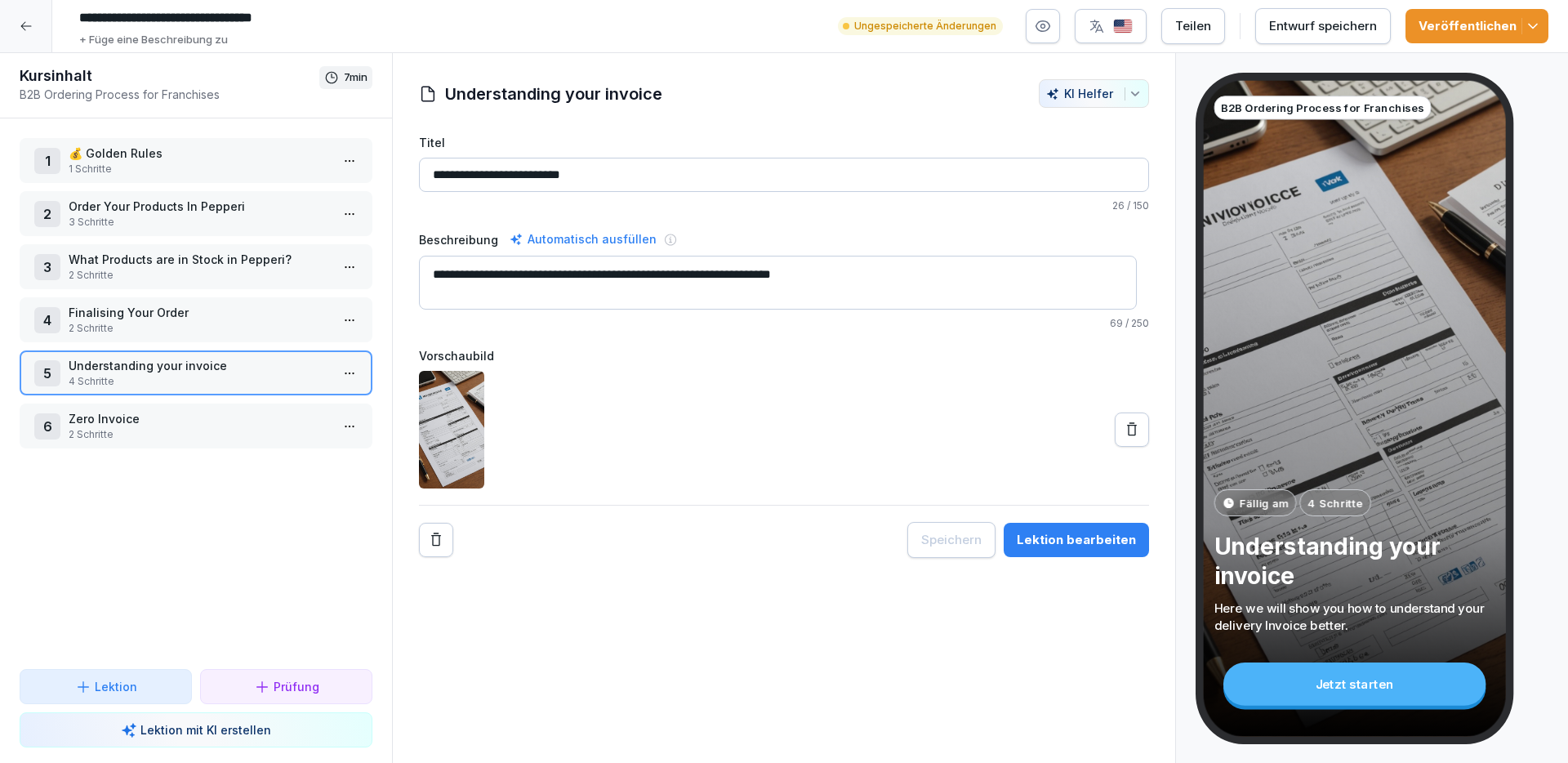
click at [167, 372] on p "Understanding your invoice" at bounding box center [199, 365] width 262 height 17
click at [168, 372] on p "Understanding your invoice" at bounding box center [199, 365] width 262 height 17
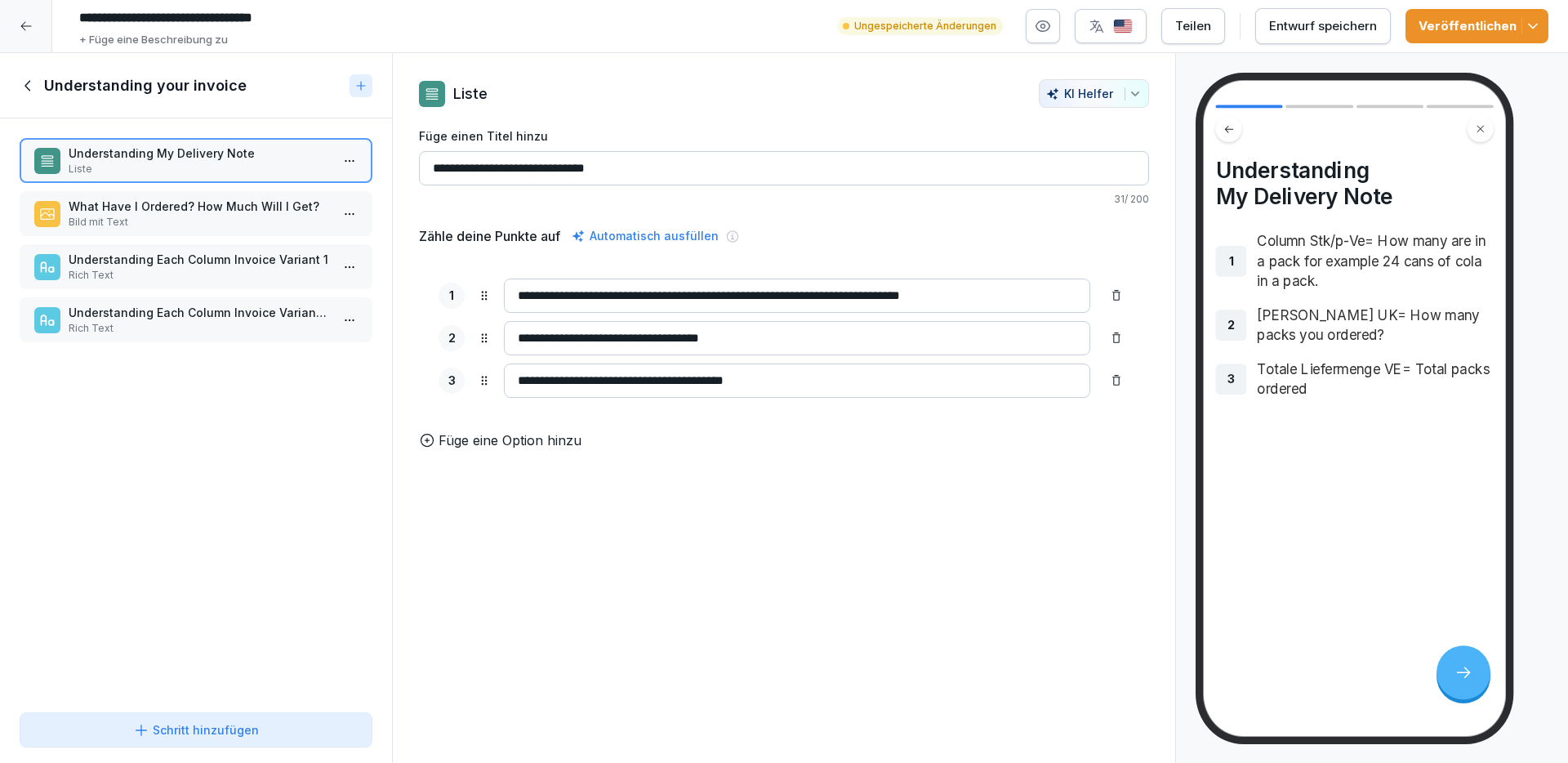
click at [191, 202] on p "What Have I Ordered? How Much Will I Get?" at bounding box center [199, 206] width 262 height 17
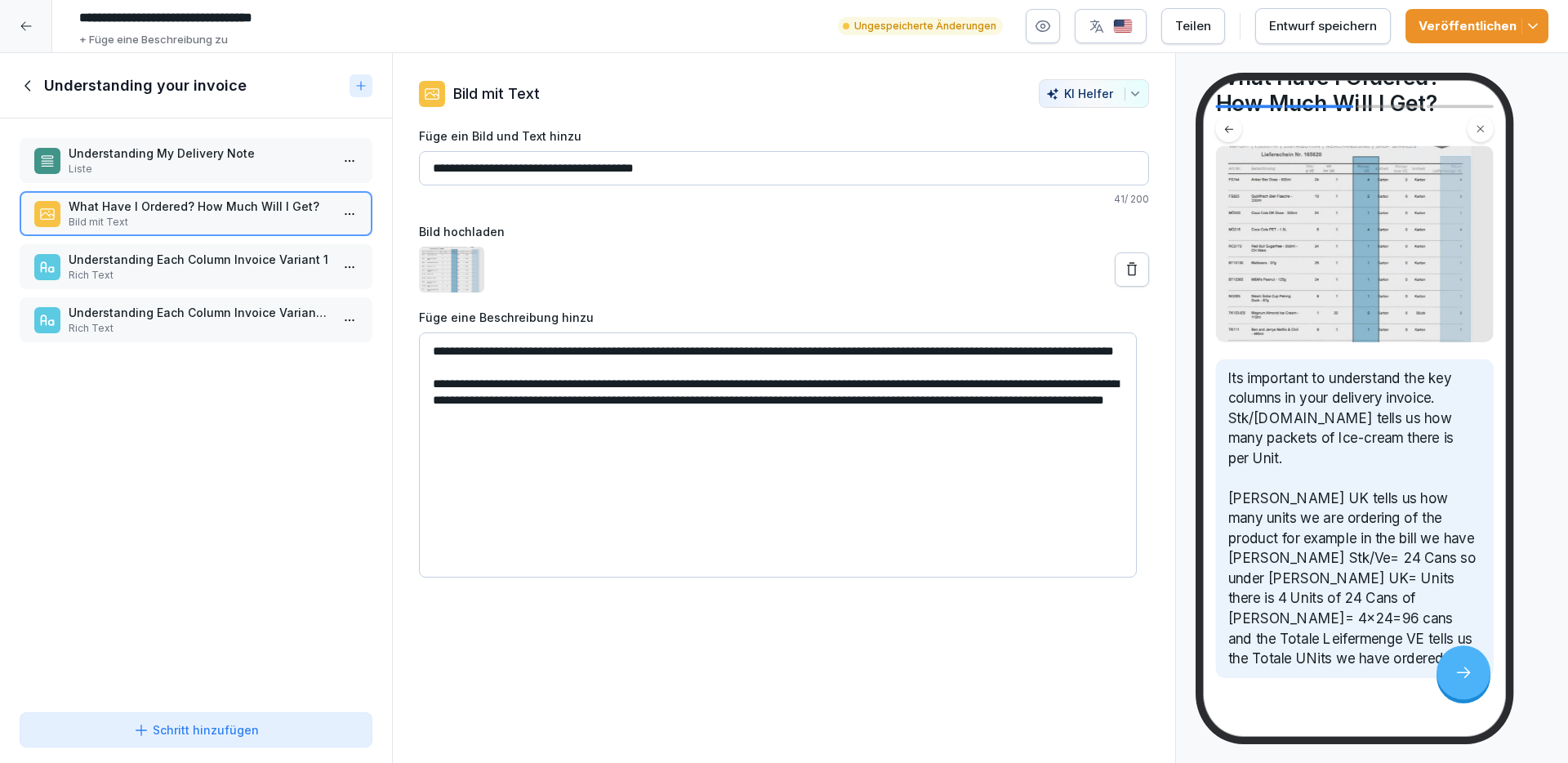
scroll to position [97, 0]
click at [229, 245] on div "Understanding Each Column Invoice Variant 1 Rich Text" at bounding box center [196, 266] width 353 height 45
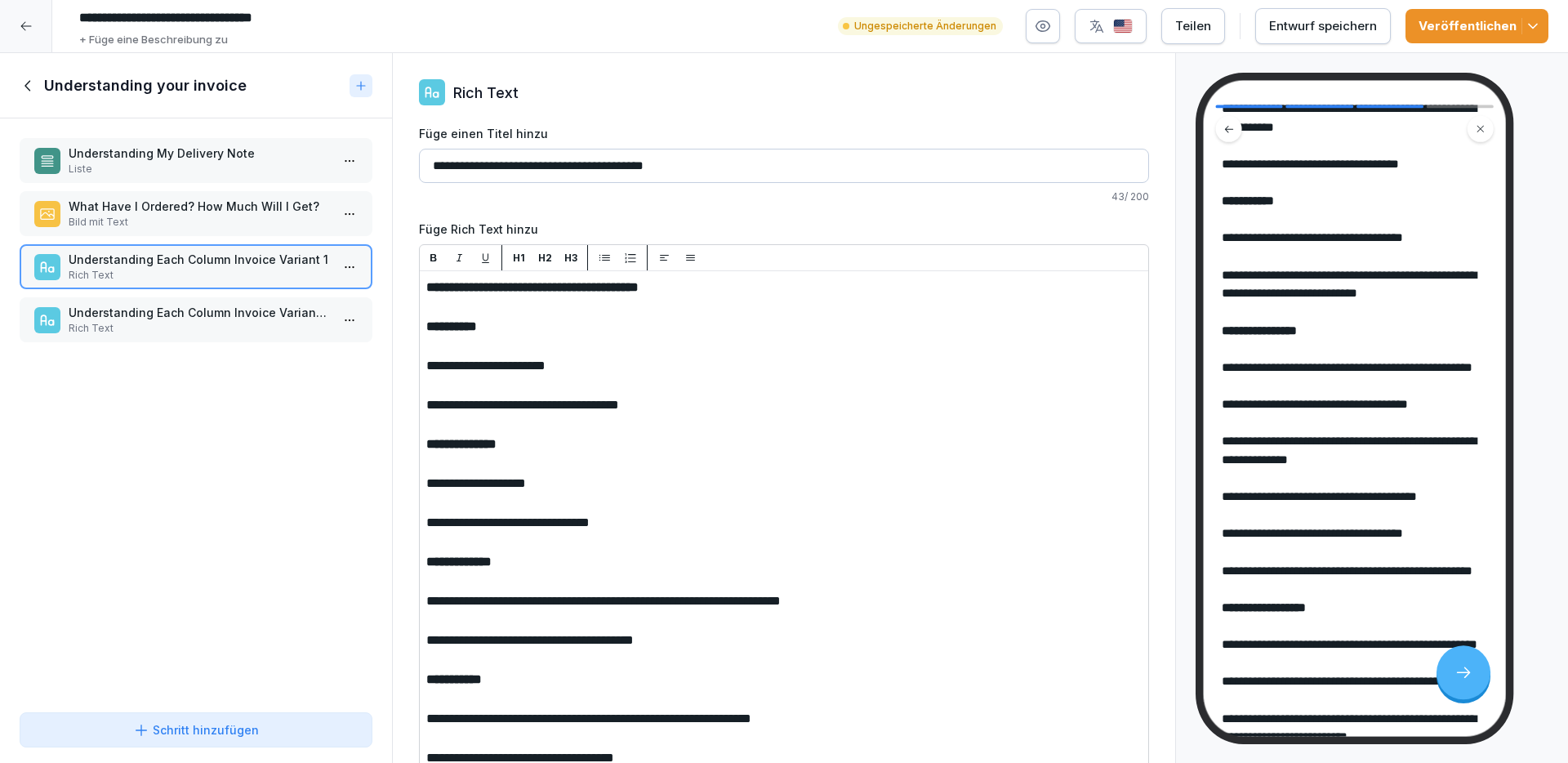
scroll to position [808, 0]
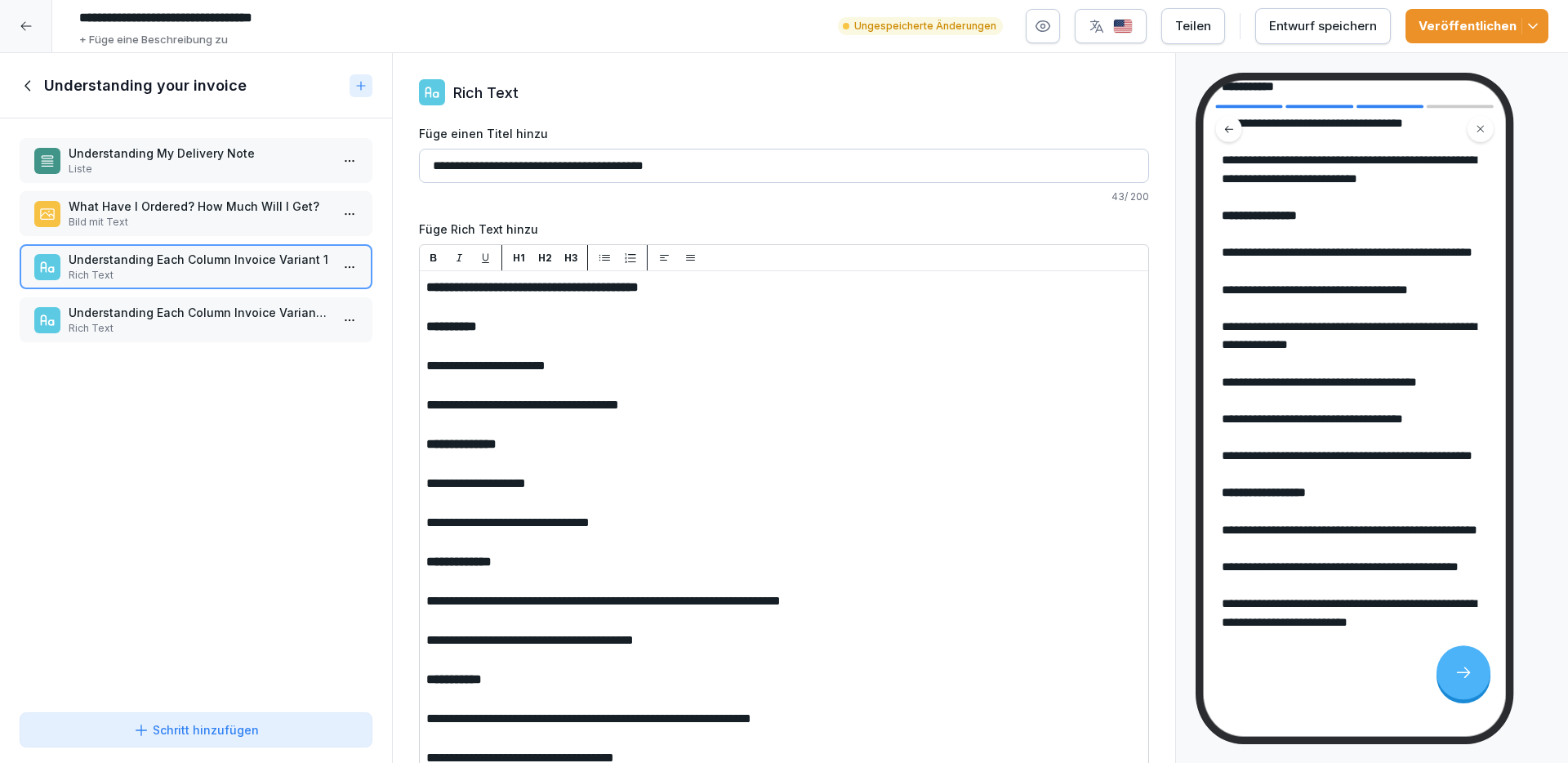
click at [233, 311] on p "Understanding Each Column Invoice Variant 2" at bounding box center [199, 312] width 262 height 17
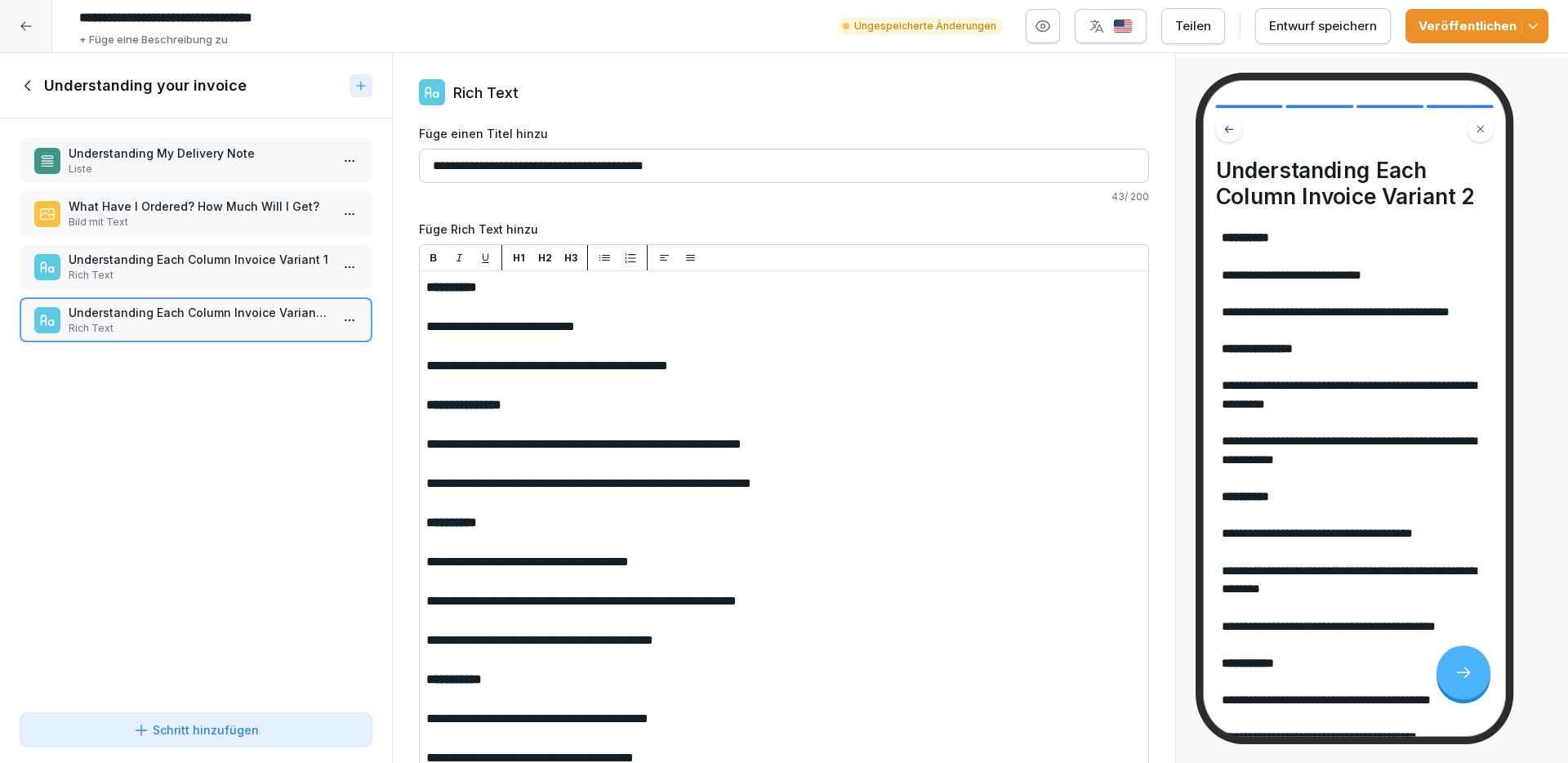
click at [43, 80] on div "Understanding your invoice" at bounding box center [181, 86] width 323 height 19
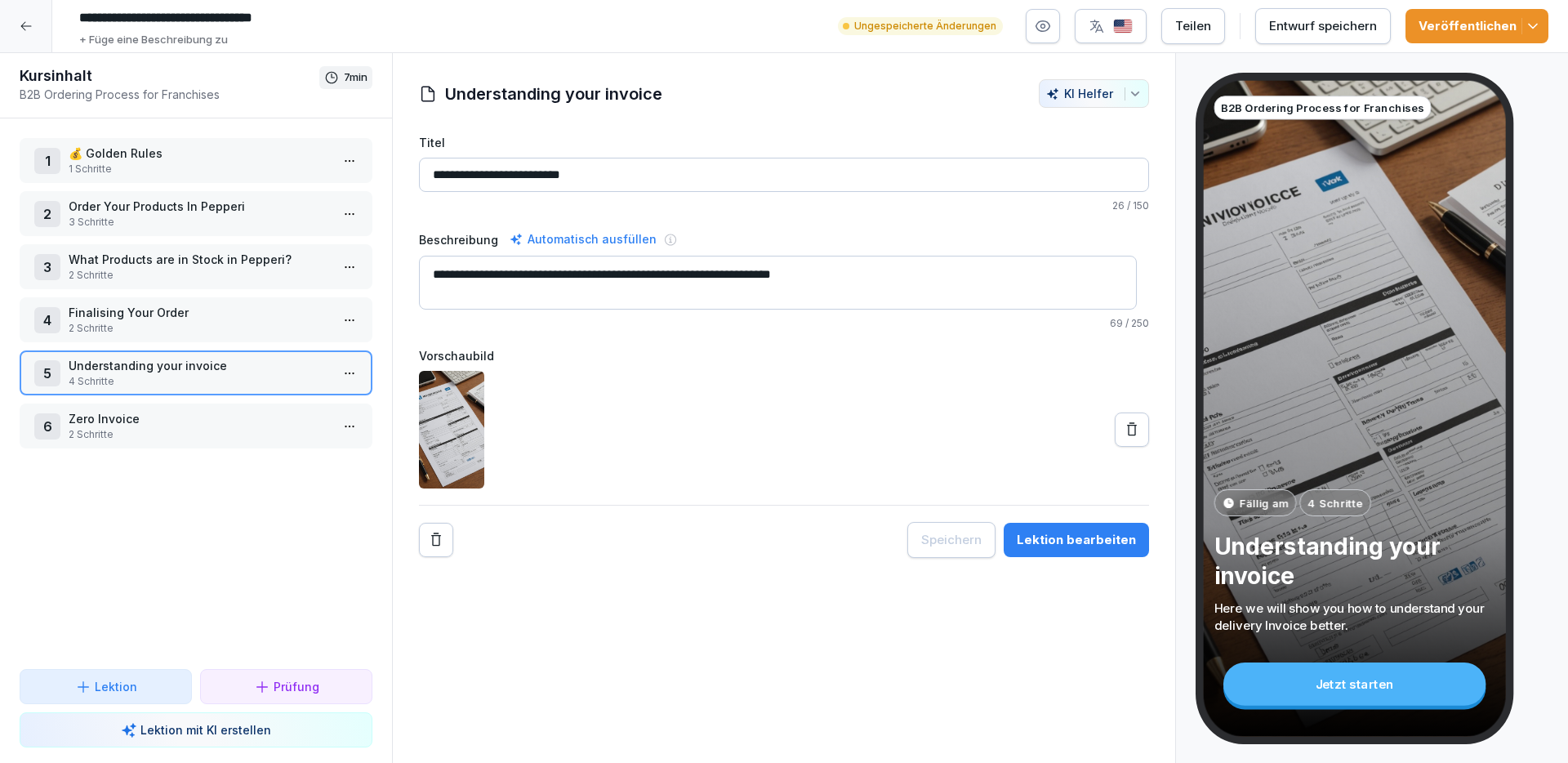
click at [135, 427] on p "2 Schritte" at bounding box center [199, 434] width 262 height 14
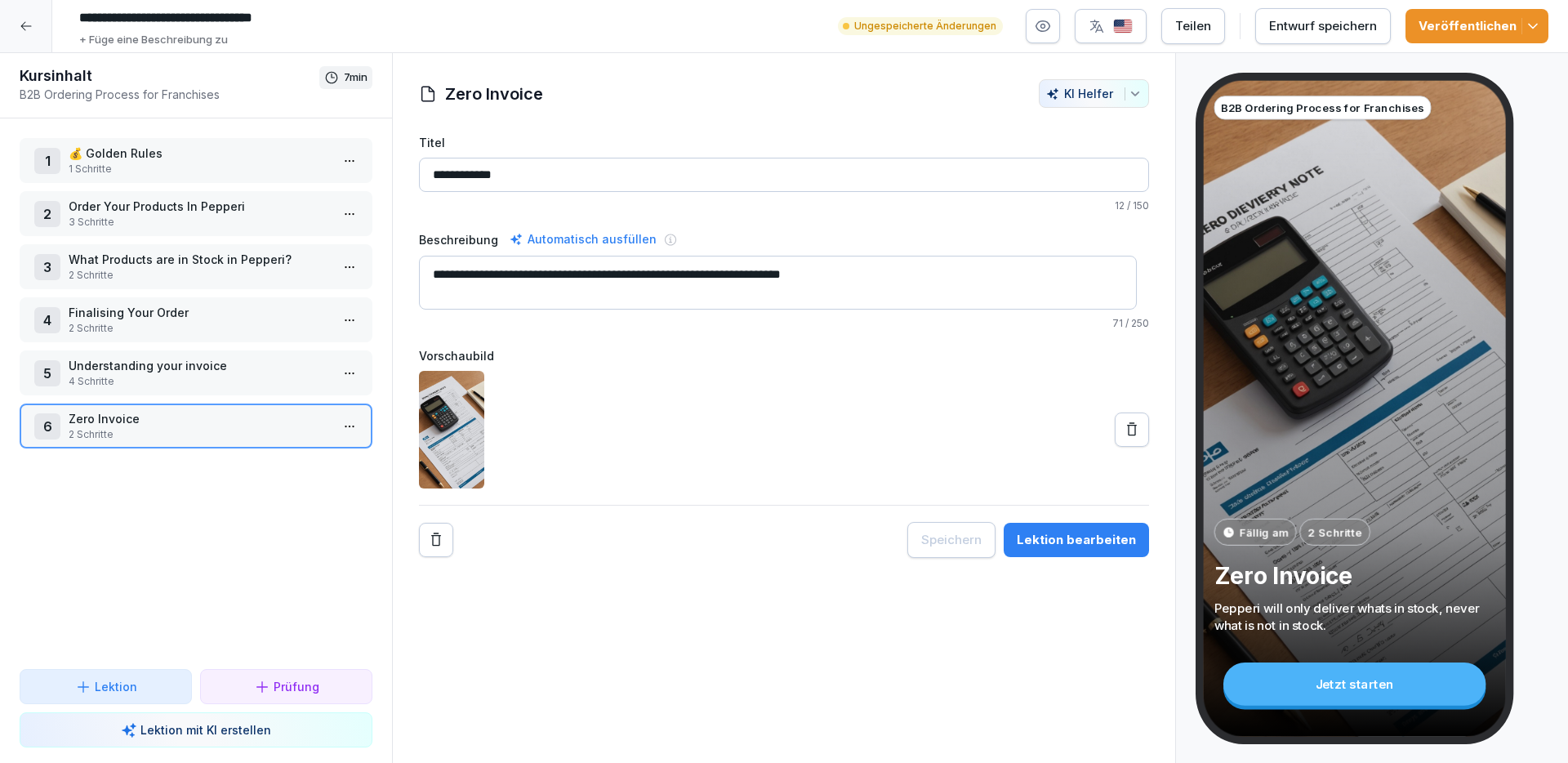
click at [128, 426] on p "Zero Invoice" at bounding box center [199, 418] width 262 height 17
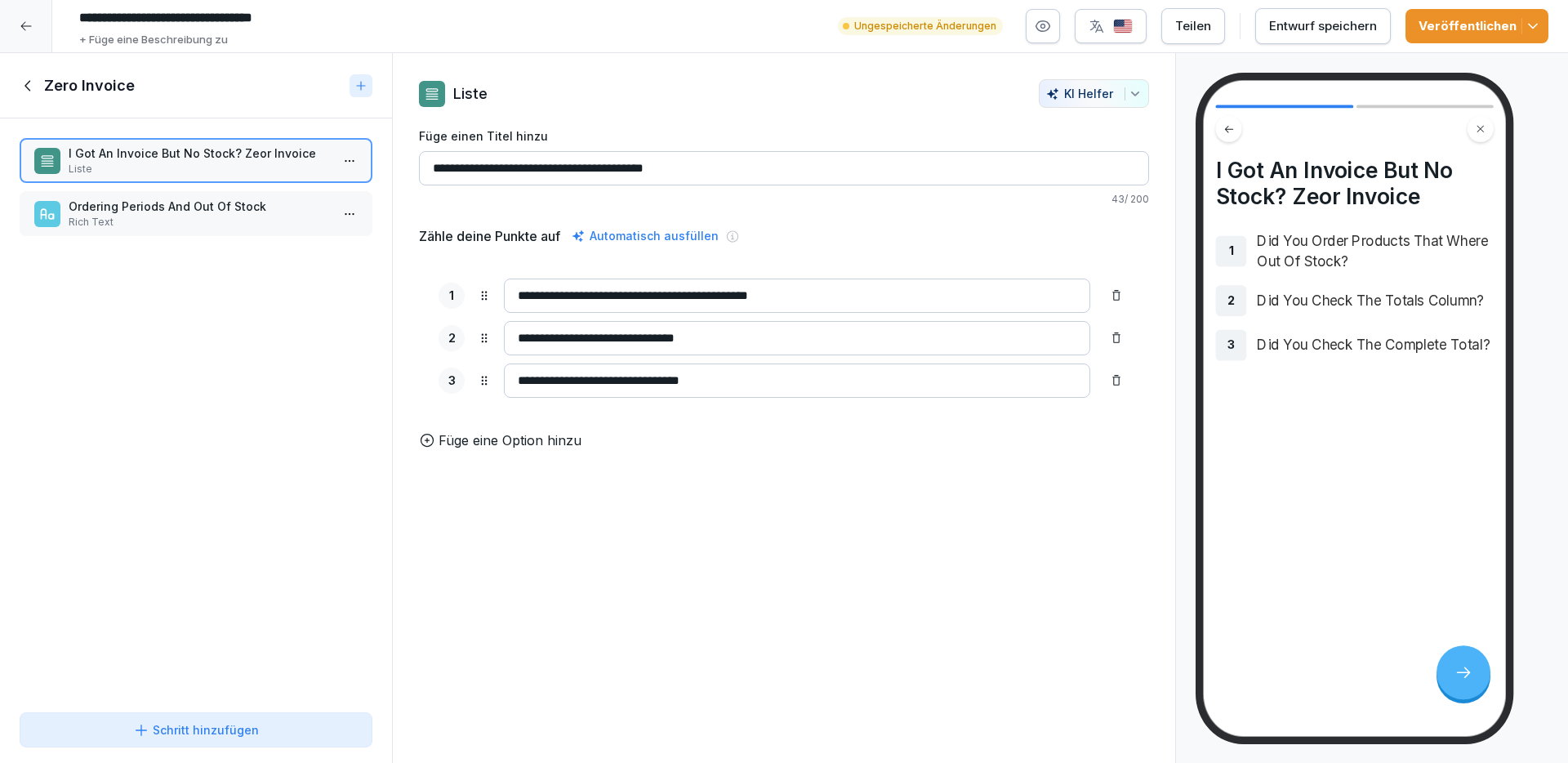
click at [627, 167] on input "**********" at bounding box center [784, 168] width 730 height 35
click at [29, 78] on icon at bounding box center [28, 86] width 18 height 18
